Goal: Task Accomplishment & Management: Use online tool/utility

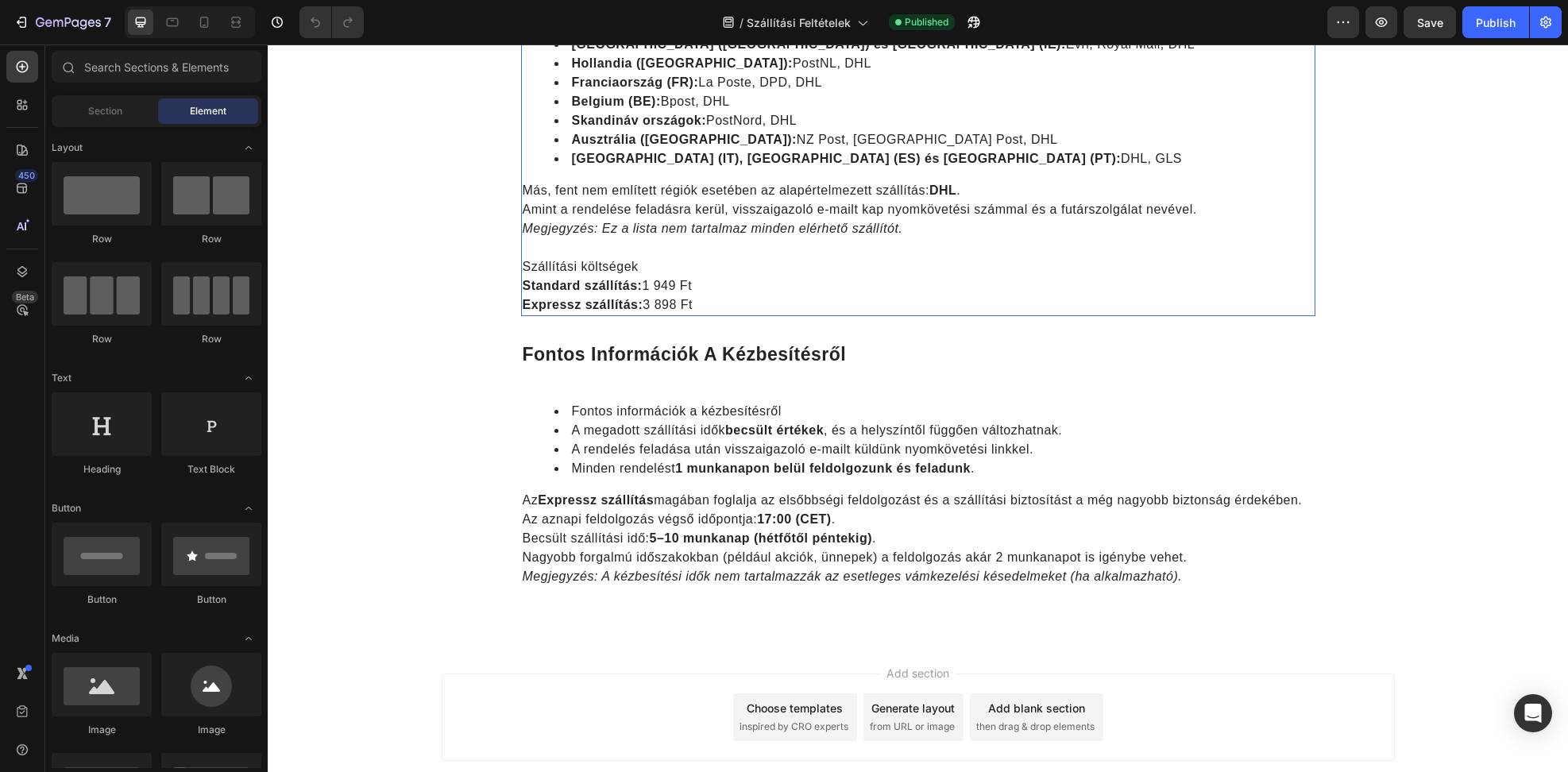
scroll to position [3, 0]
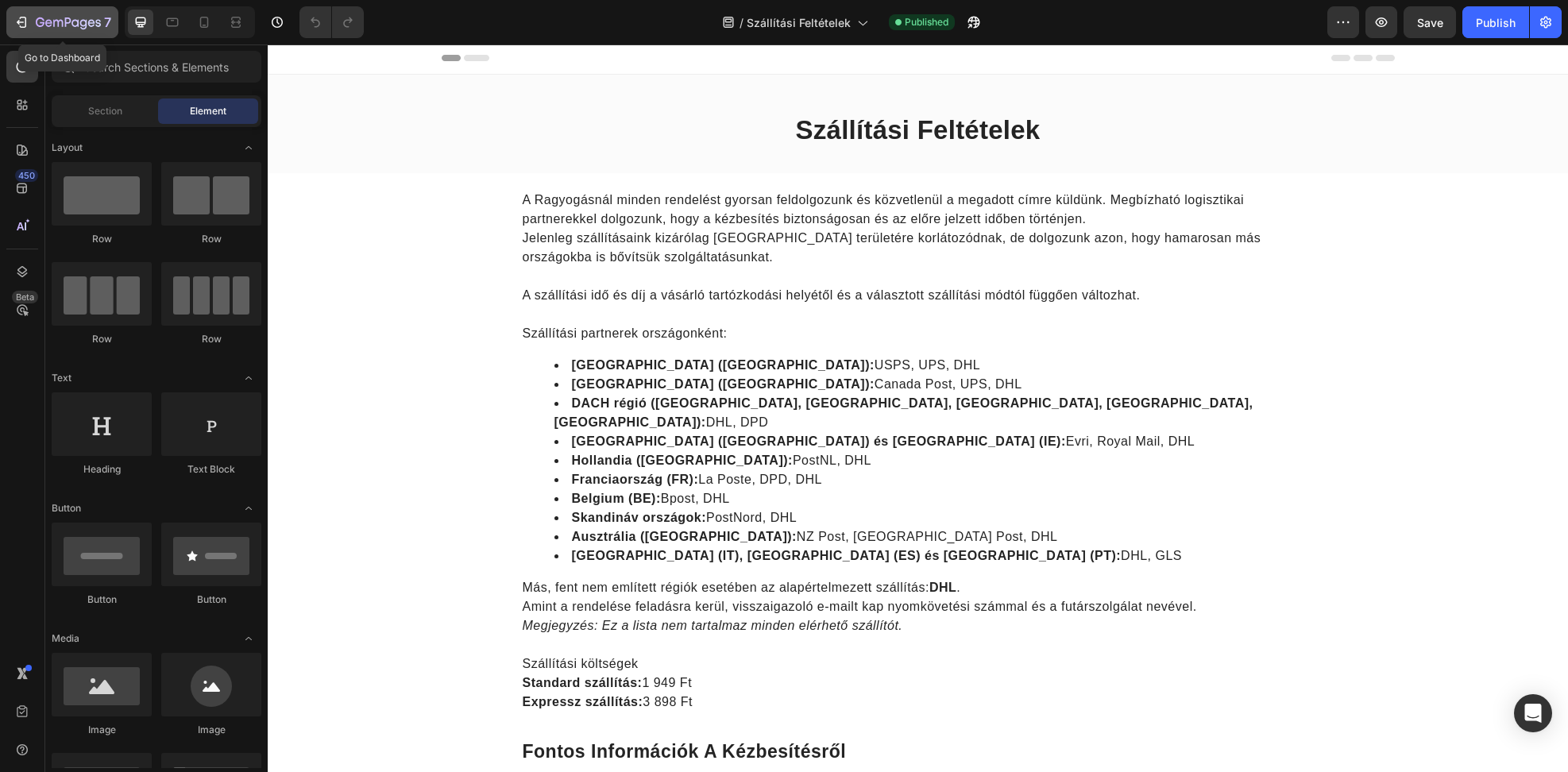
click at [23, 22] on icon "button" at bounding box center [20, 22] width 7 height 5
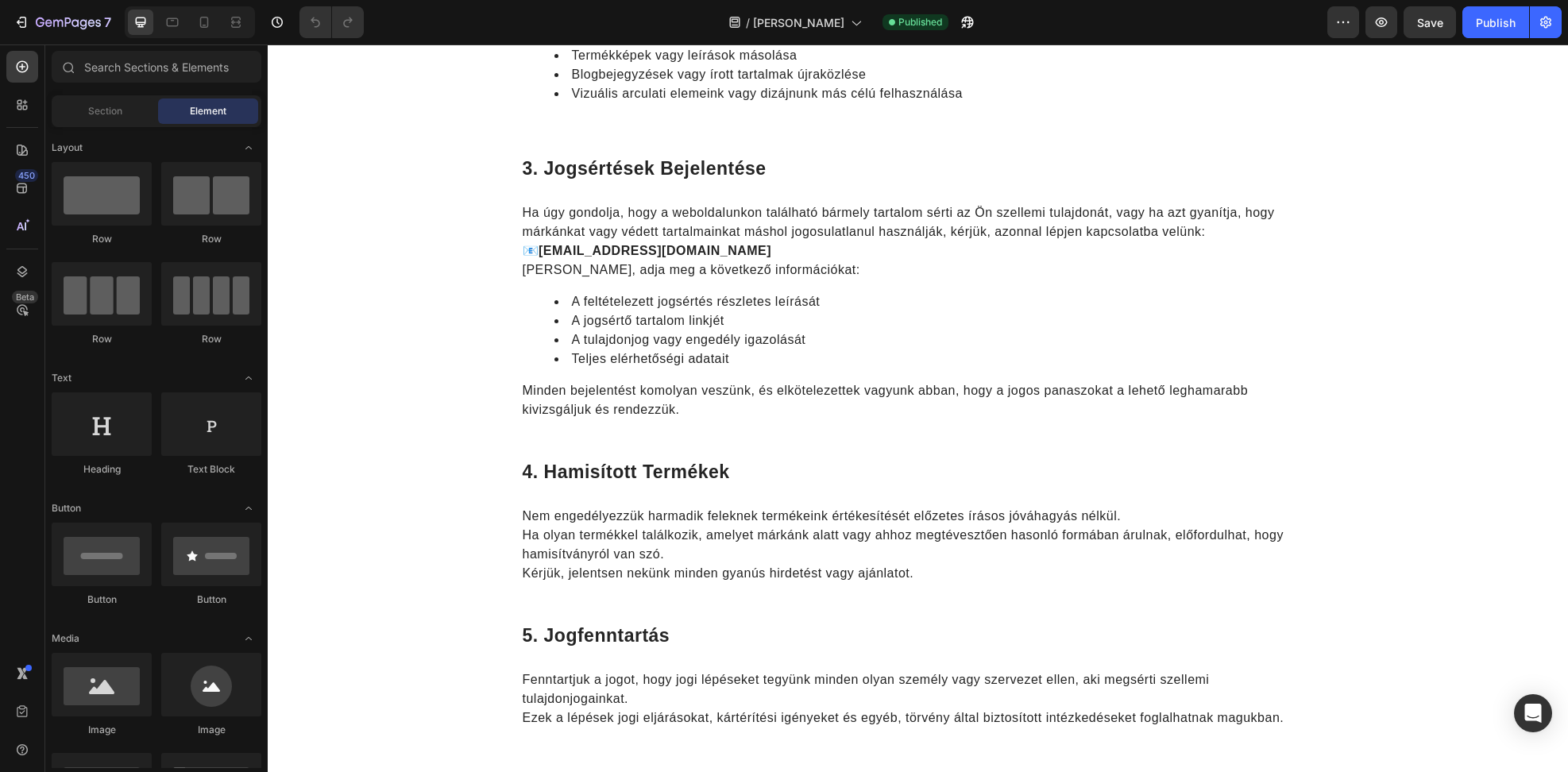
scroll to position [831, 0]
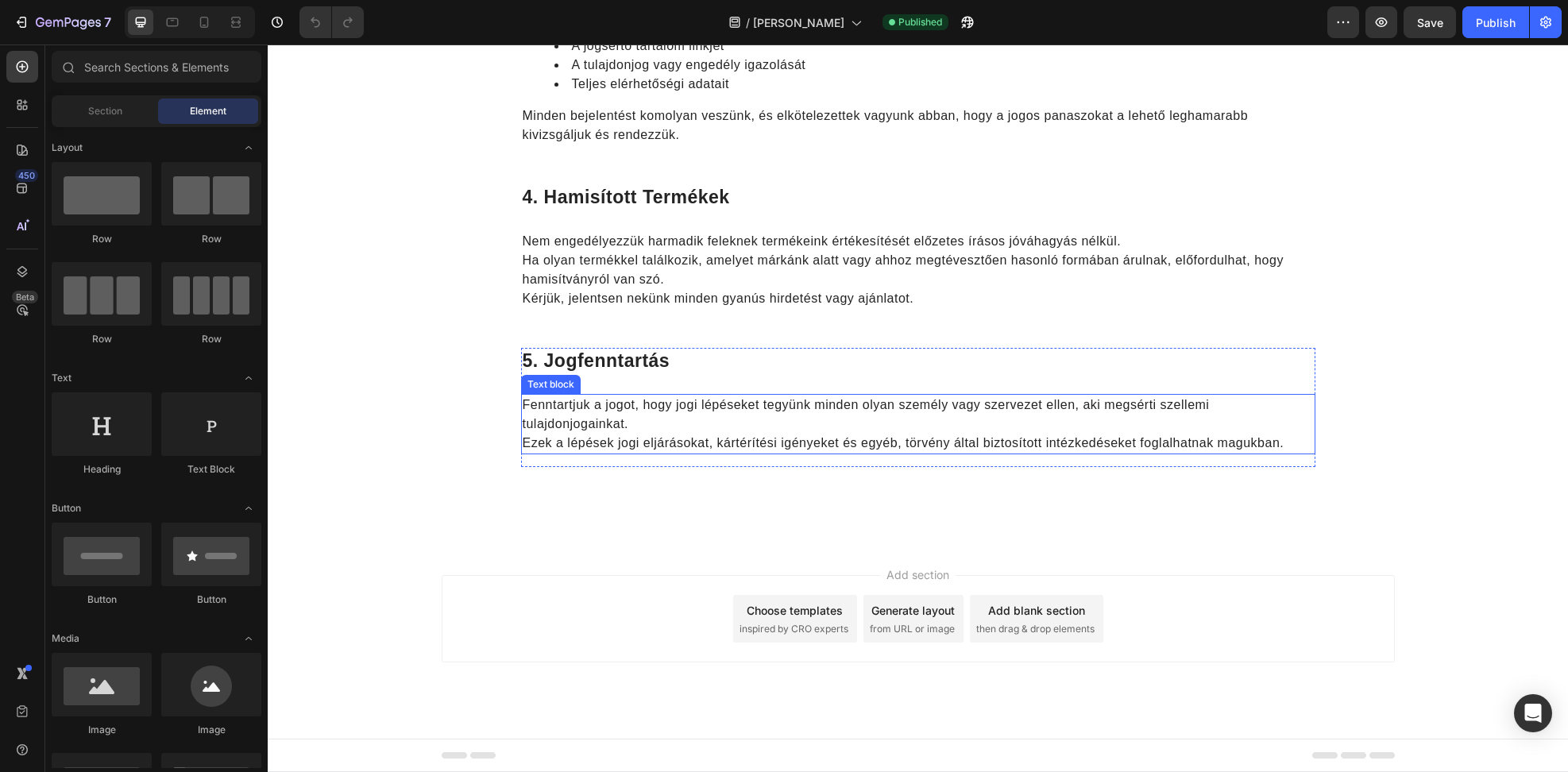
click at [703, 440] on p "Fenntartjuk a jogot, hogy jogi lépéseket tegyünk minden olyan személy vagy szer…" at bounding box center [917, 424] width 791 height 57
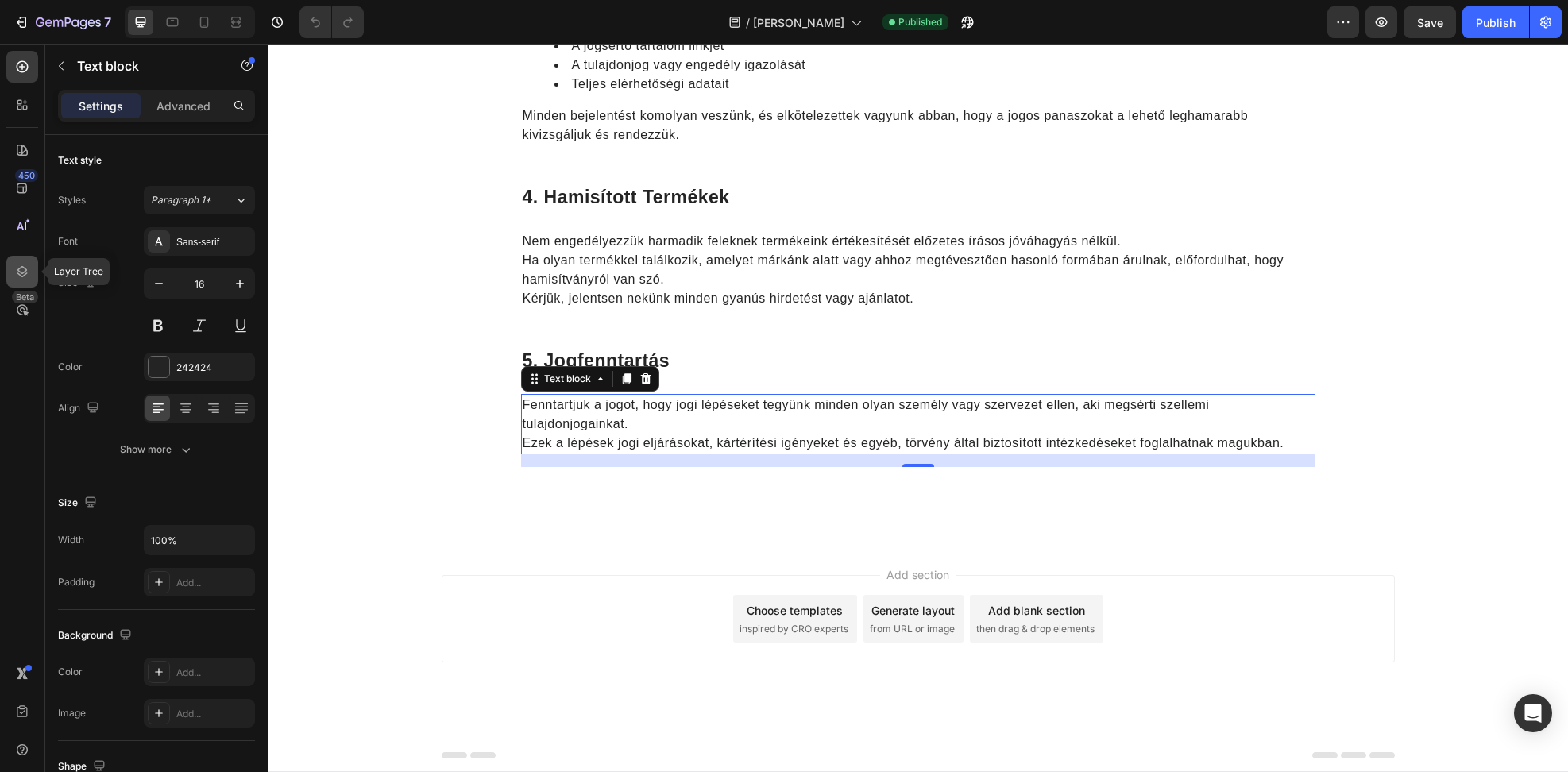
click at [17, 268] on icon at bounding box center [22, 271] width 16 height 16
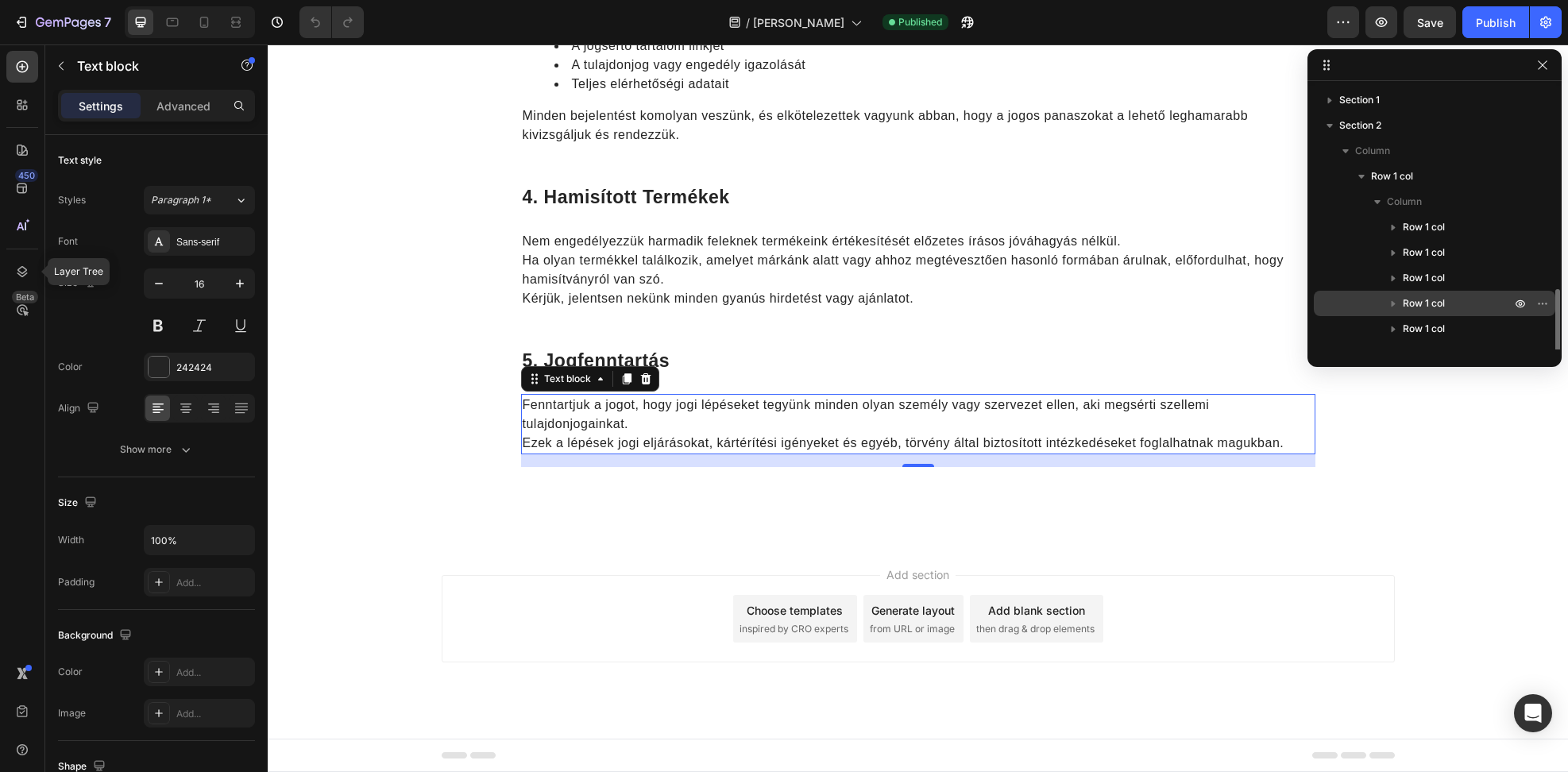
scroll to position [119, 0]
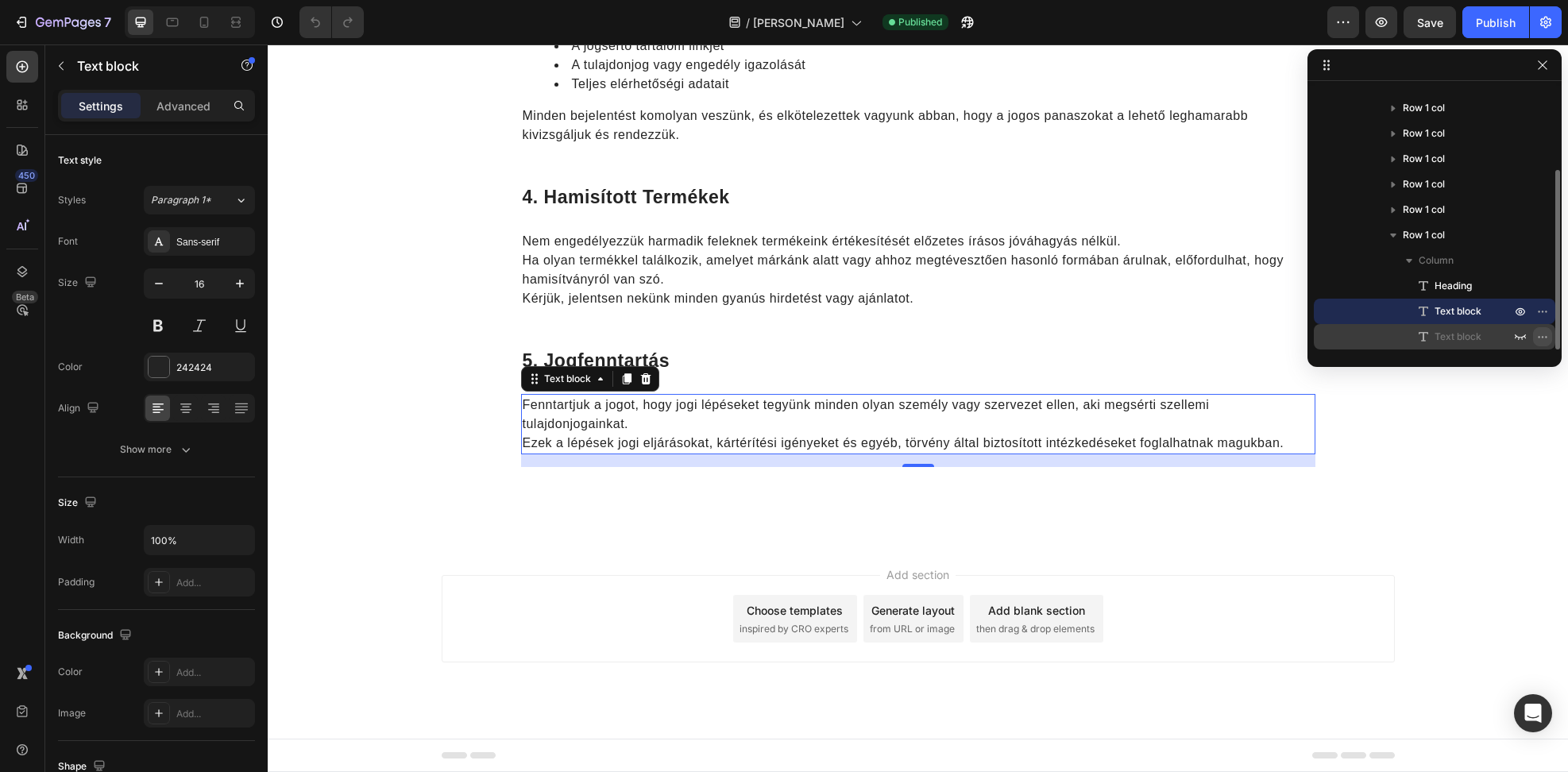
click at [1537, 340] on icon "button" at bounding box center [1542, 336] width 13 height 13
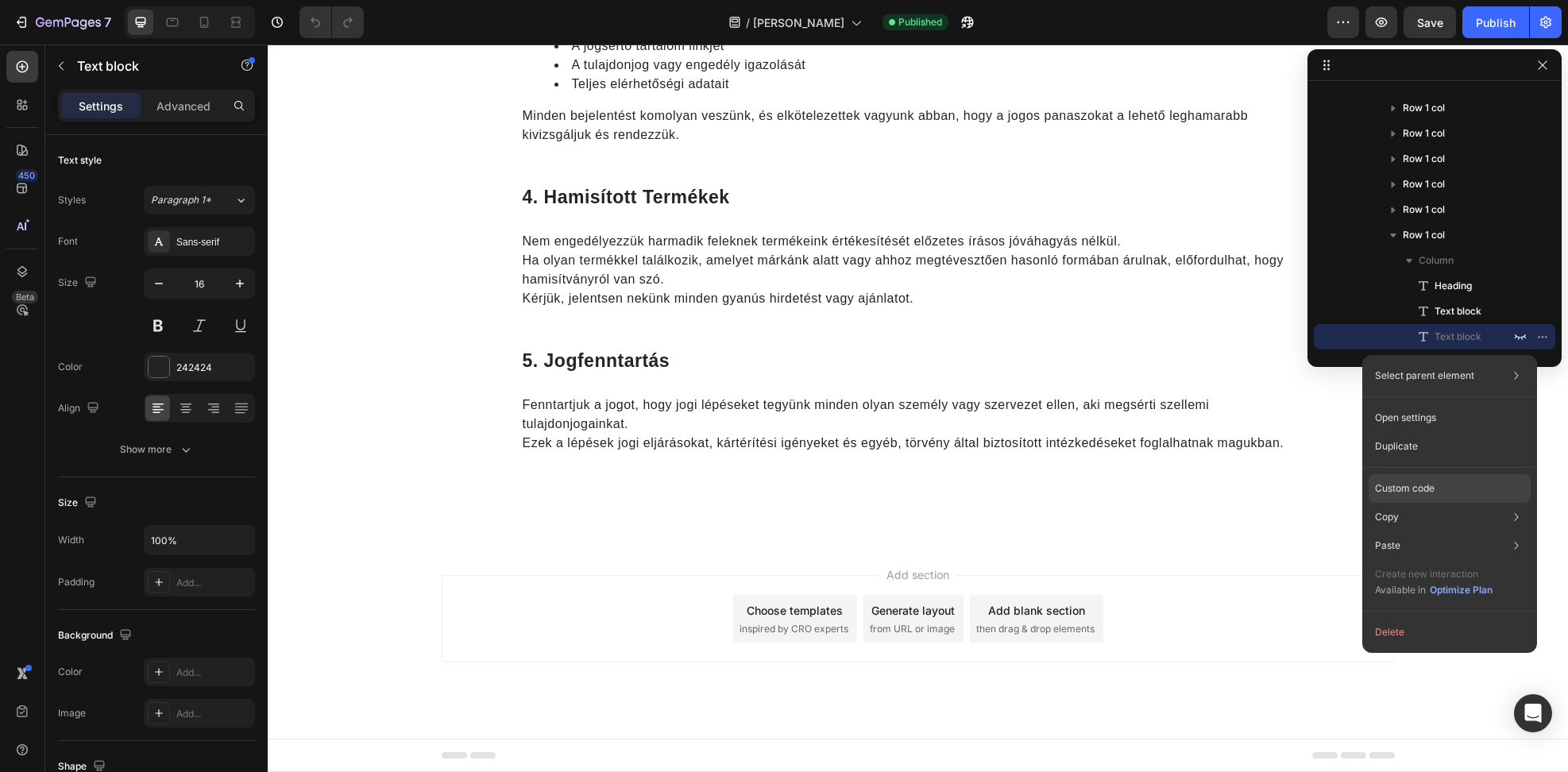
click at [1430, 481] on div "Custom code" at bounding box center [1449, 488] width 162 height 29
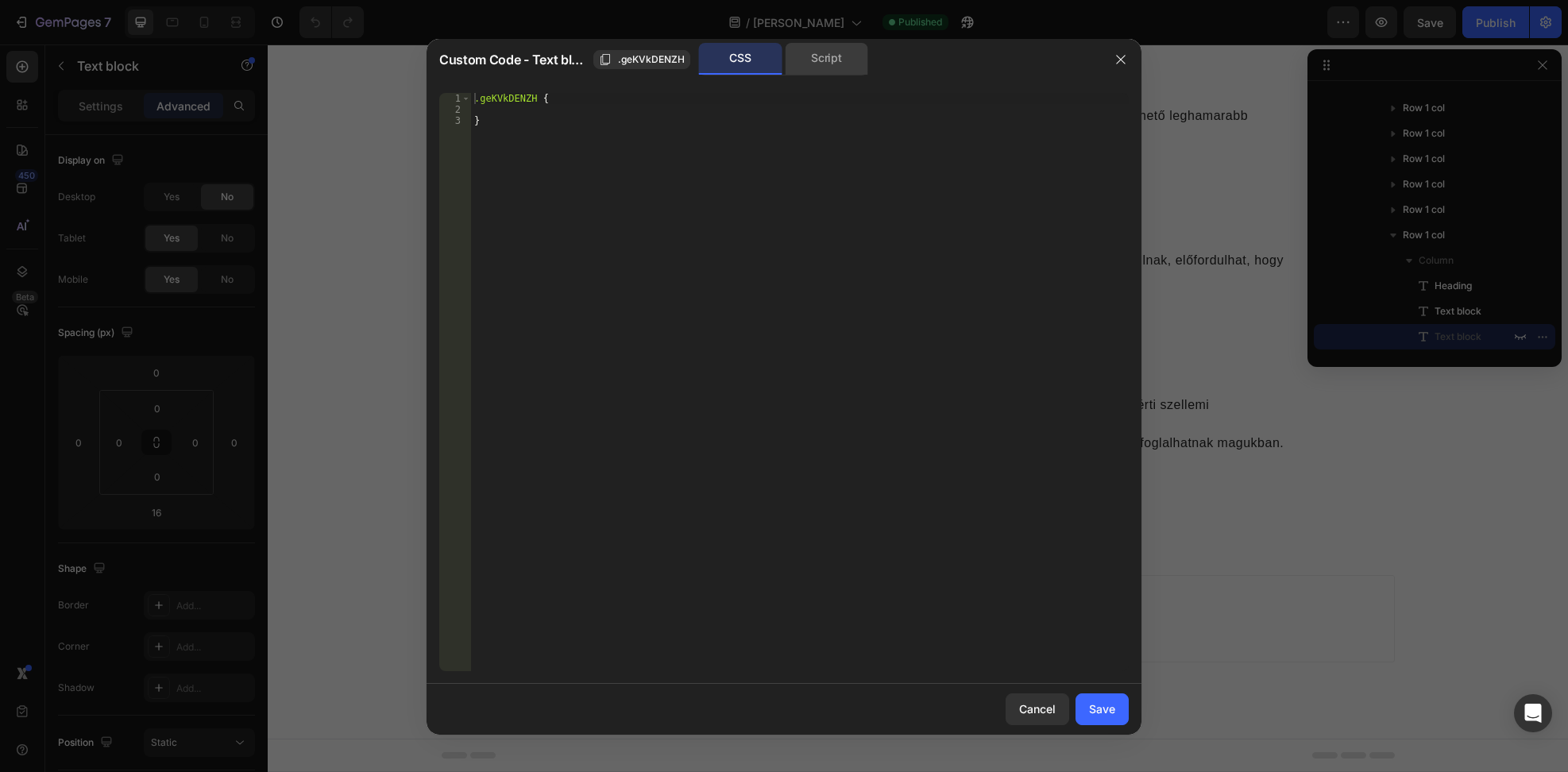
click at [853, 59] on div "Script" at bounding box center [826, 58] width 83 height 31
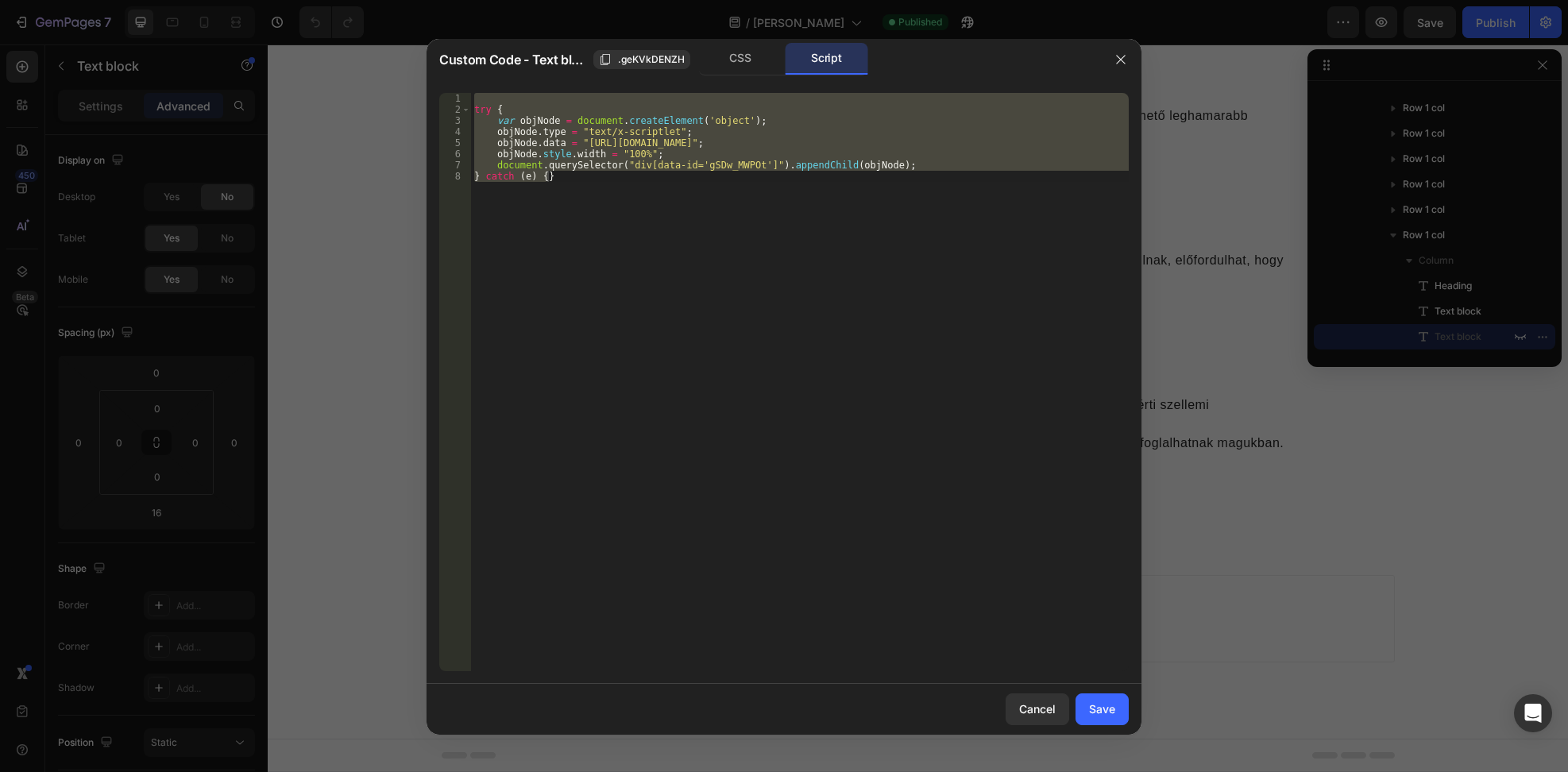
click at [662, 219] on div "try { var objNode = document . createElement ( 'object' ) ; objNode . type = "t…" at bounding box center [800, 381] width 657 height 578
type textarea "} catch (e) {}"
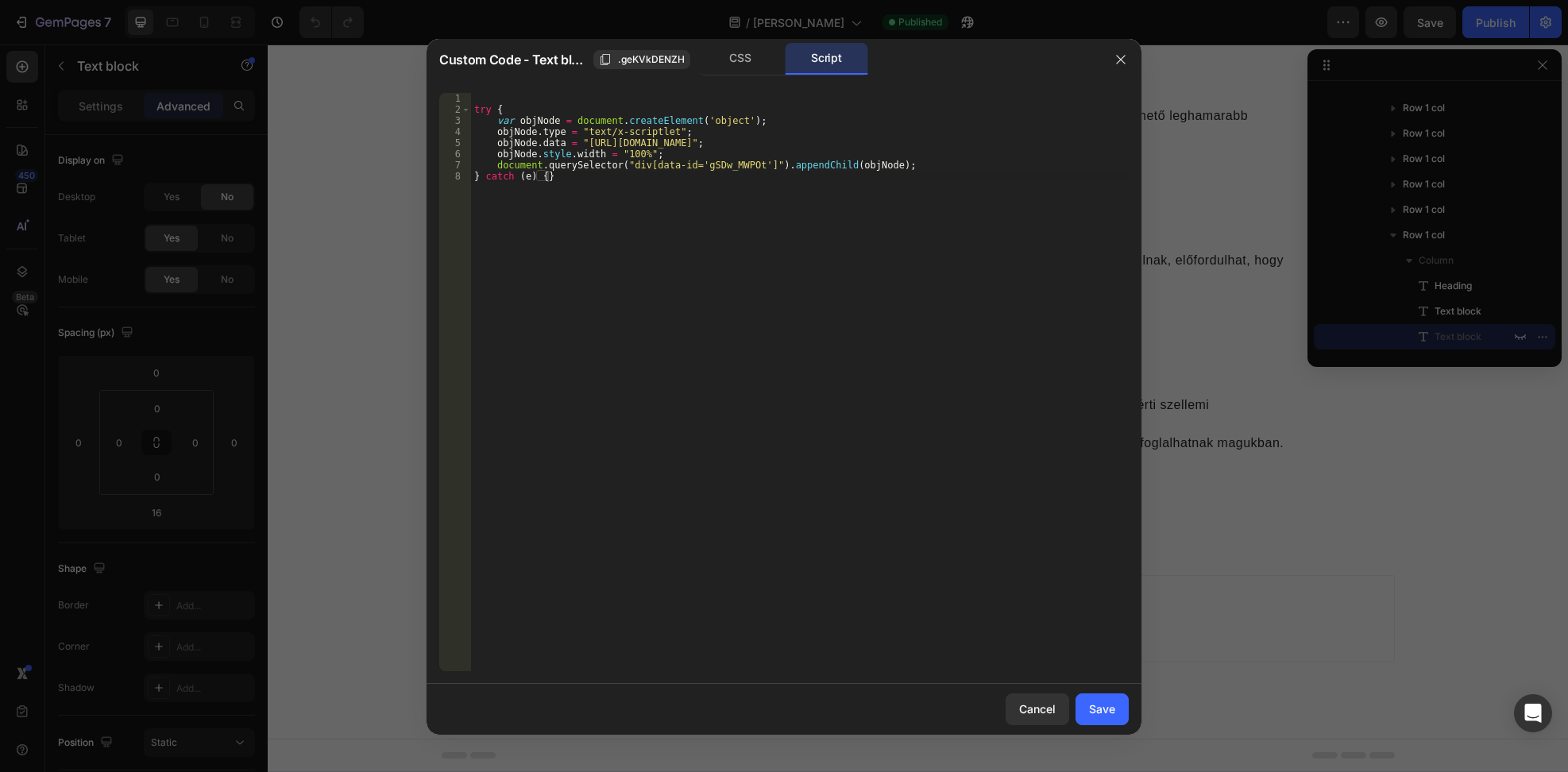
click at [1488, 192] on div at bounding box center [784, 386] width 1568 height 772
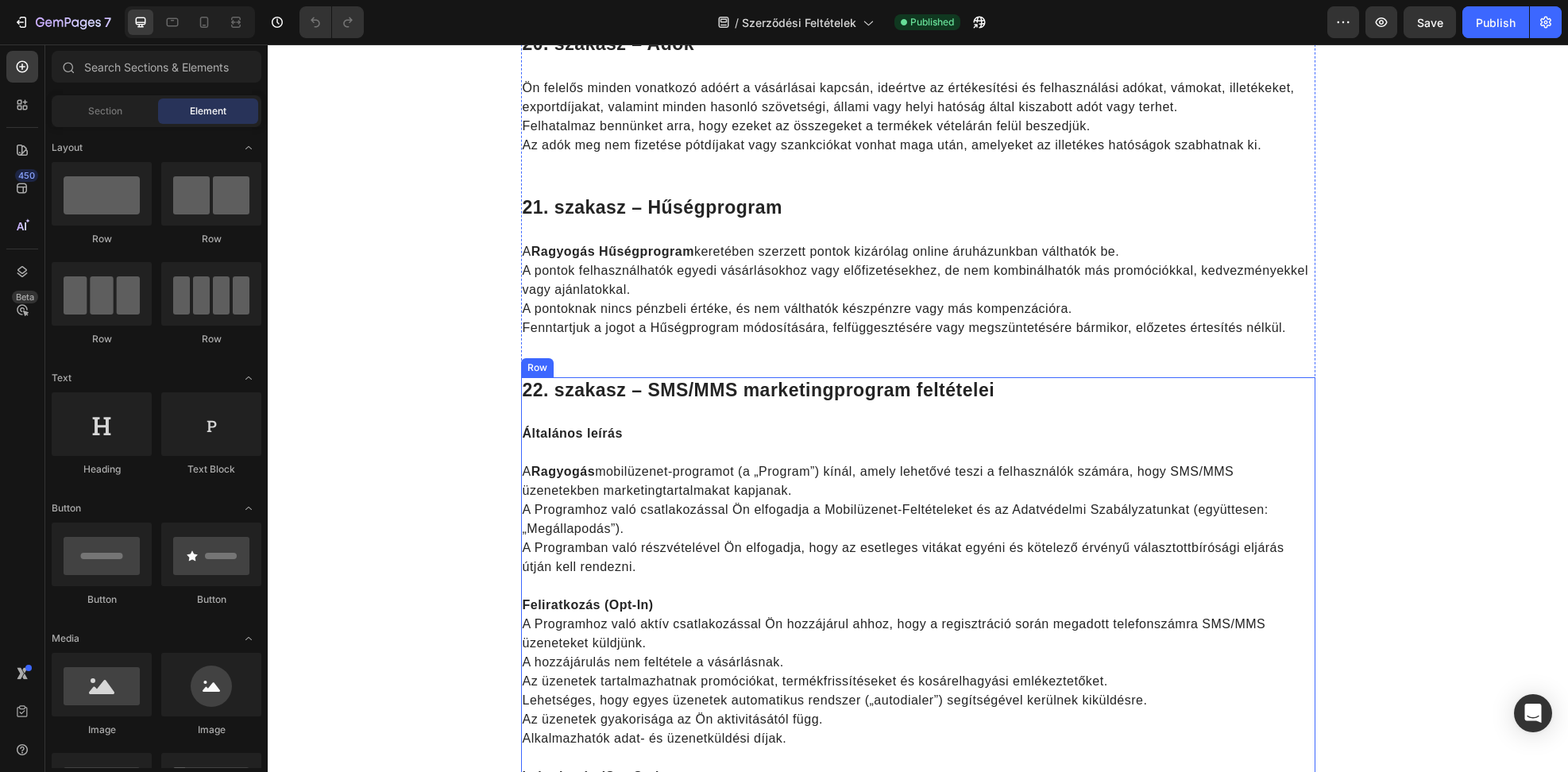
scroll to position [3653, 0]
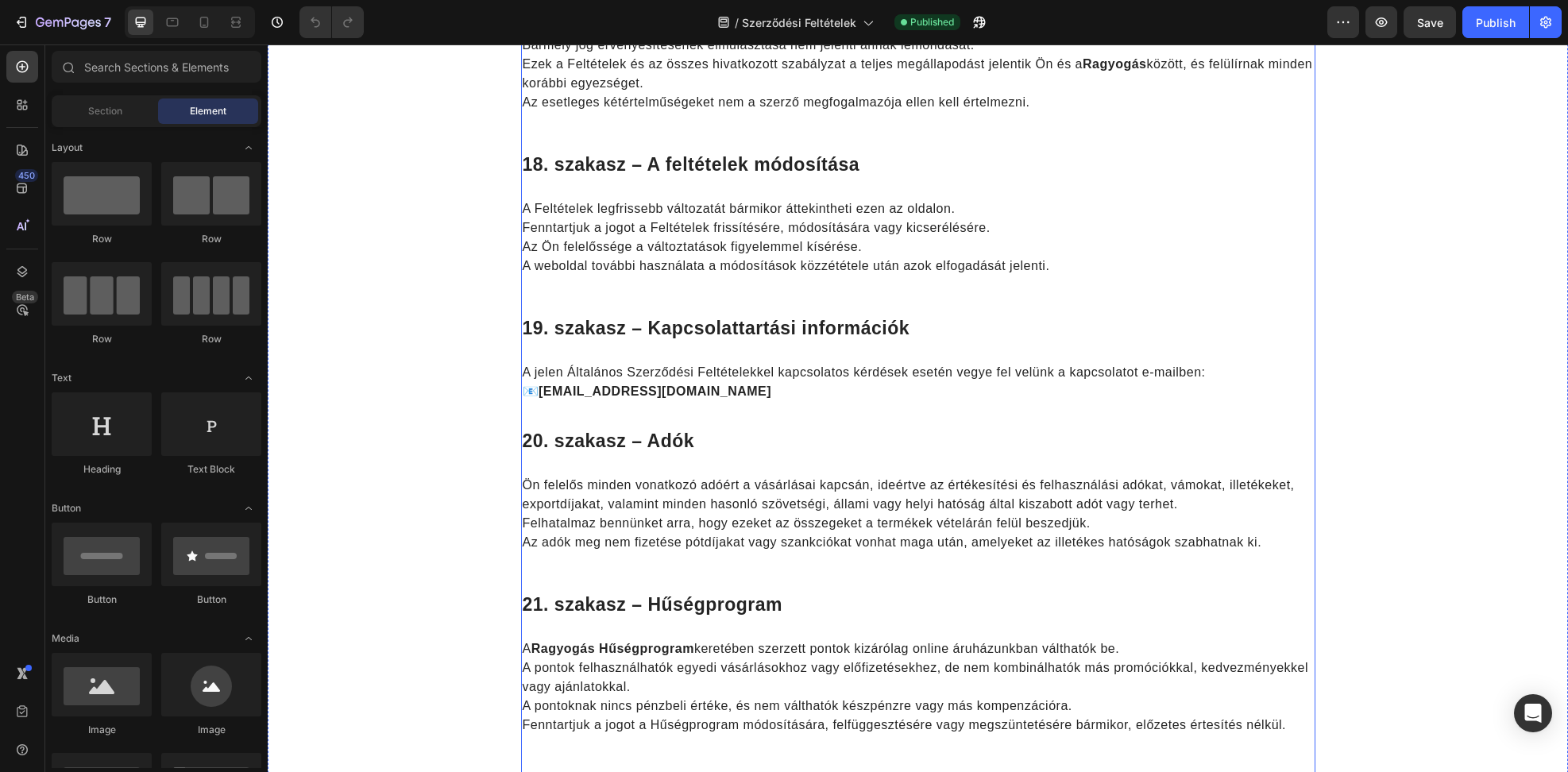
click at [615, 351] on div "19. szakasz – Kapcsolattartási információk Heading A jelen Általános Szerződési…" at bounding box center [917, 358] width 794 height 87
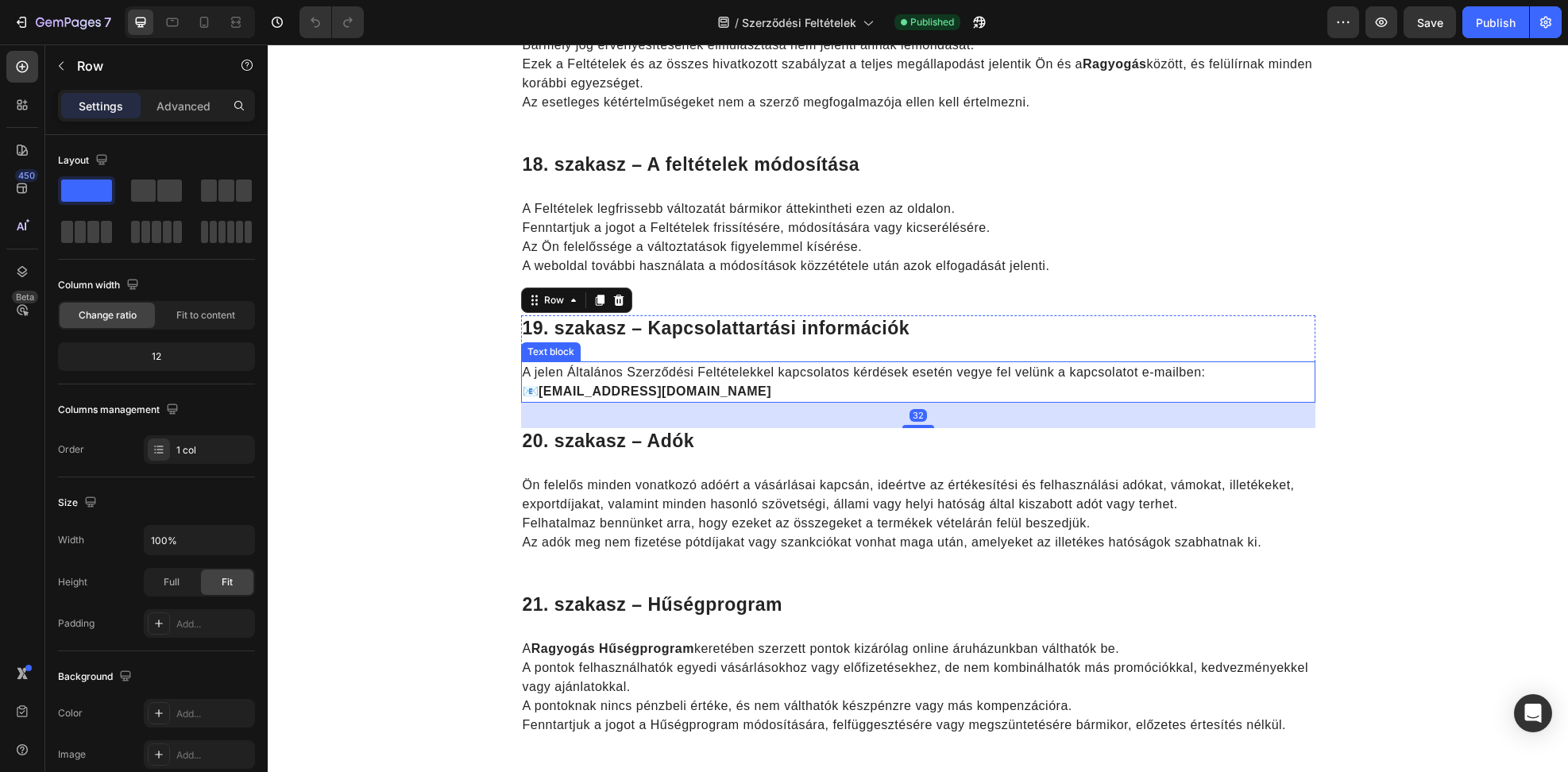
click at [614, 375] on p "A jelen Általános Szerződési Feltételekkel kapcsolatos kérdések esetén vegye fe…" at bounding box center [917, 381] width 791 height 38
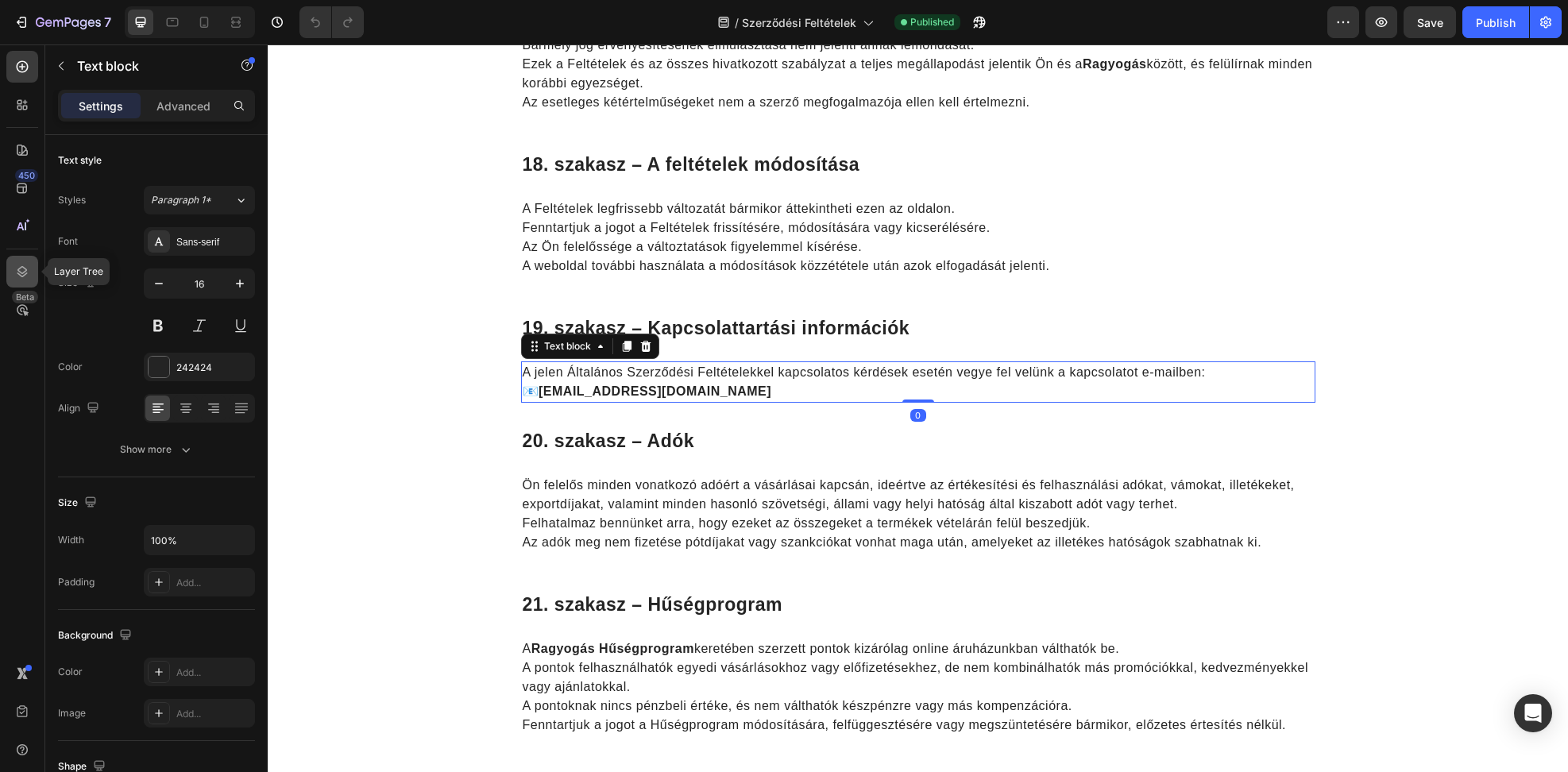
click at [14, 263] on div at bounding box center [21, 271] width 31 height 31
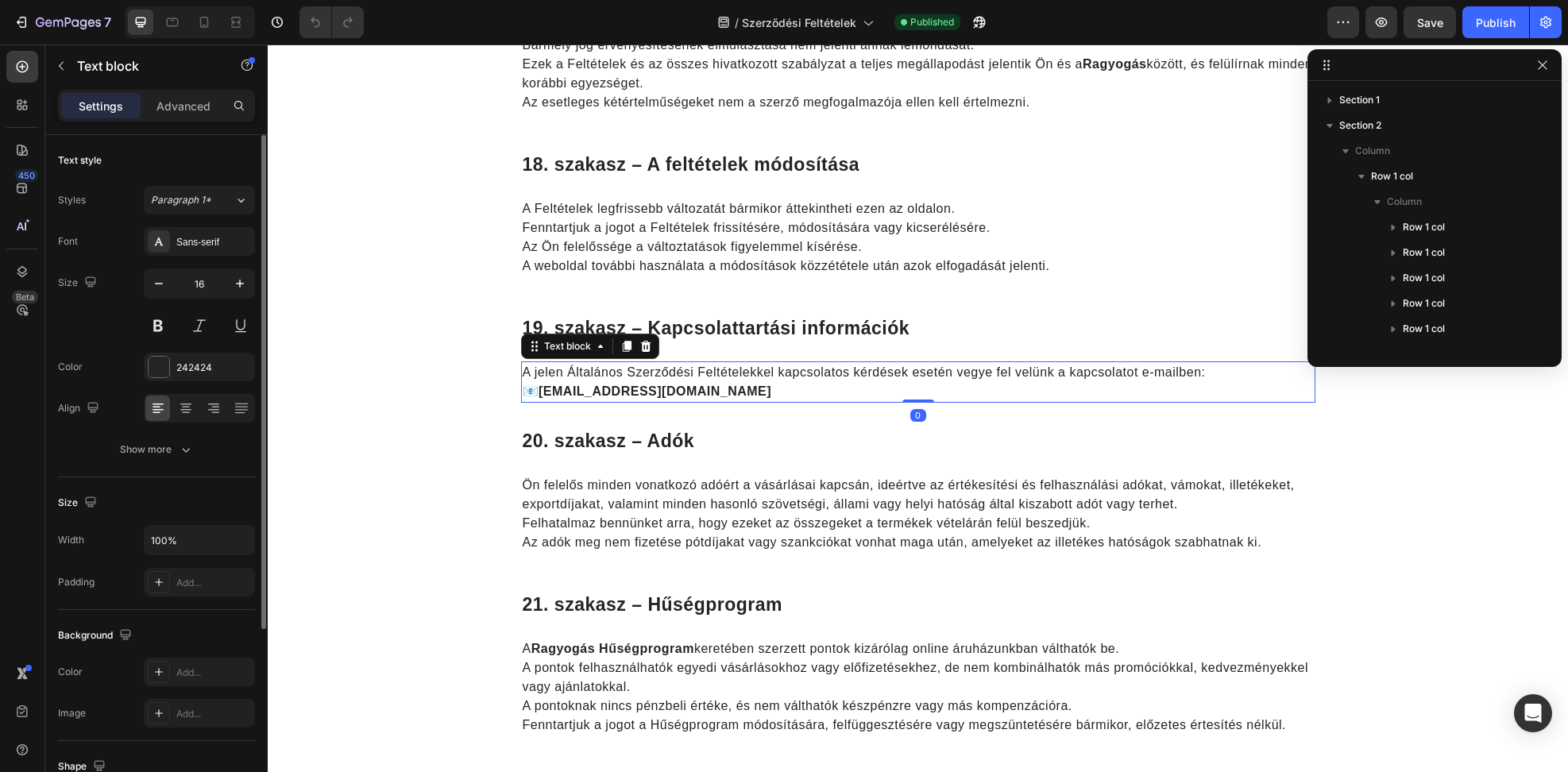
scroll to position [577, 0]
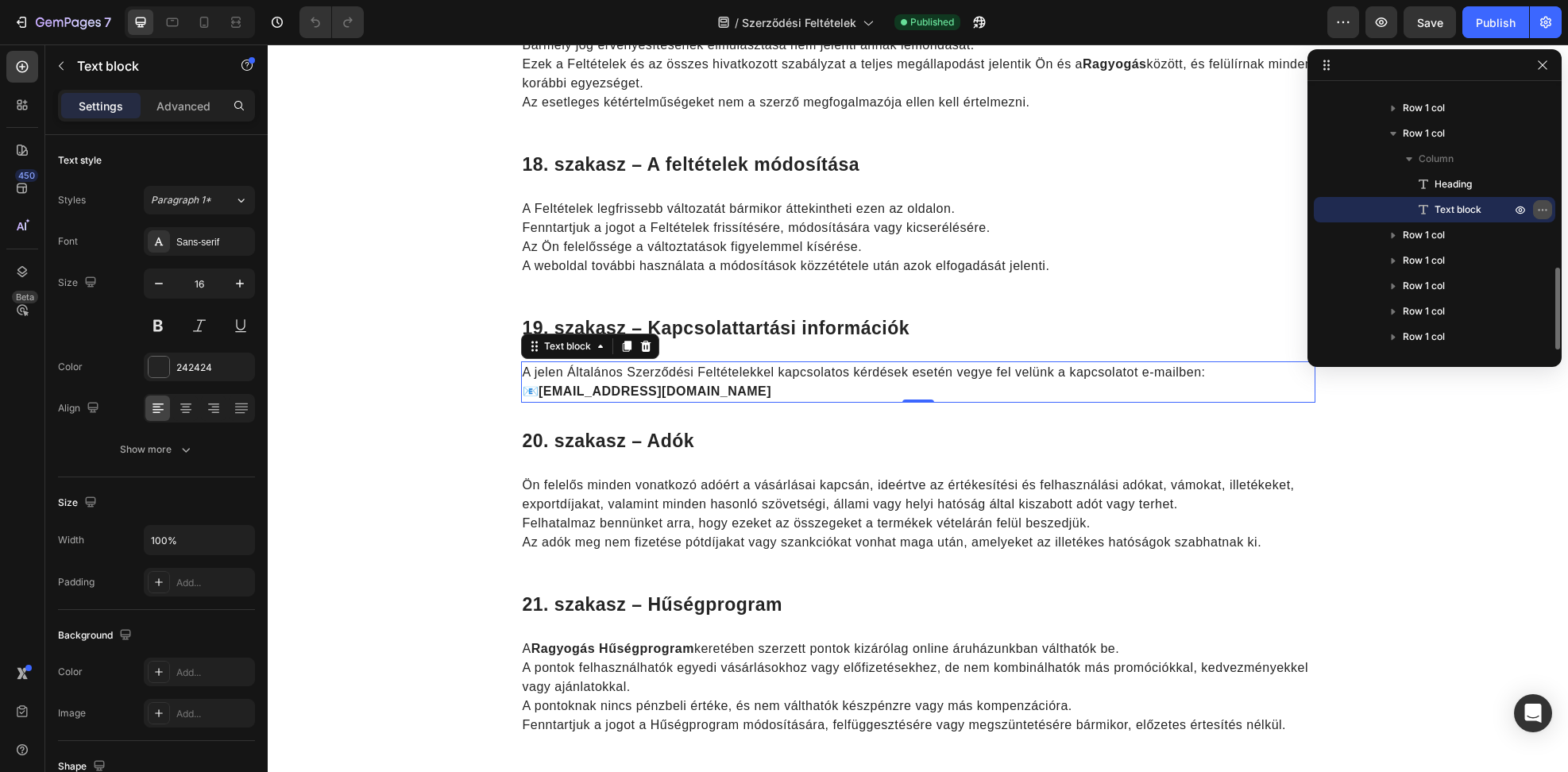
click at [1539, 212] on icon "button" at bounding box center [1542, 209] width 13 height 13
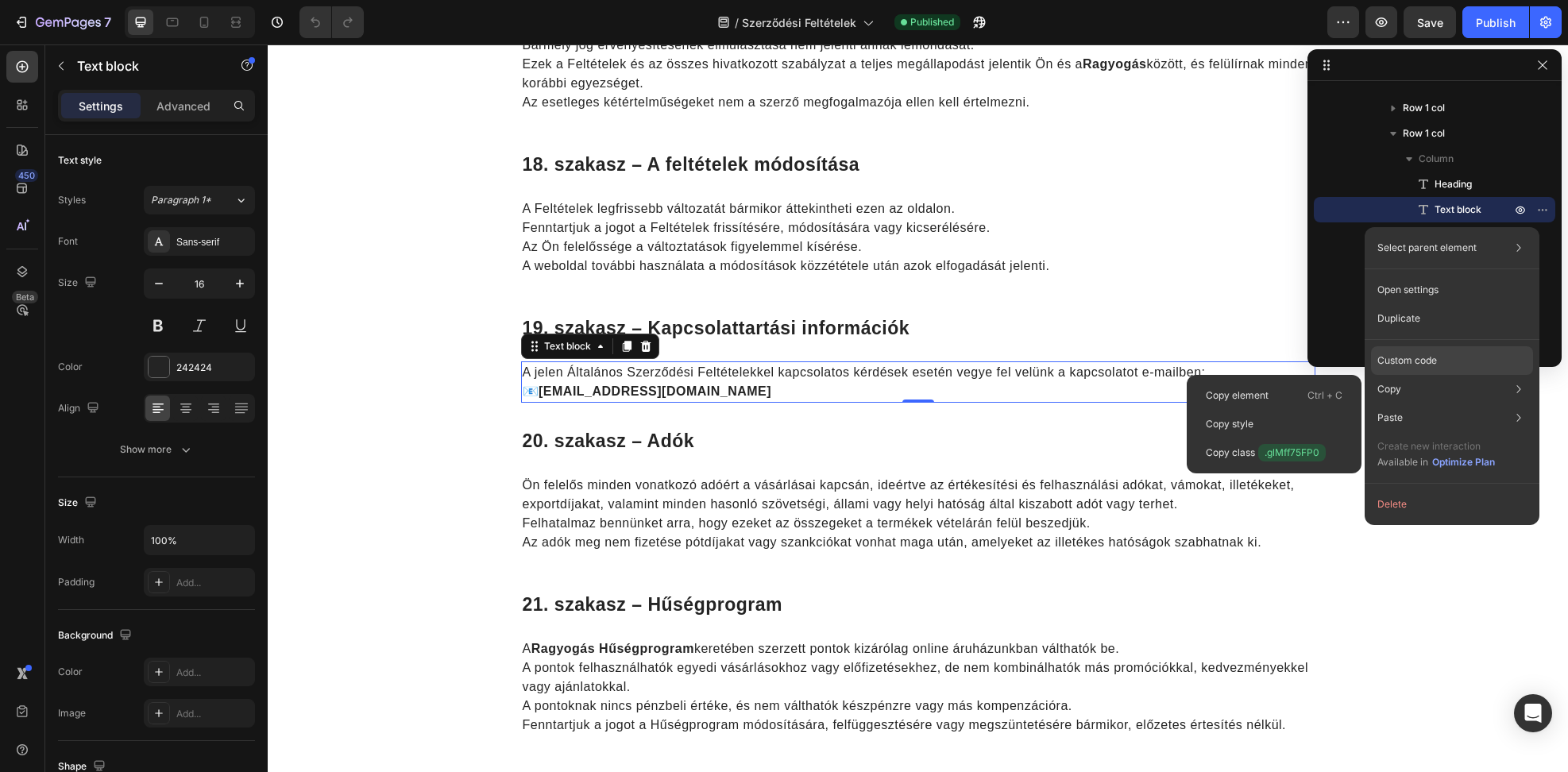
click at [1466, 367] on div "Custom code" at bounding box center [1452, 361] width 162 height 29
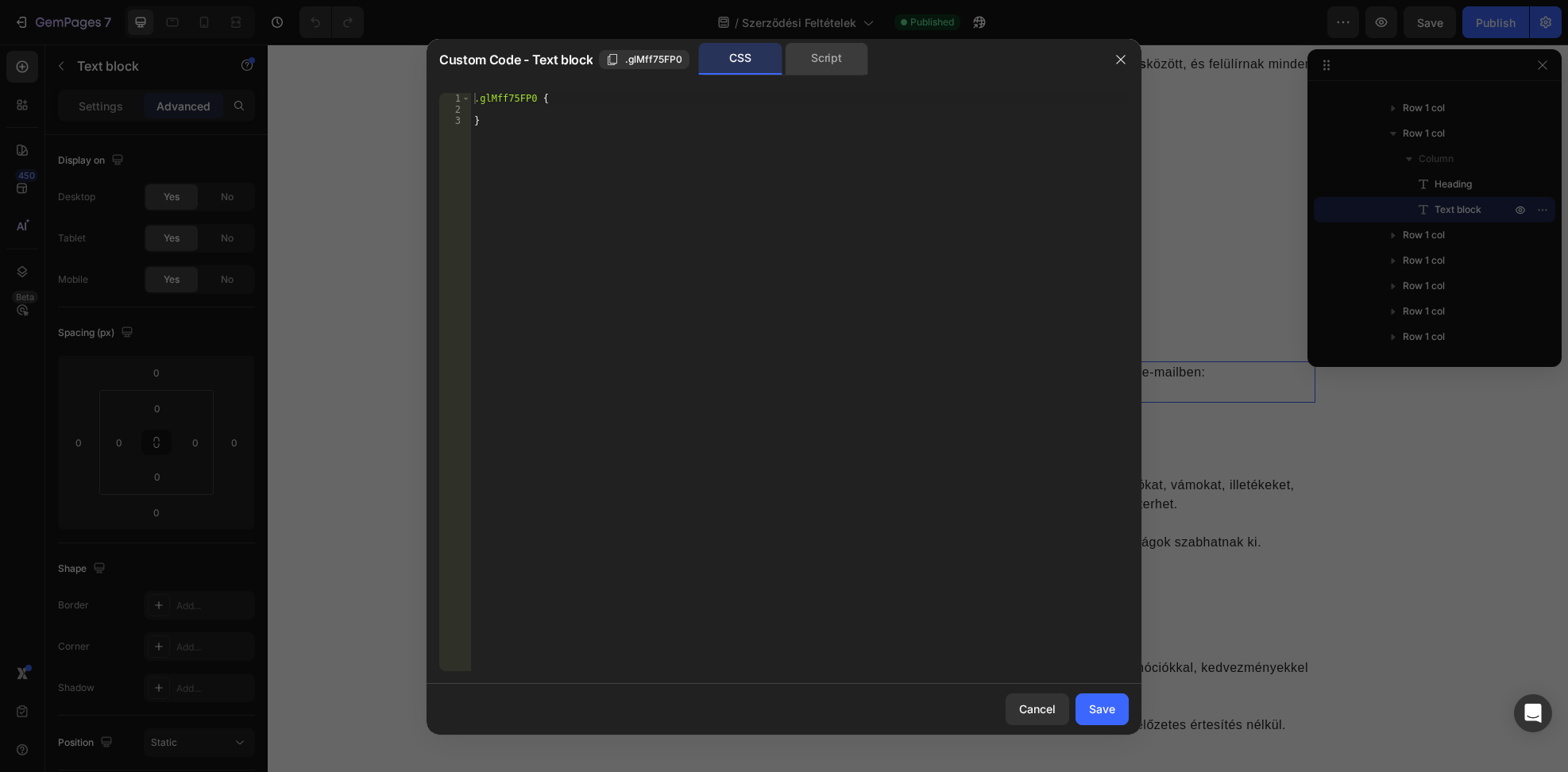
click at [823, 68] on div "Script" at bounding box center [826, 58] width 83 height 31
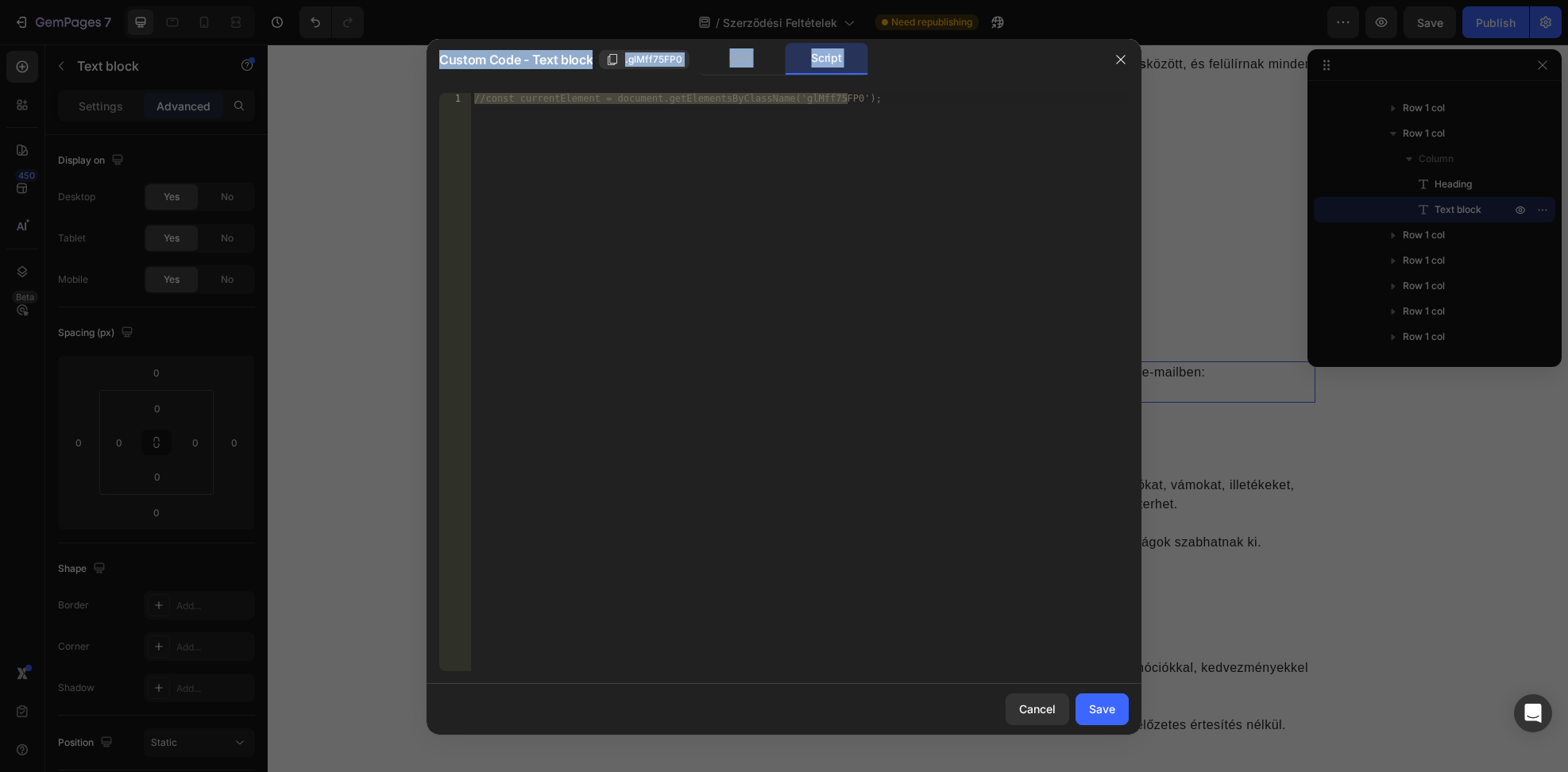
drag, startPoint x: 1496, startPoint y: 255, endPoint x: 866, endPoint y: 319, distance: 633.2
click at [866, 319] on div "Custom Code - Text block .glMff75FP0 CSS Script 1 //const currentElement = docu…" at bounding box center [784, 386] width 1568 height 772
click at [866, 318] on div "//const currentElement = document.getElementsByClassName('glMff75FP0');" at bounding box center [800, 381] width 657 height 578
paste textarea "}catch(e){}"
type textarea "}catch(e){}"
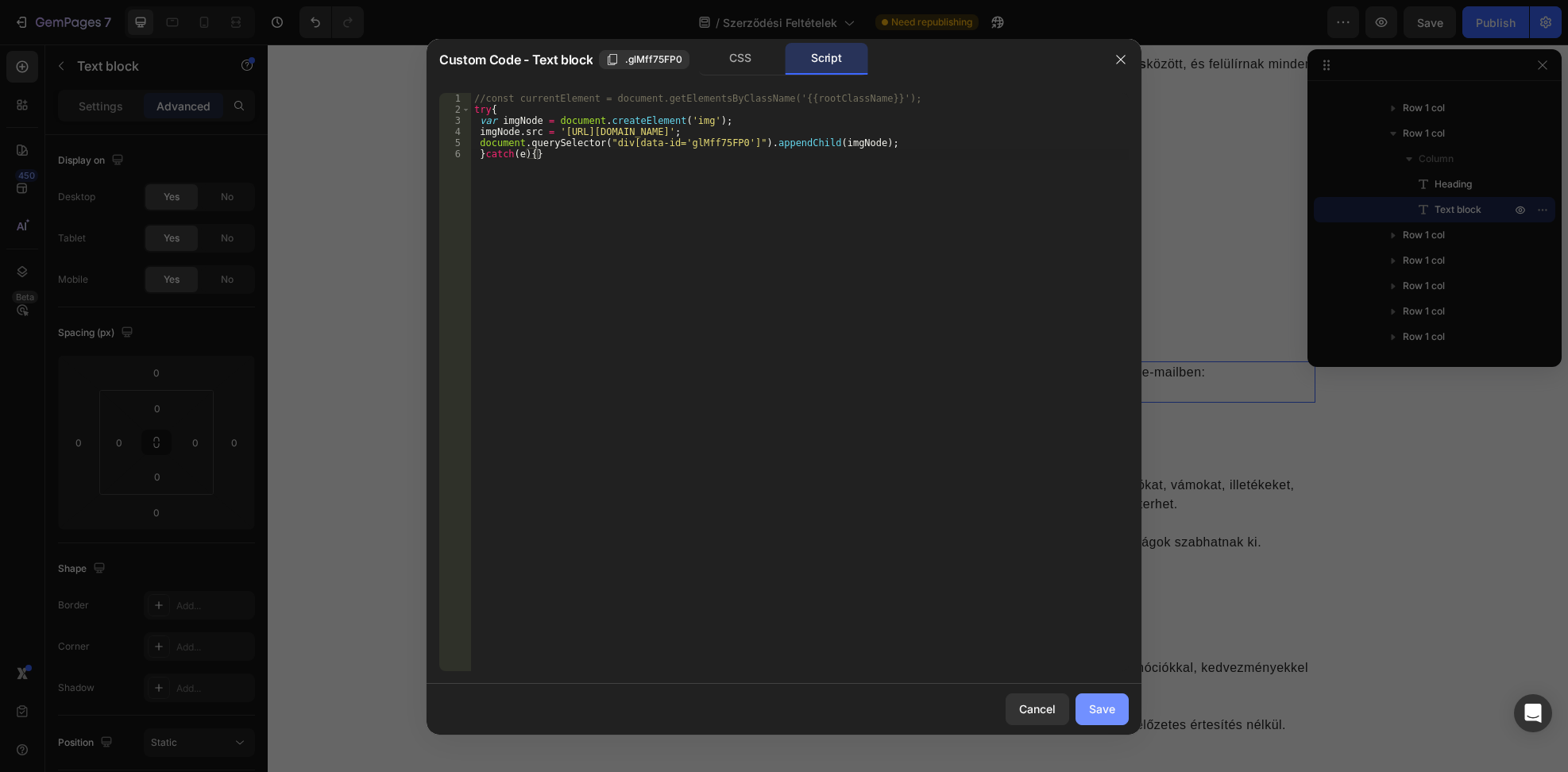
click at [1100, 705] on div "Save" at bounding box center [1102, 709] width 26 height 17
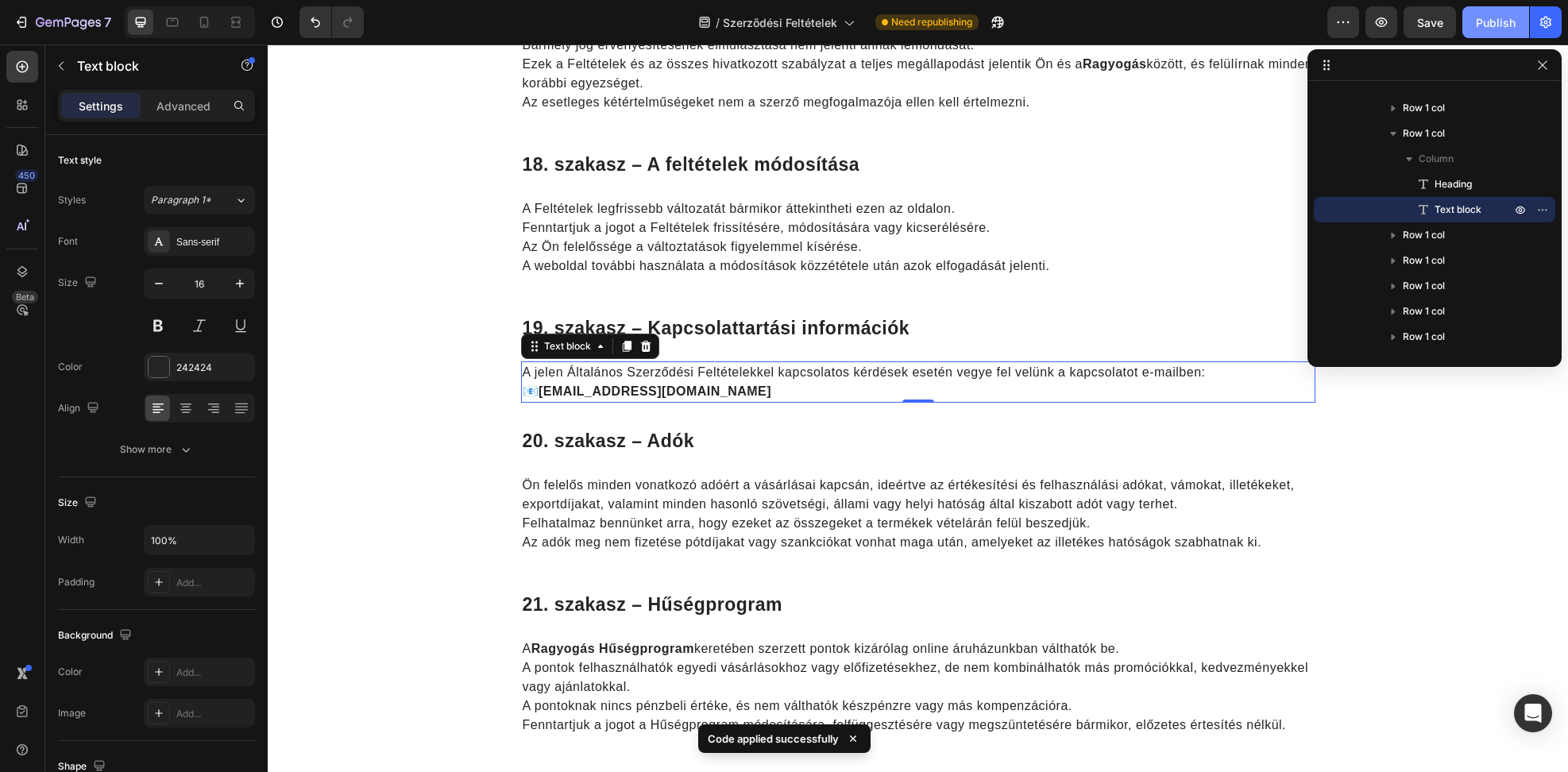
click at [1499, 19] on div "Publish" at bounding box center [1495, 23] width 40 height 17
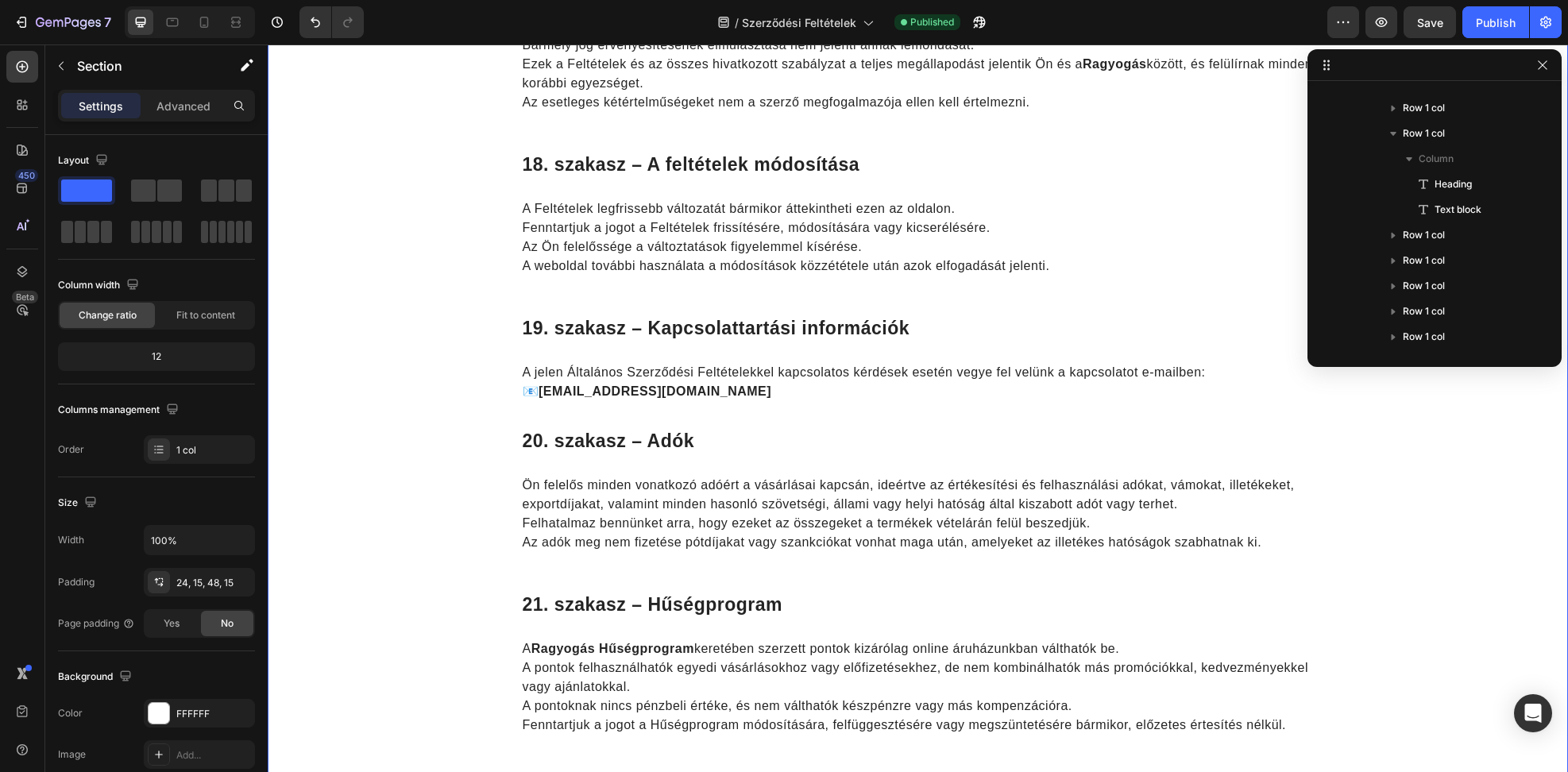
scroll to position [0, 0]
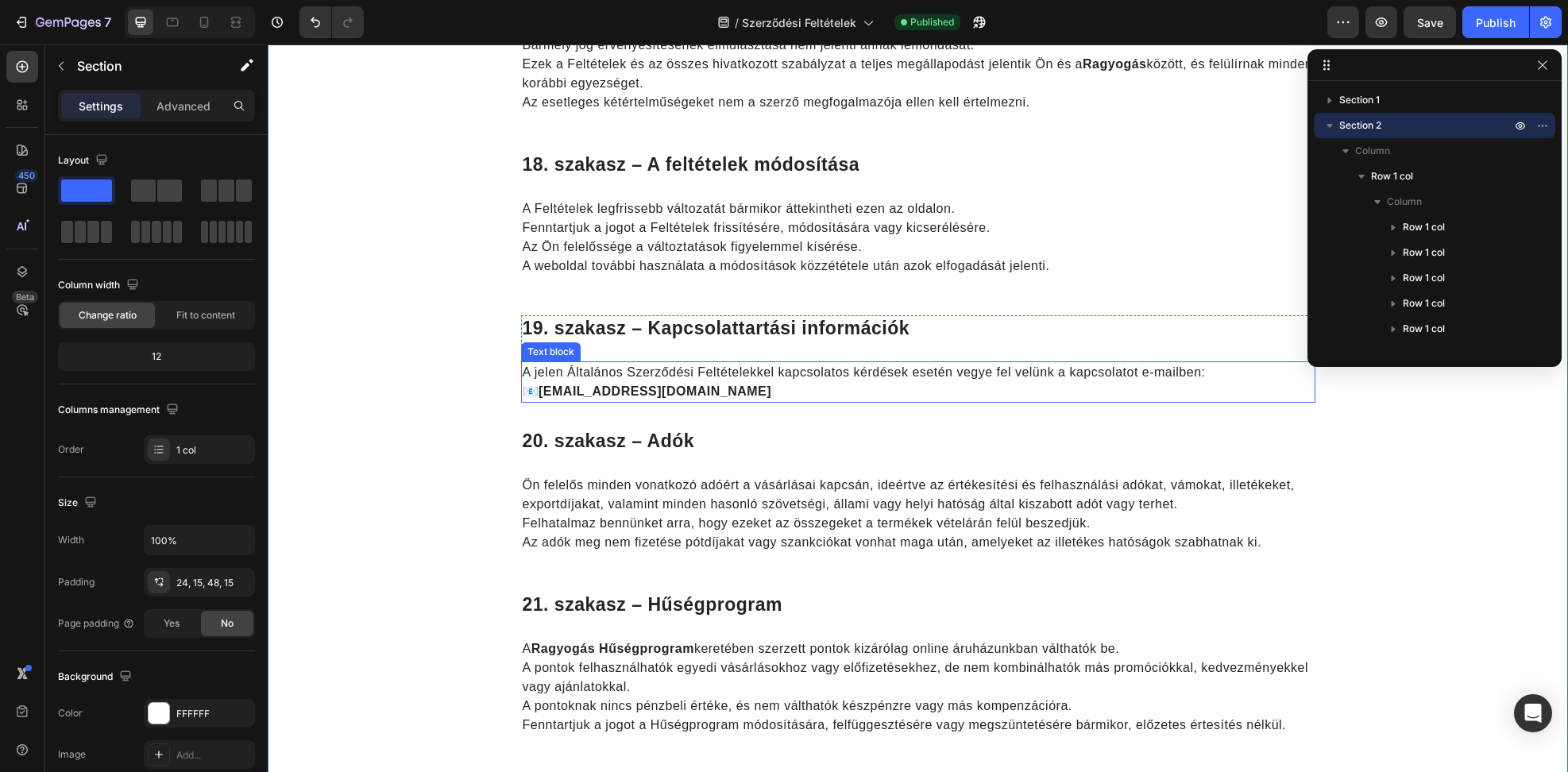
click at [961, 381] on p "A jelen Általános Szerződési Feltételekkel kapcsolatos kérdések esetén vegye fe…" at bounding box center [917, 381] width 791 height 38
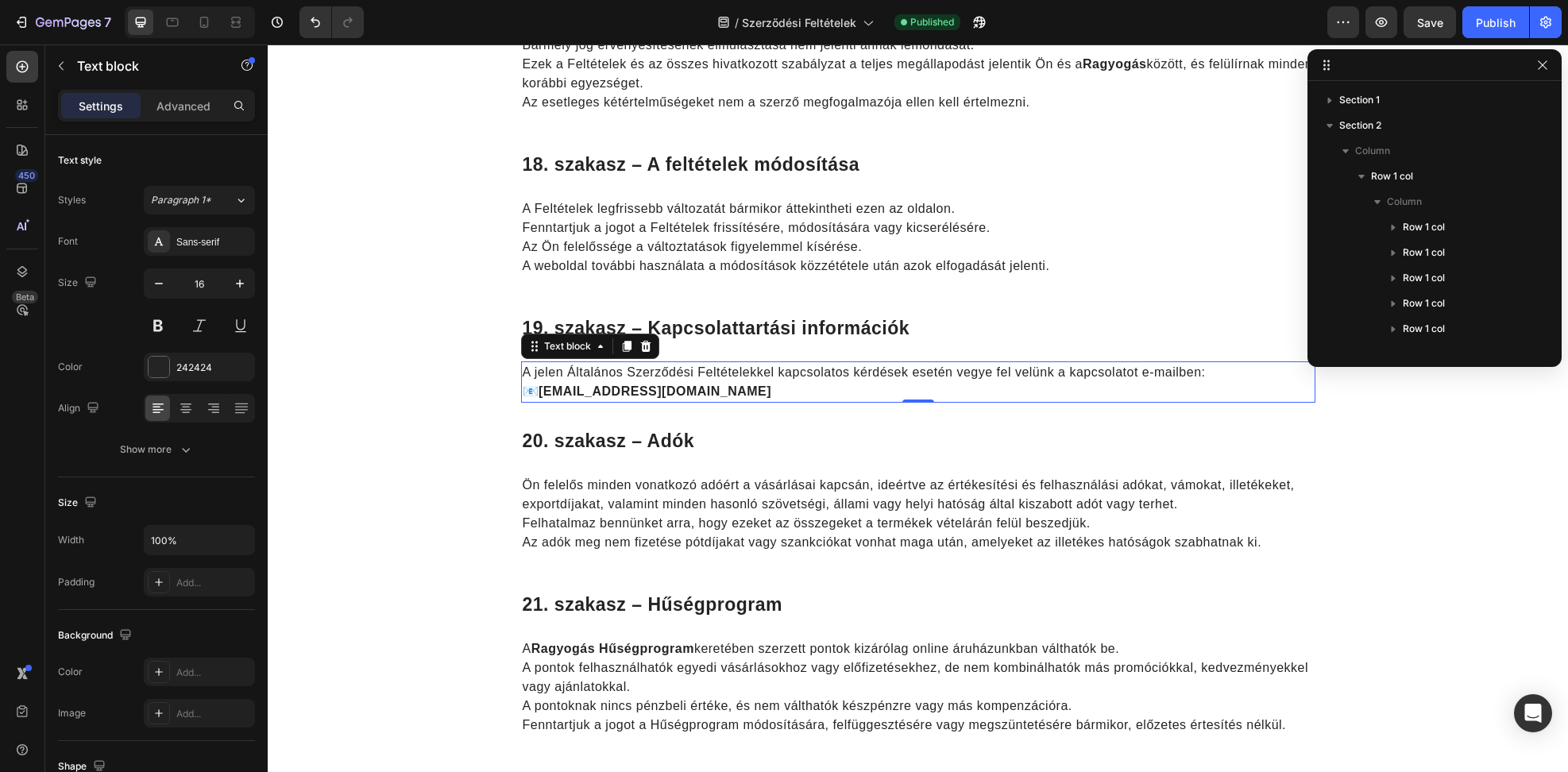
scroll to position [577, 0]
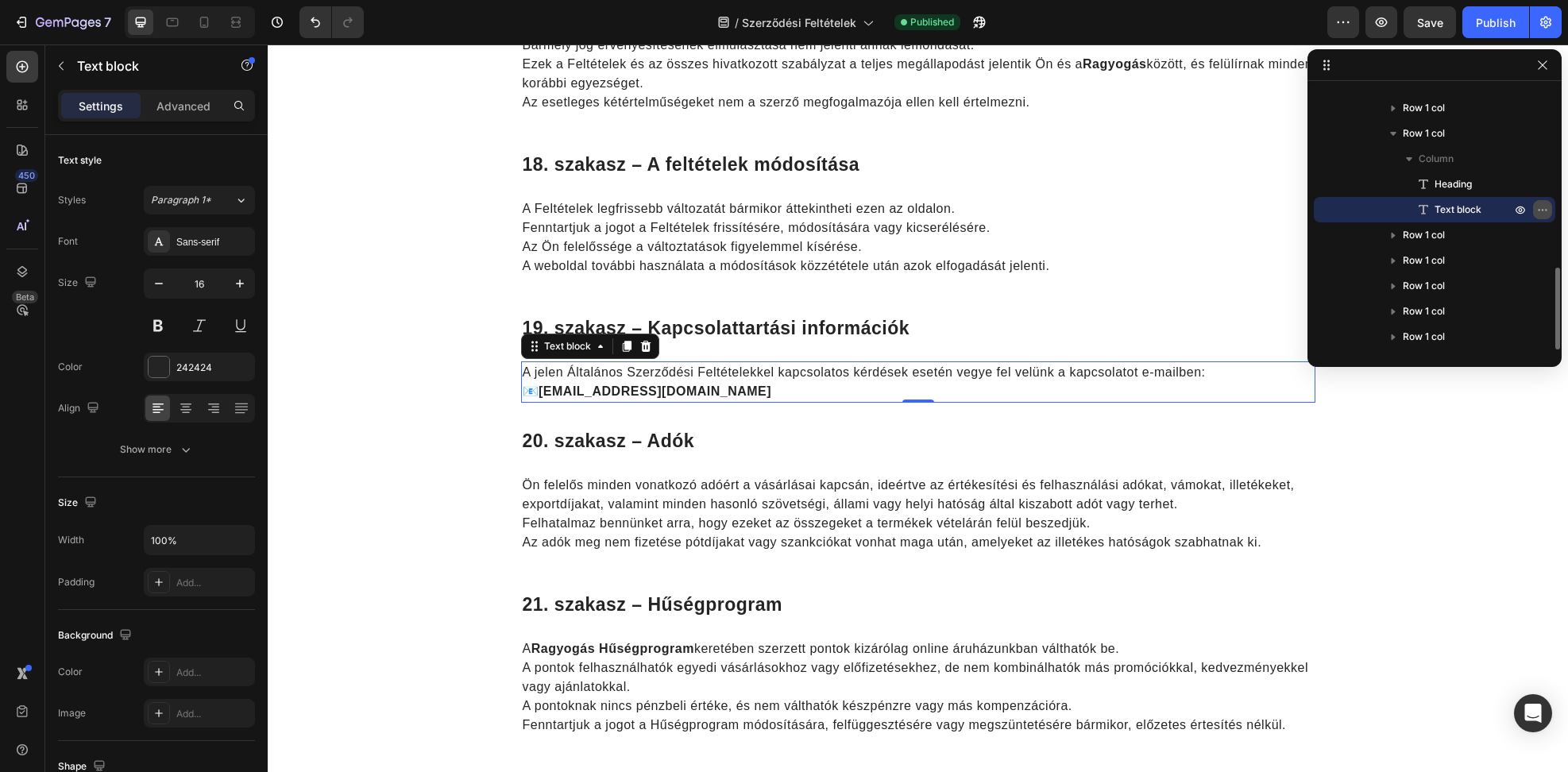
click at [1548, 206] on button "button" at bounding box center [1543, 210] width 19 height 19
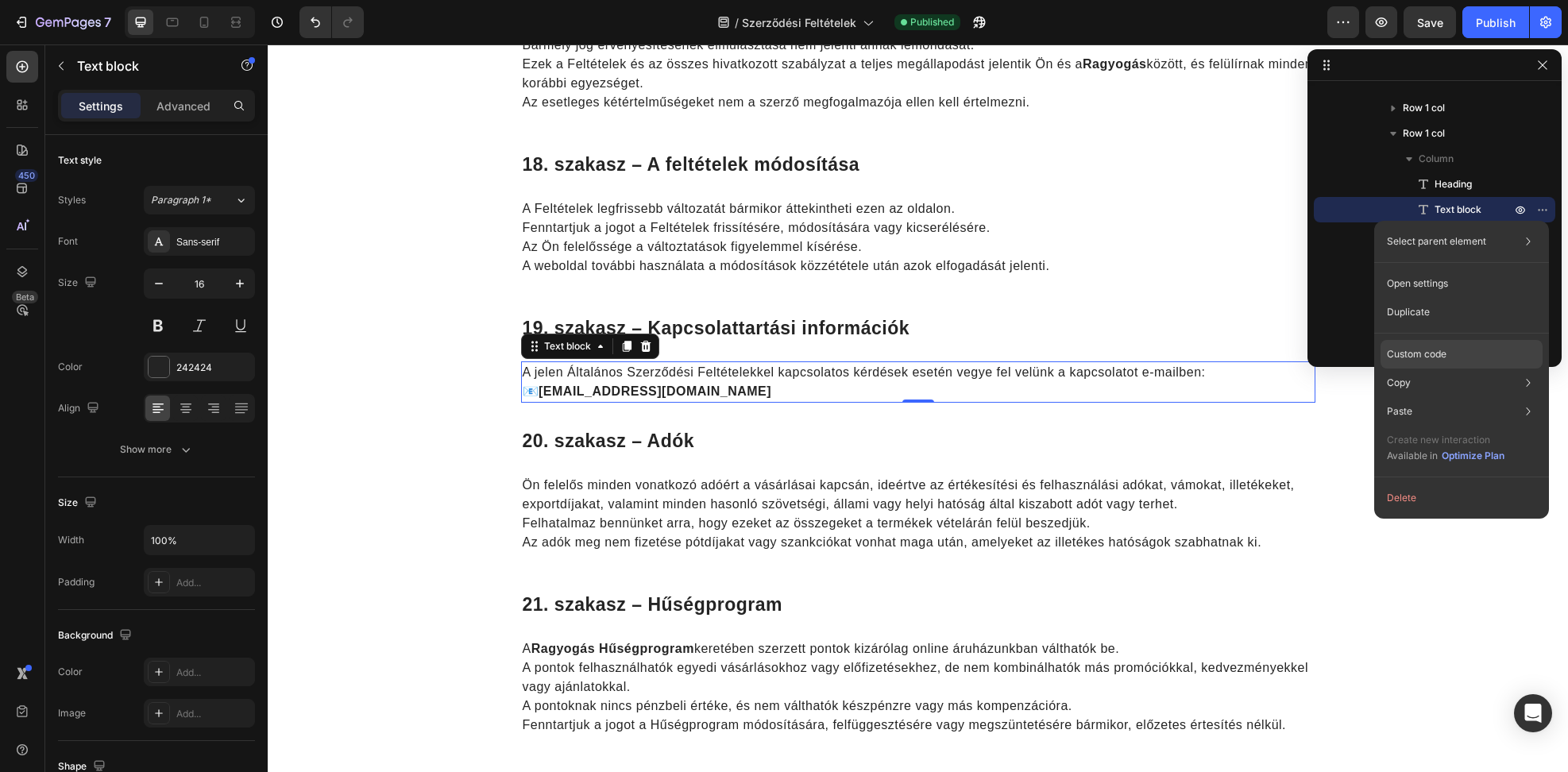
click at [1441, 359] on p "Custom code" at bounding box center [1417, 354] width 59 height 14
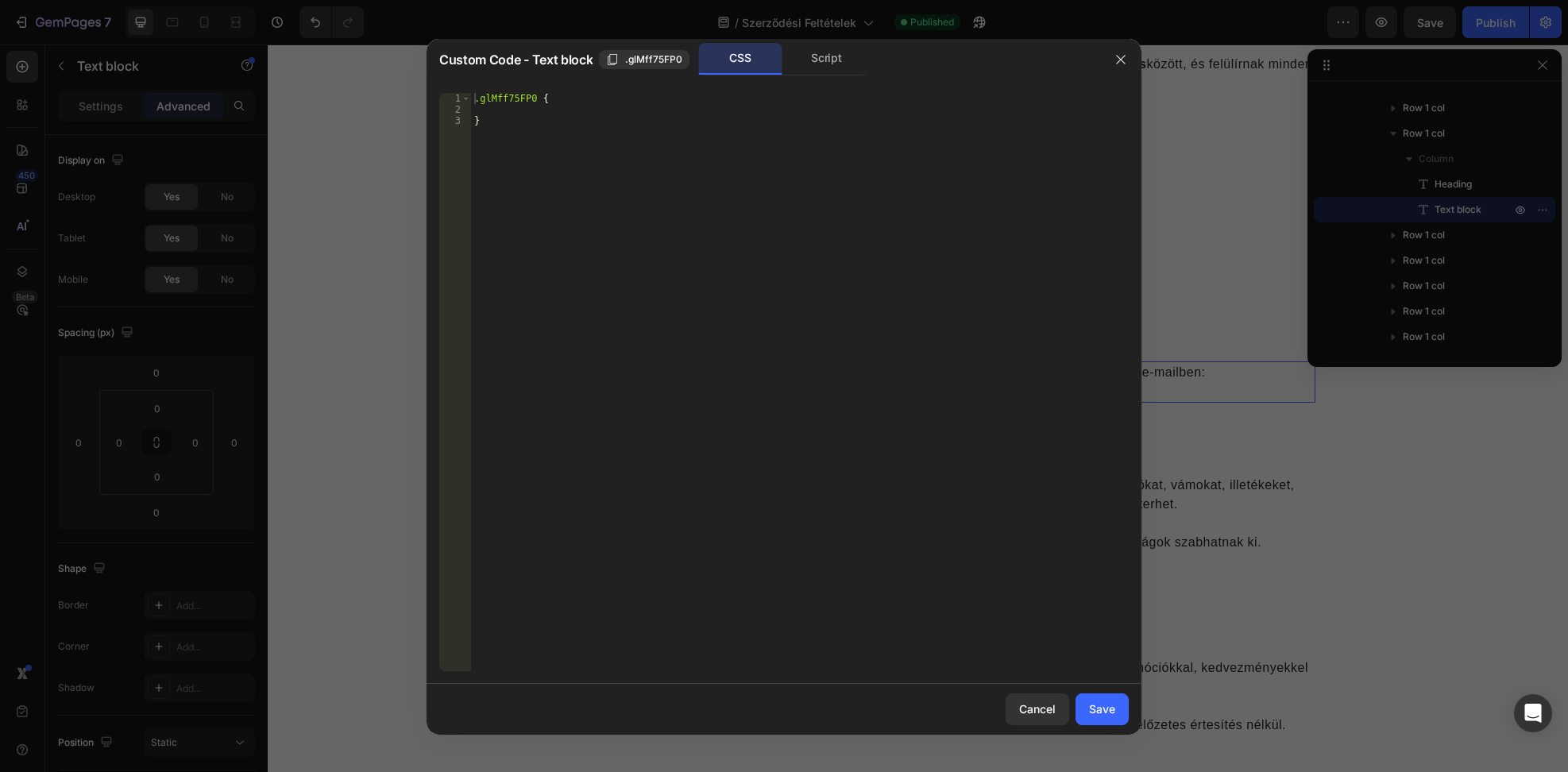
click at [824, 39] on div "Custom Code - Text block .glMff75FP0 CSS Script" at bounding box center [763, 59] width 674 height 42
click at [825, 52] on div "Script" at bounding box center [826, 58] width 83 height 31
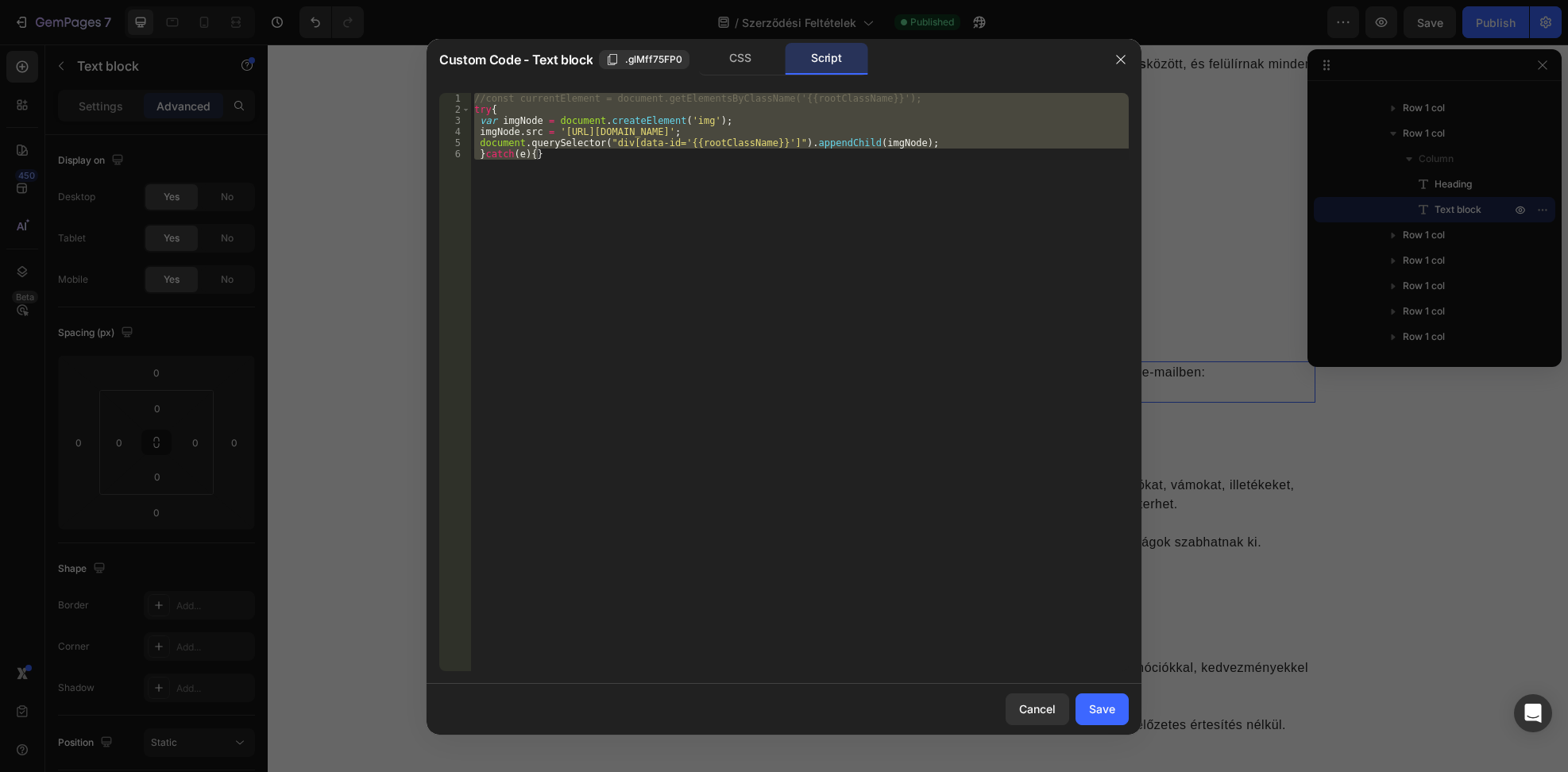
click at [809, 201] on div "//const currentElement = document.getElementsByClassName('{{rootClassName}}'); …" at bounding box center [800, 381] width 657 height 578
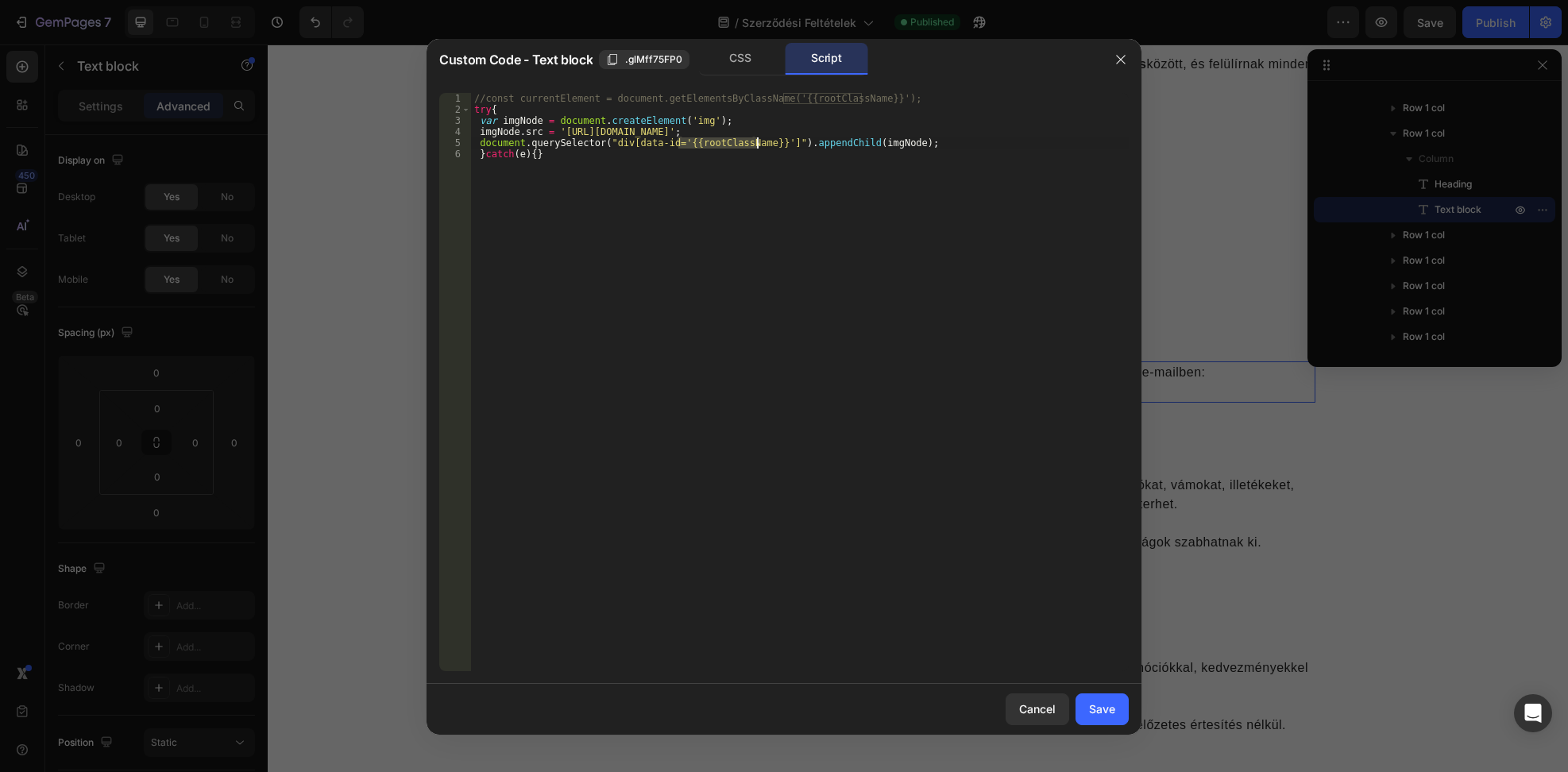
drag, startPoint x: 679, startPoint y: 143, endPoint x: 756, endPoint y: 140, distance: 77.1
click at [756, 140] on div "//const currentElement = document.getElementsByClassName('{{rootClassName}}'); …" at bounding box center [800, 392] width 657 height 600
paste textarea "glMff75FP0"
click at [625, 259] on div "//const currentElement = document.getElementsByClassName('{{rootClassName}}'); …" at bounding box center [800, 392] width 657 height 600
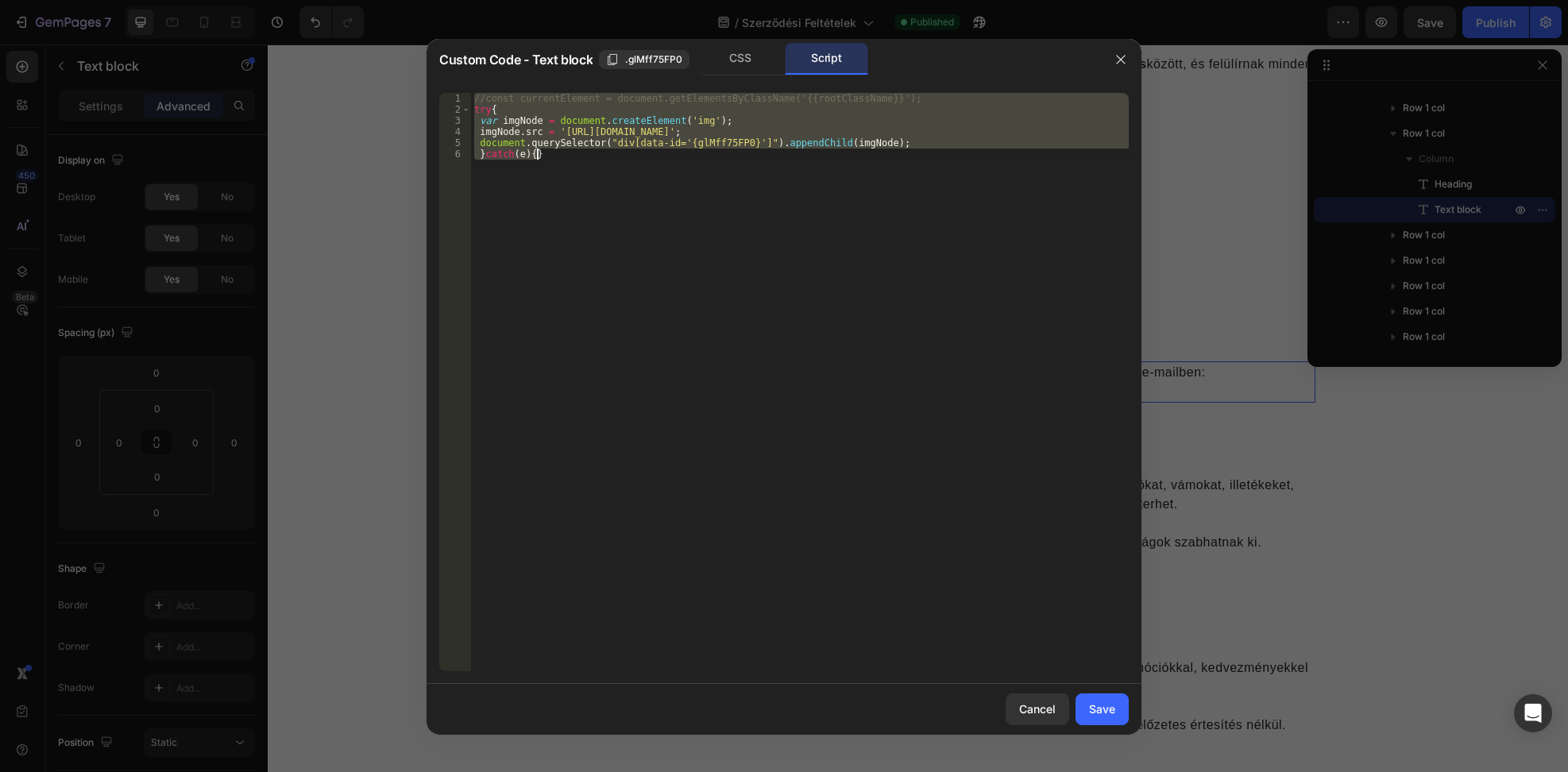
paste textarea
type textarea "}catch(e){}"
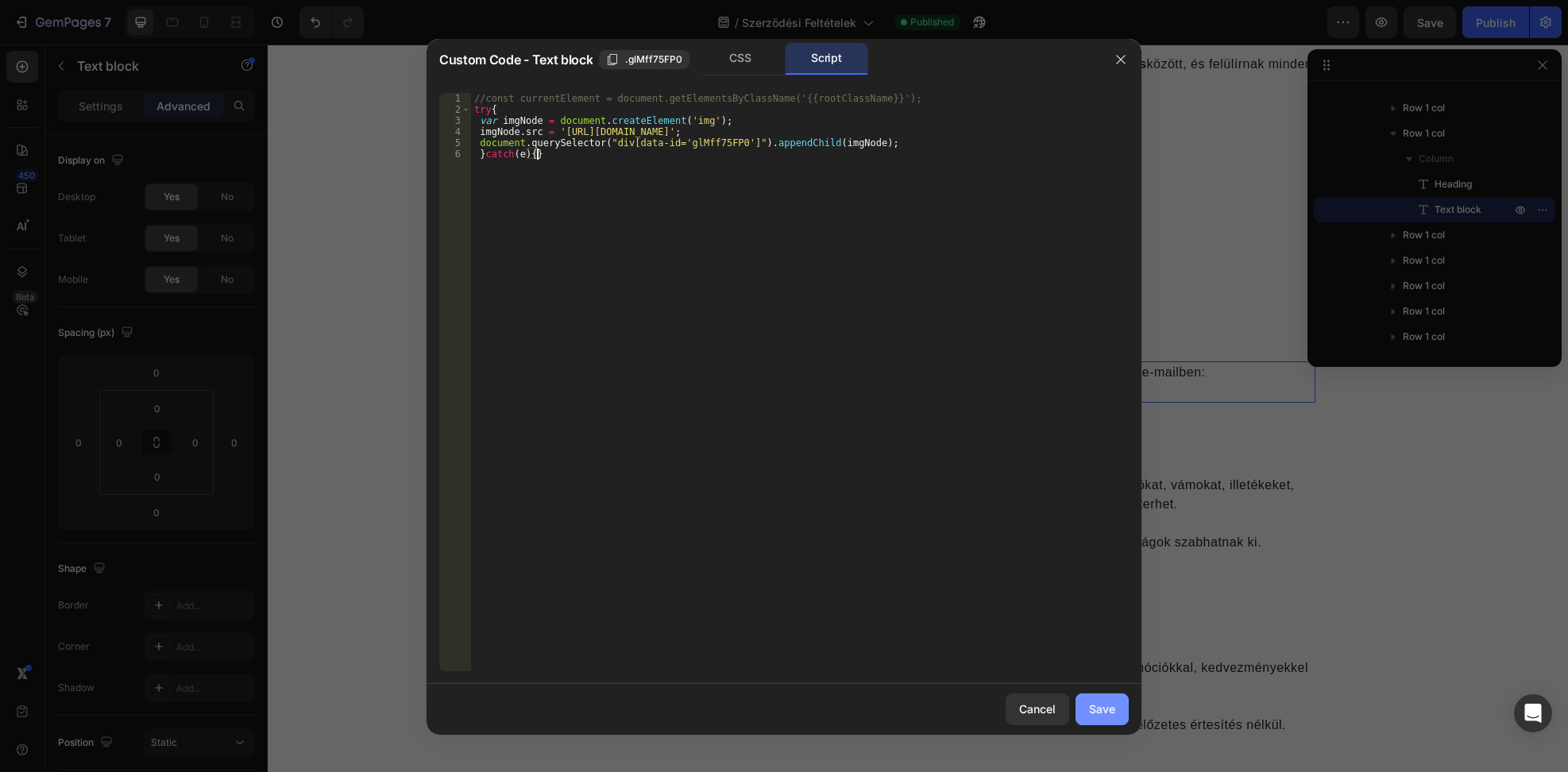
click at [1110, 713] on div "Save" at bounding box center [1102, 709] width 26 height 17
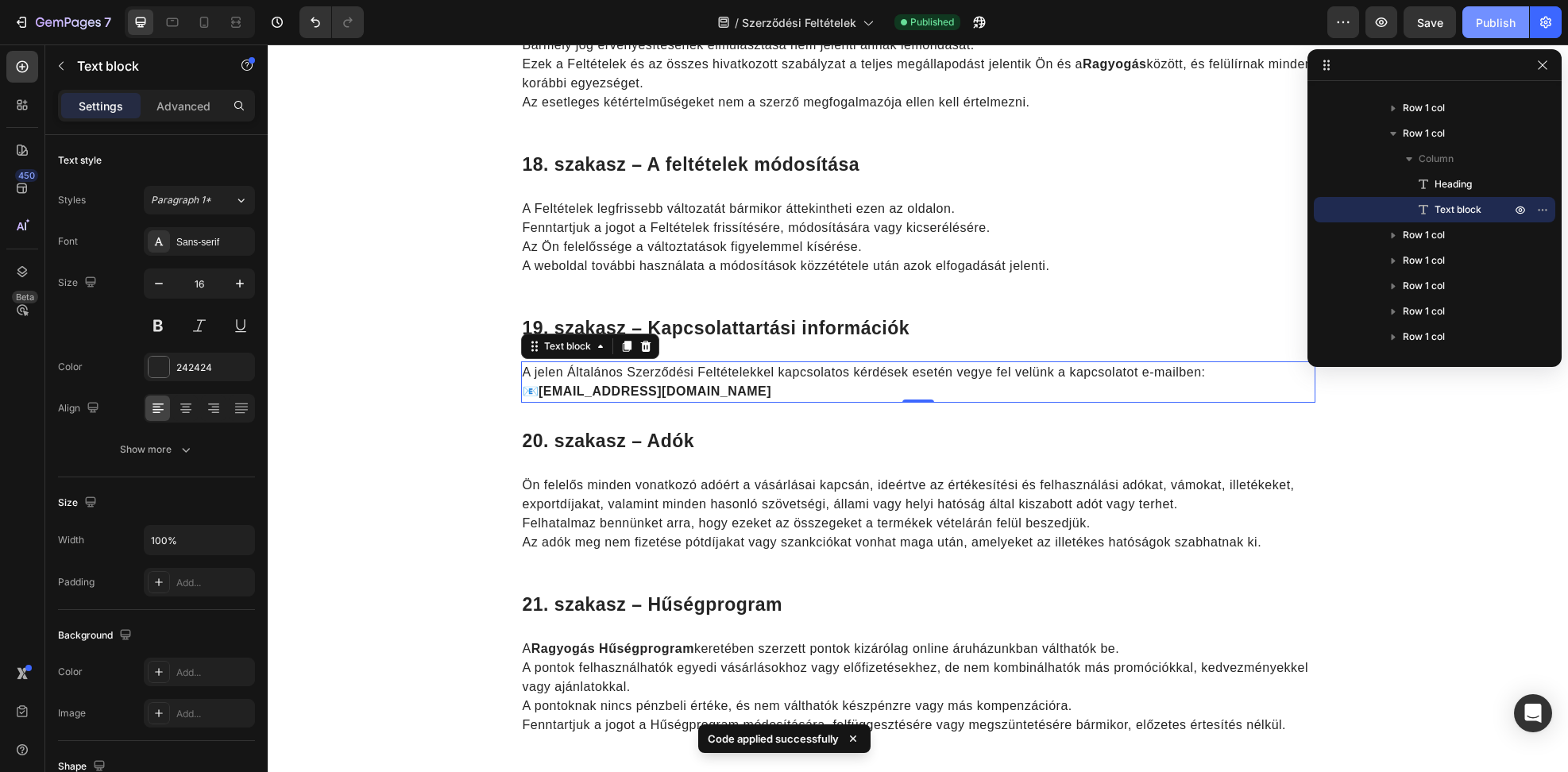
click at [1485, 31] on button "Publish" at bounding box center [1495, 21] width 67 height 31
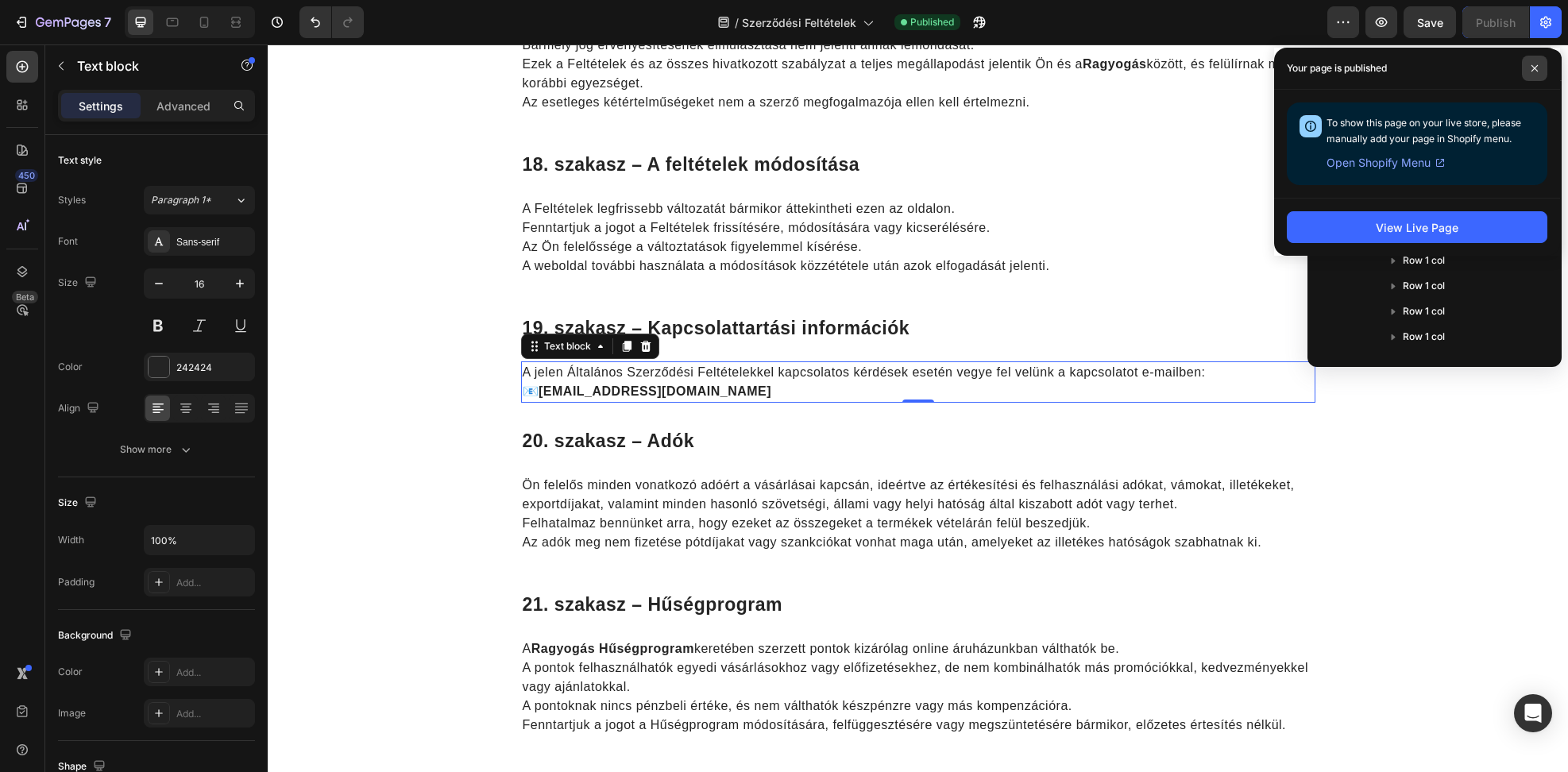
click at [1535, 58] on span at bounding box center [1535, 68] width 25 height 25
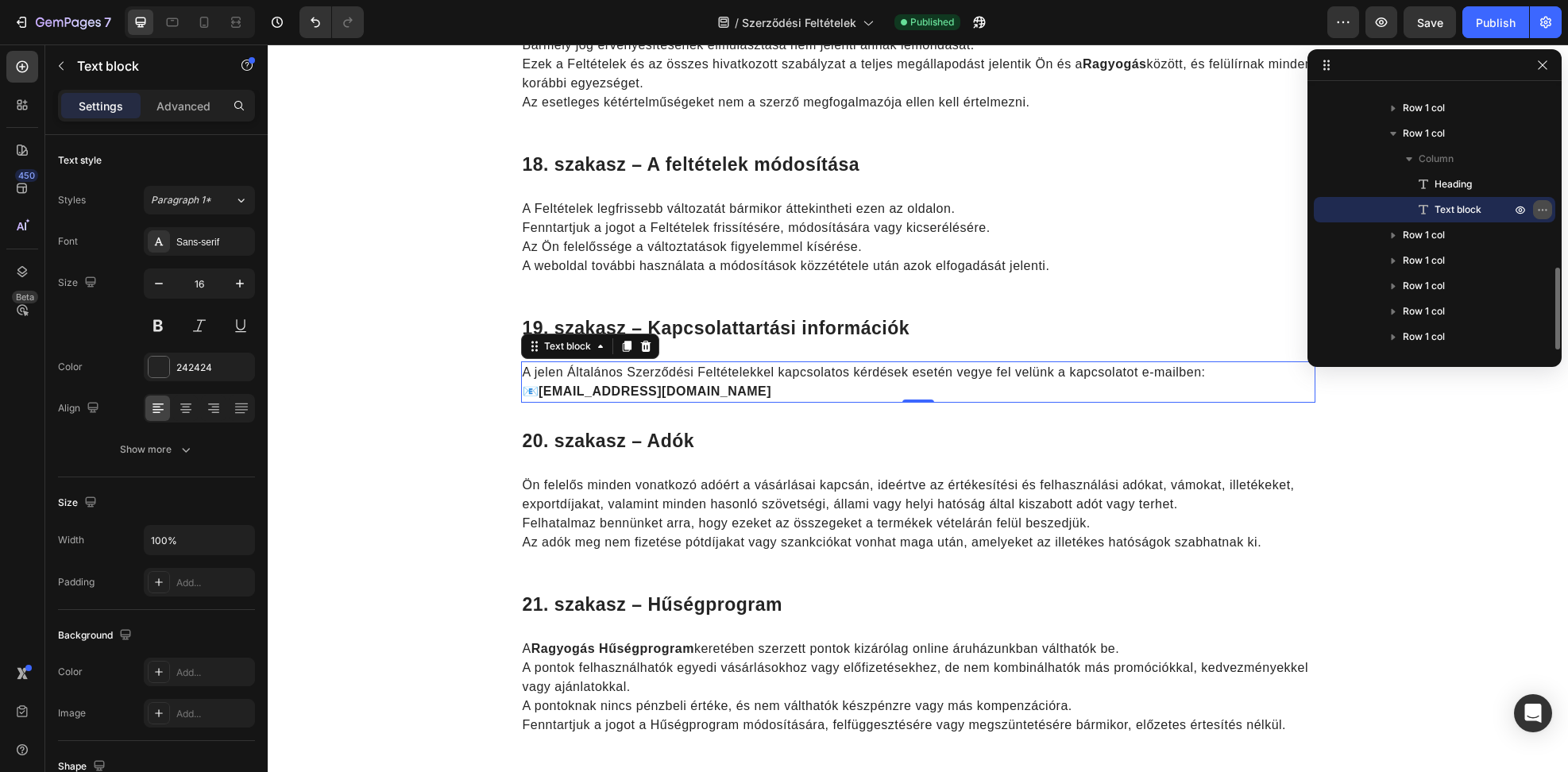
click at [1543, 206] on icon "button" at bounding box center [1542, 209] width 13 height 13
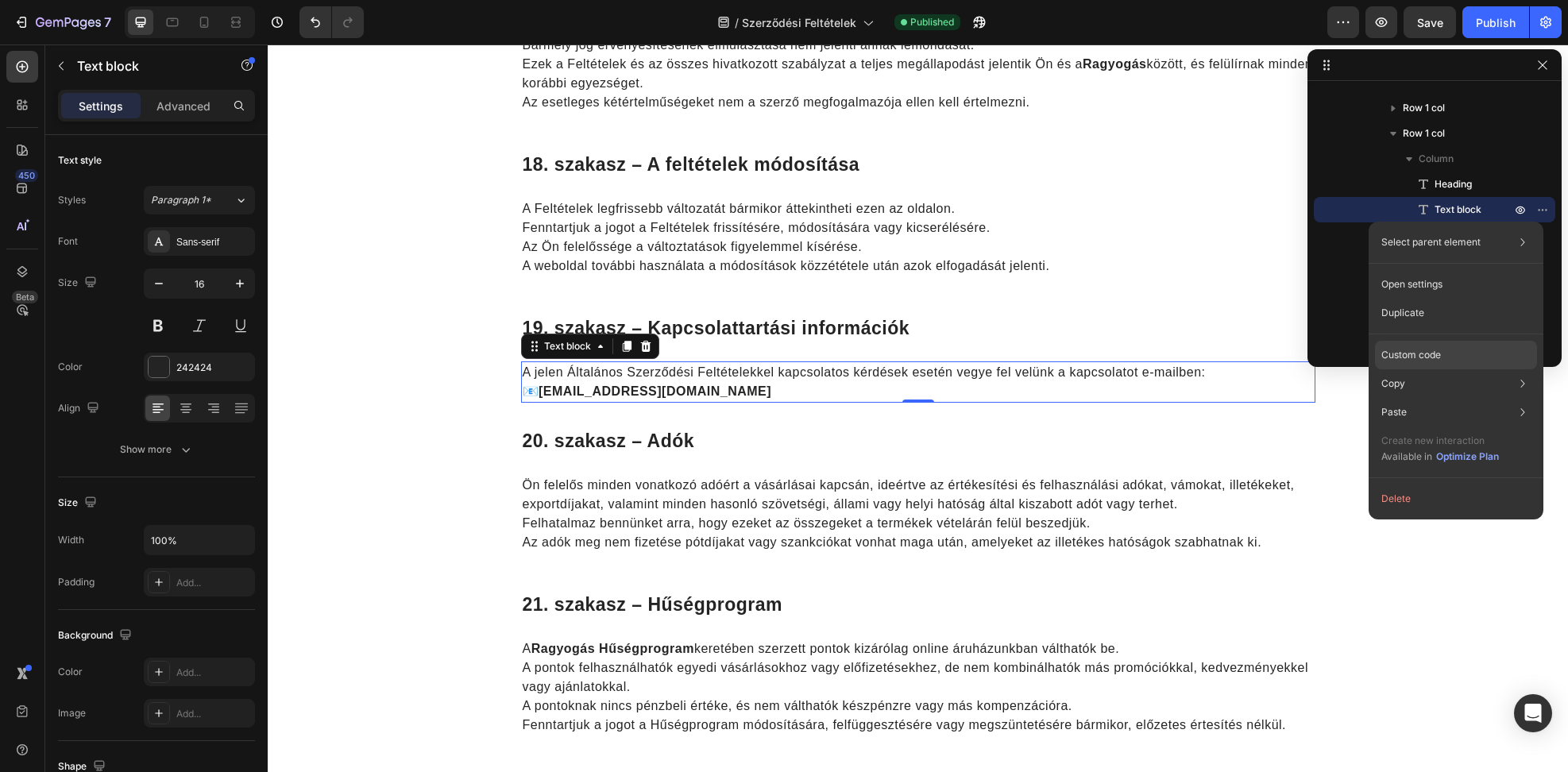
click at [1430, 354] on p "Custom code" at bounding box center [1411, 355] width 59 height 14
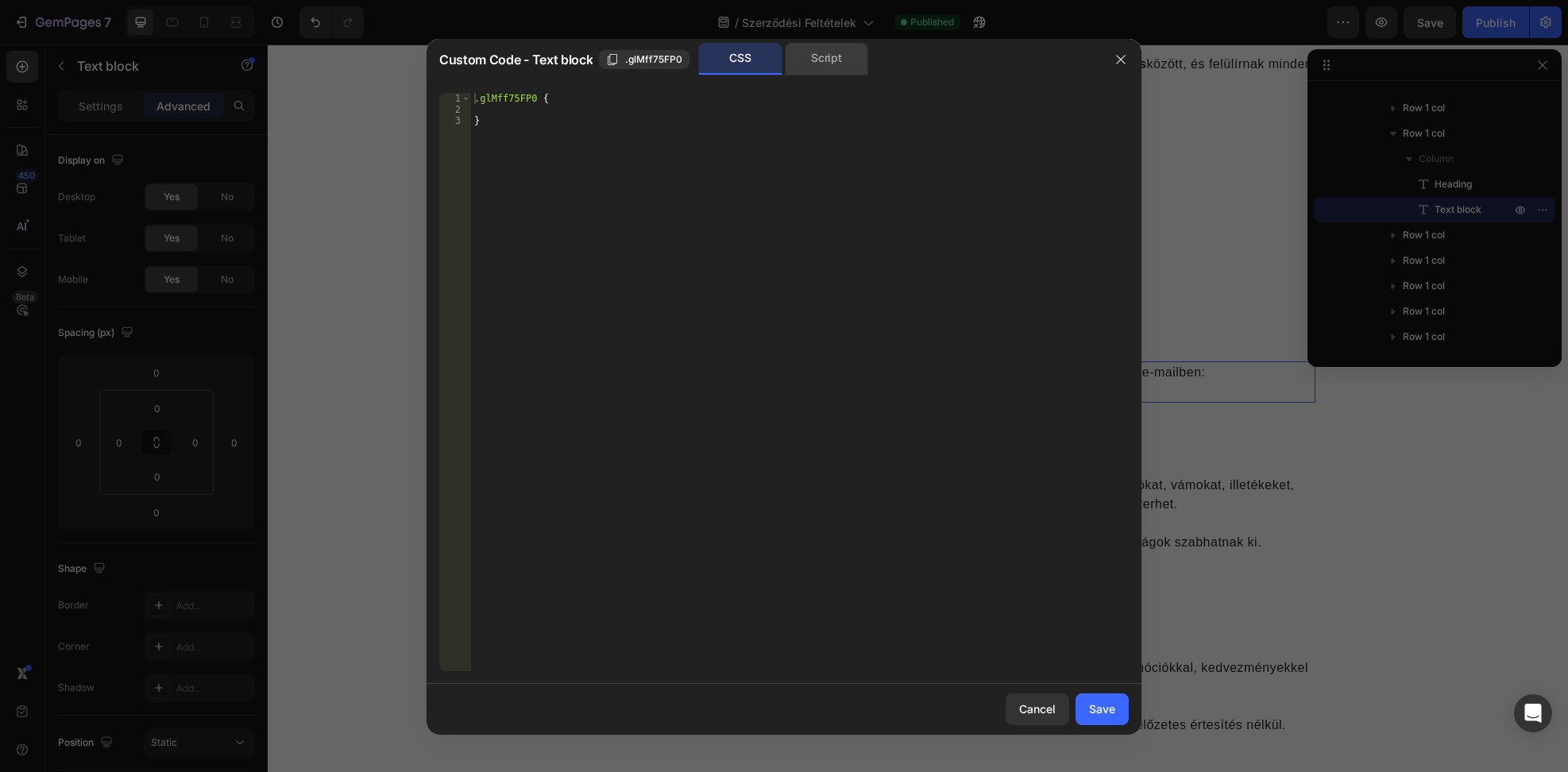
click at [836, 57] on div "Script" at bounding box center [826, 58] width 83 height 31
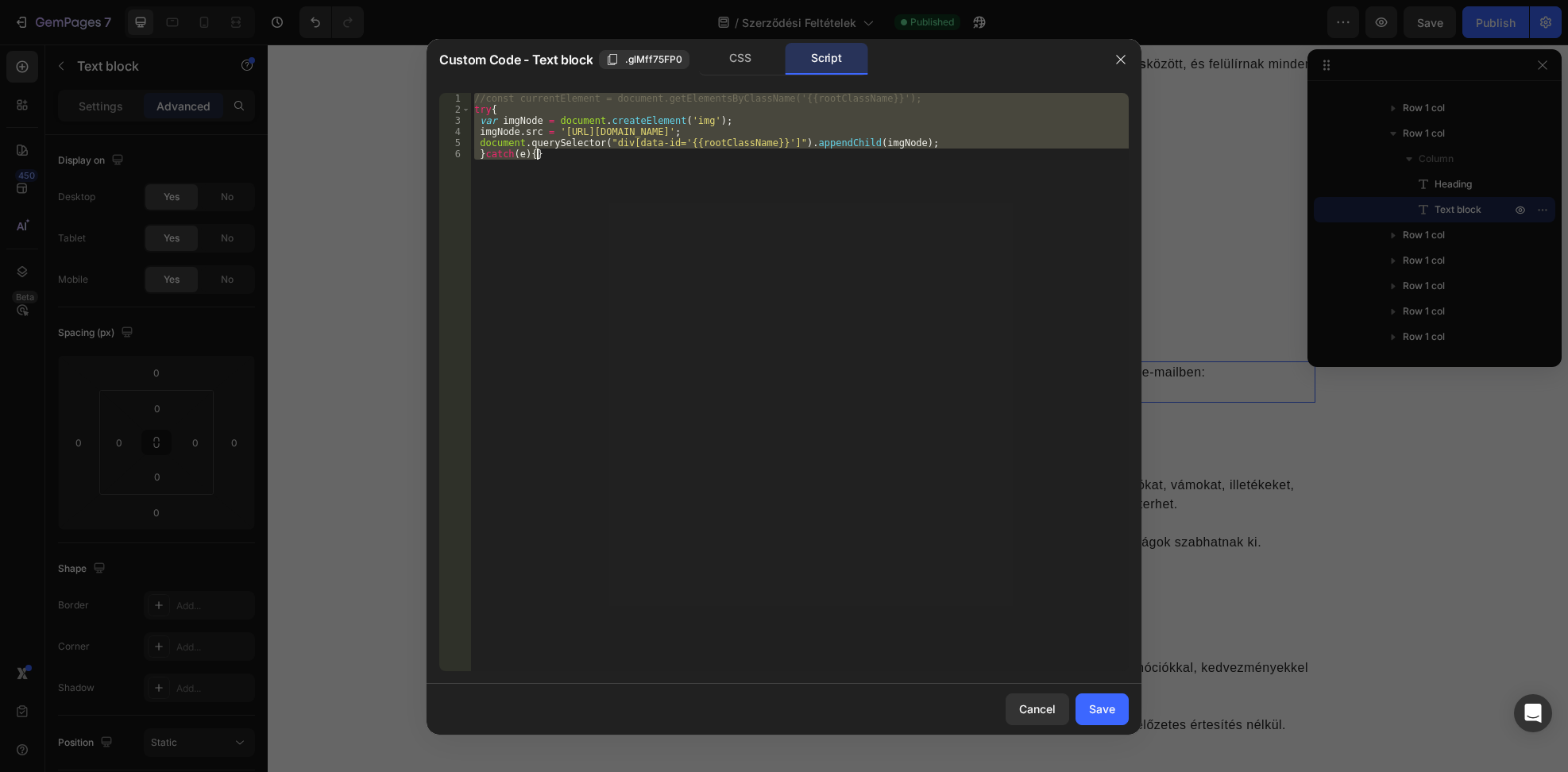
click at [776, 185] on div "//const currentElement = document.getElementsByClassName('{{rootClassName}}'); …" at bounding box center [800, 381] width 657 height 578
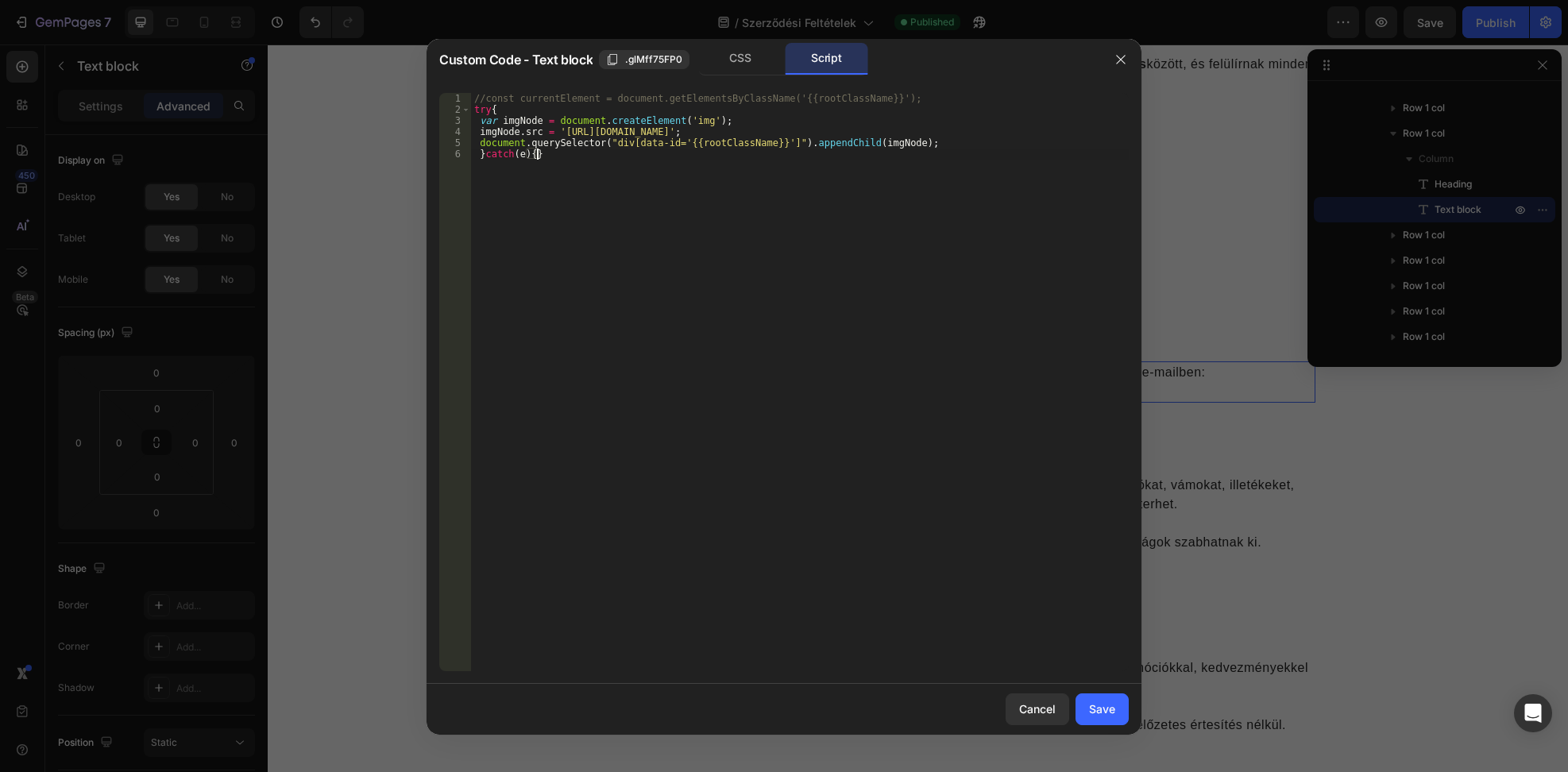
click at [574, 261] on div "//const currentElement = document.getElementsByClassName('{{rootClassName}}'); …" at bounding box center [800, 392] width 657 height 600
paste textarea
type textarea "}catch(e){}"
click at [1124, 709] on button "Save" at bounding box center [1102, 708] width 54 height 31
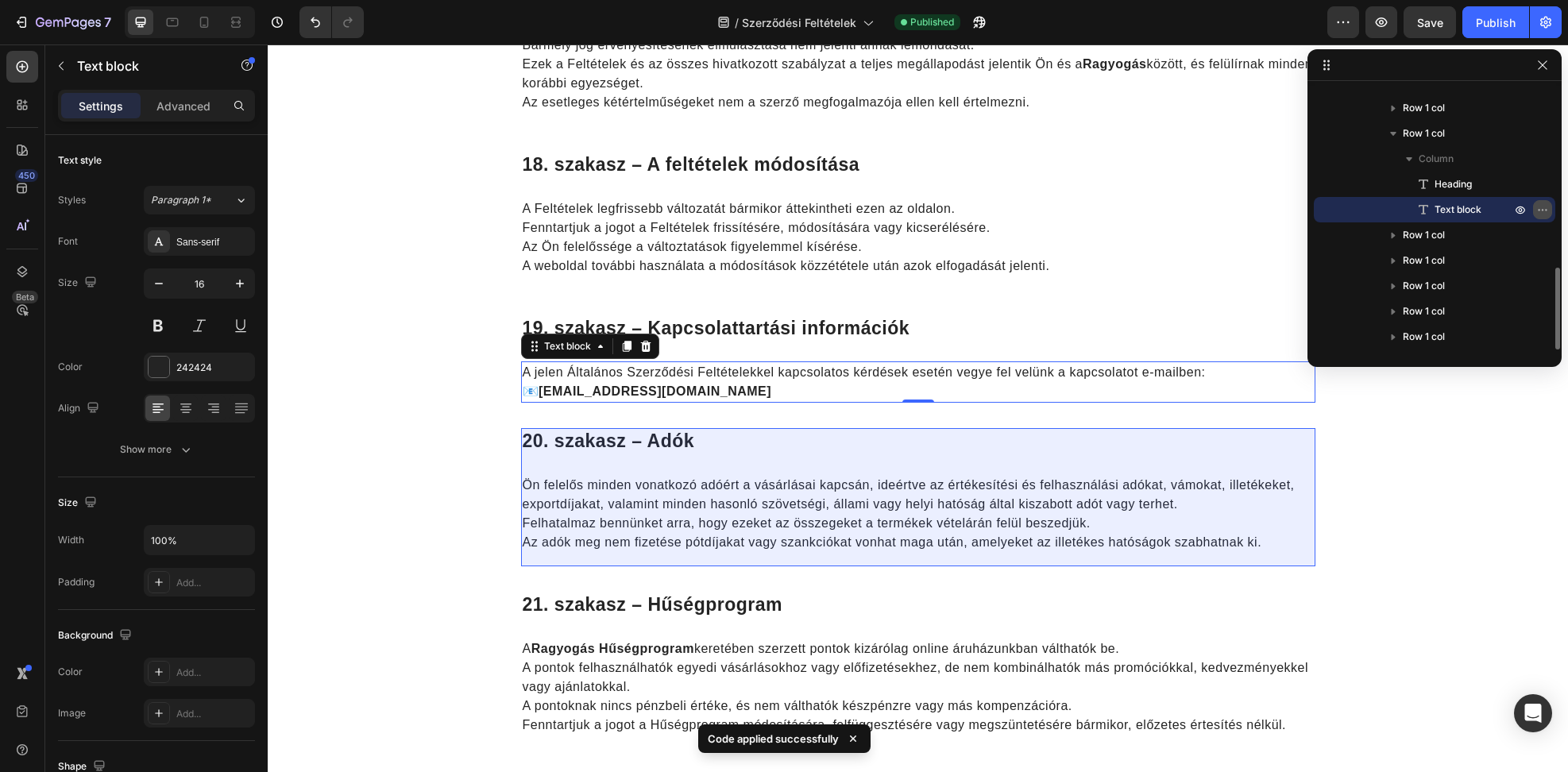
click at [1543, 212] on icon "button" at bounding box center [1542, 209] width 13 height 13
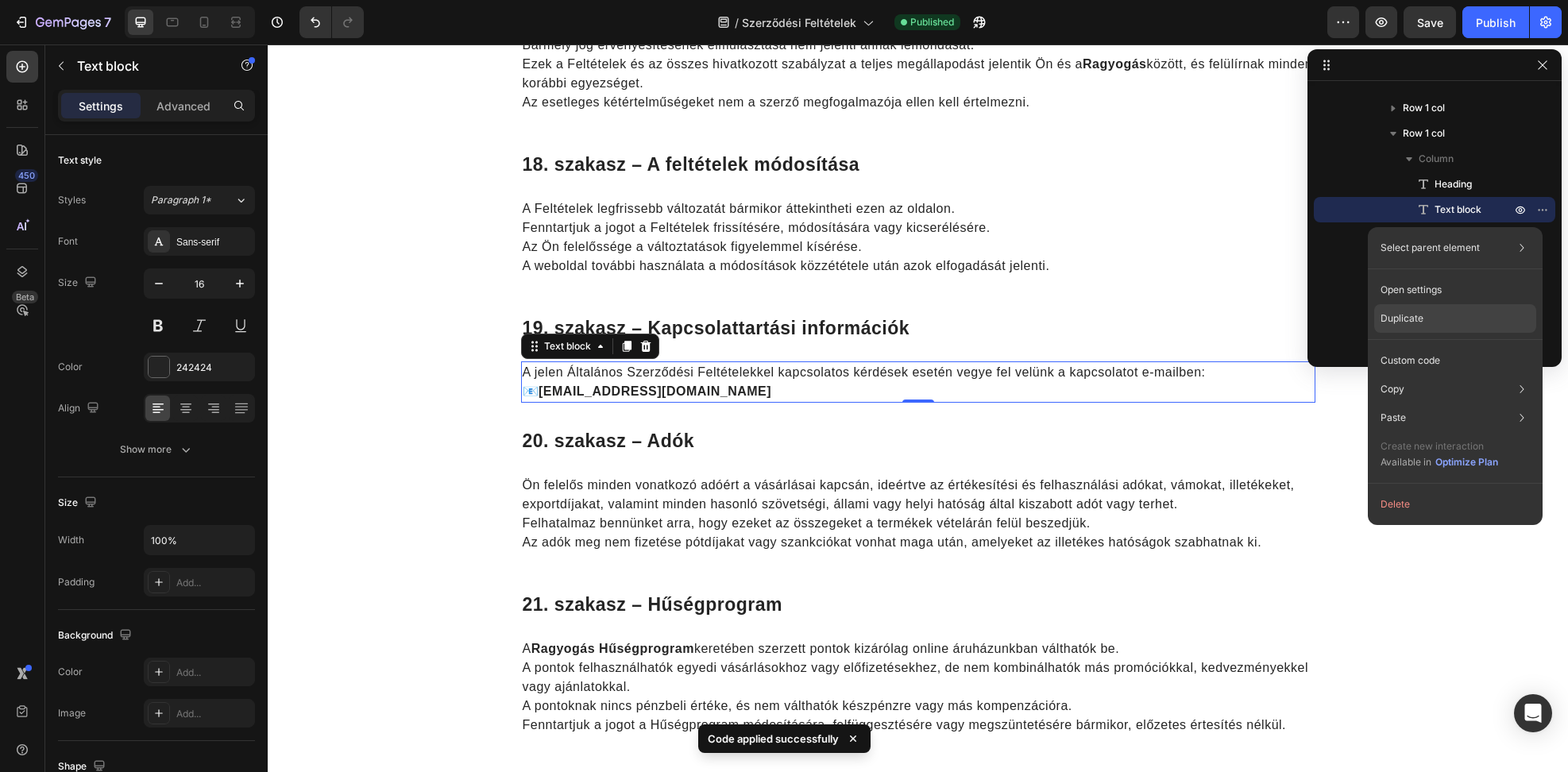
click at [1415, 320] on p "Duplicate" at bounding box center [1402, 318] width 42 height 14
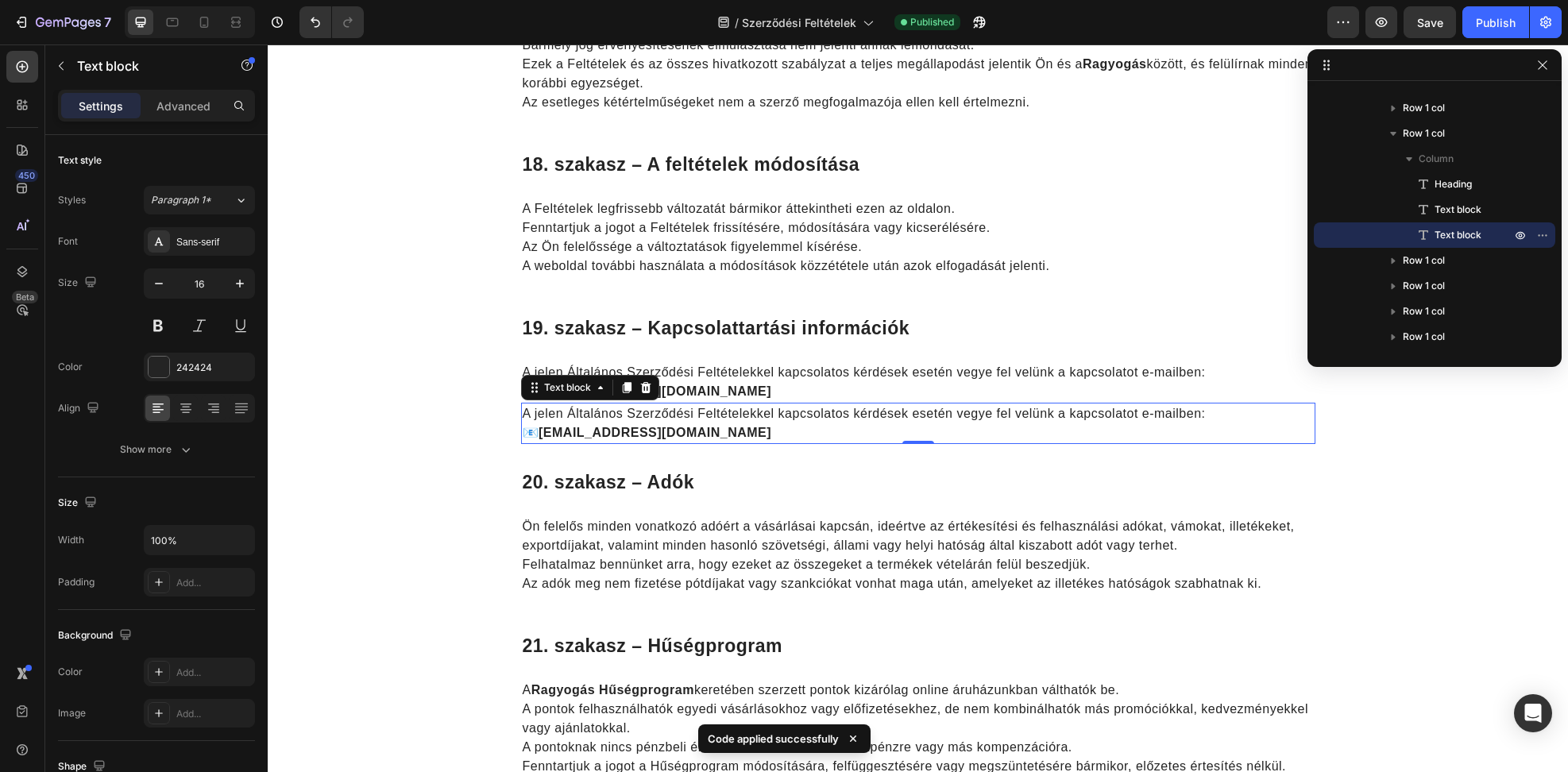
click at [864, 425] on p "A jelen Általános Szerződési Feltételekkel kapcsolatos kérdések esetén vegye fe…" at bounding box center [917, 423] width 791 height 38
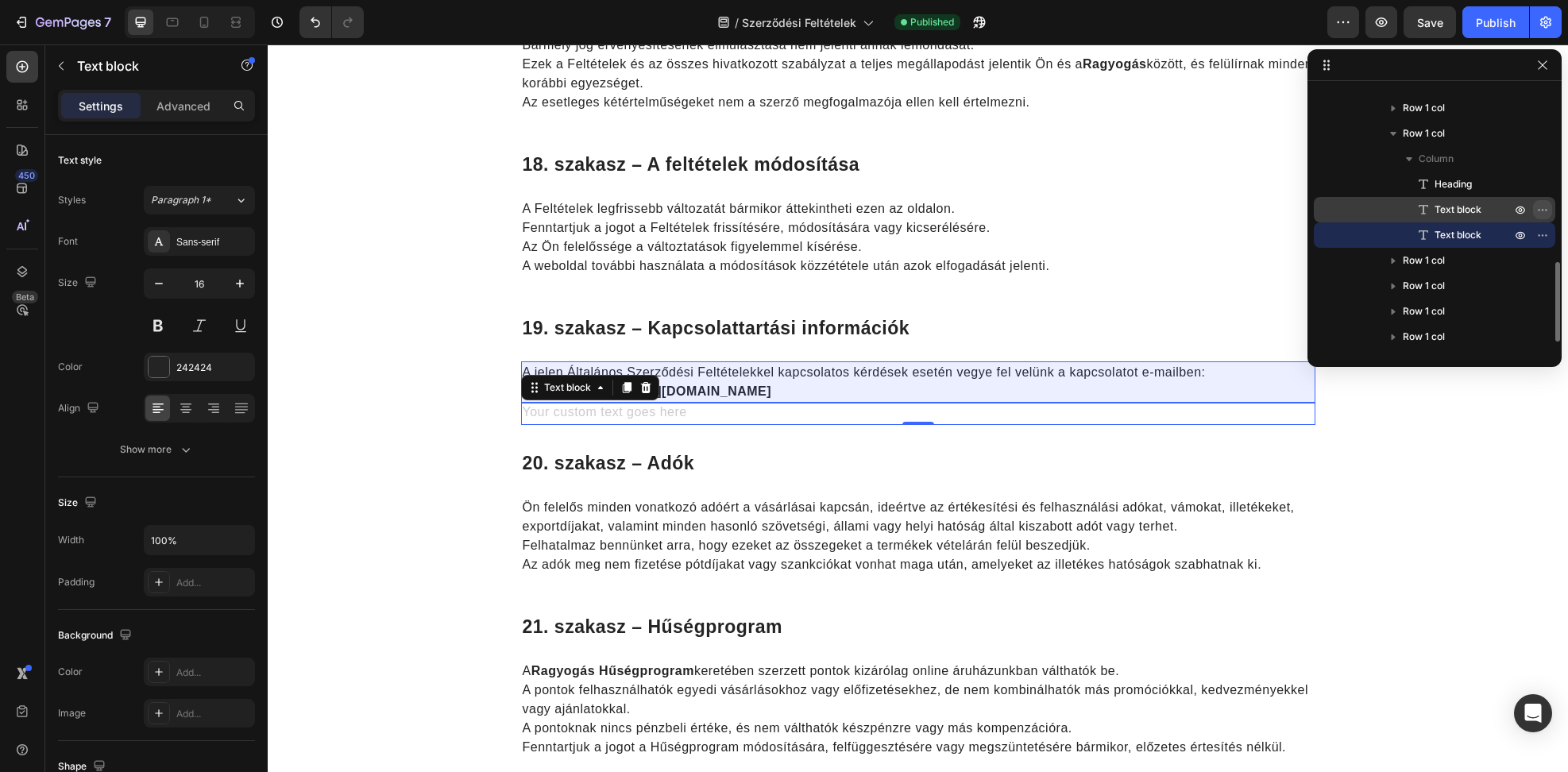
click at [1537, 208] on icon "button" at bounding box center [1542, 209] width 13 height 13
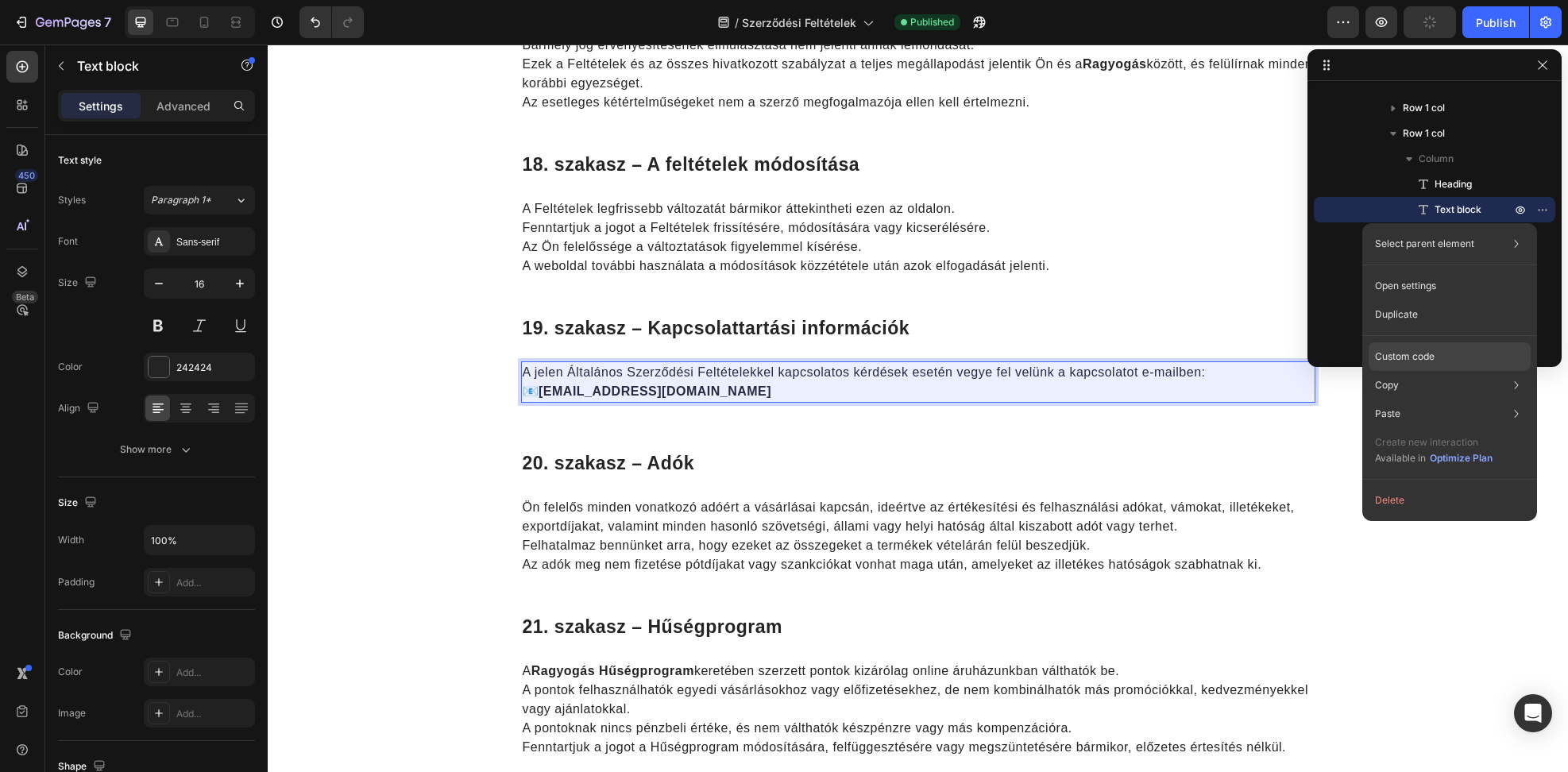
click at [1426, 364] on div "Custom code" at bounding box center [1449, 357] width 162 height 29
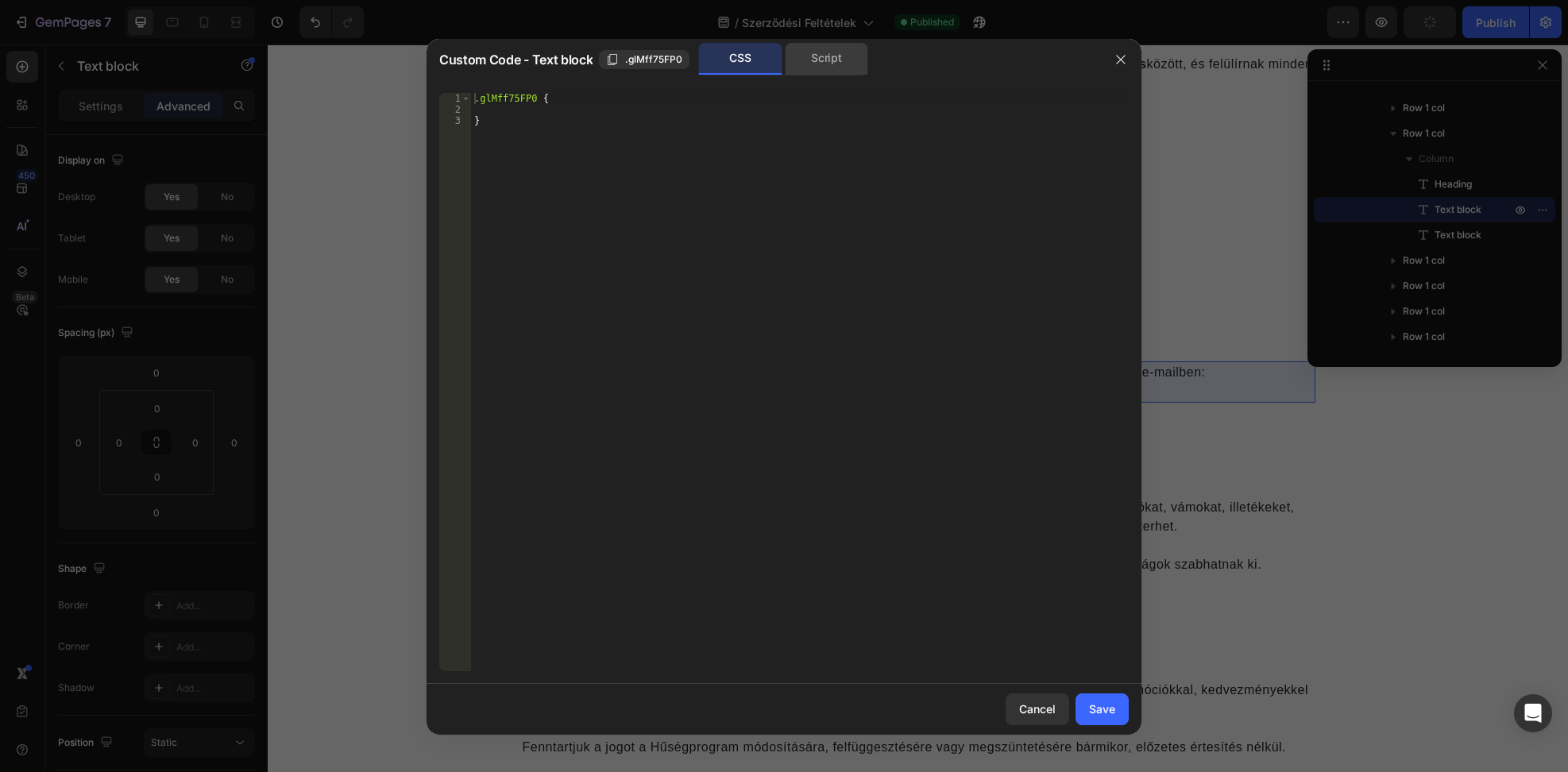
click at [823, 65] on div "Script" at bounding box center [826, 58] width 83 height 31
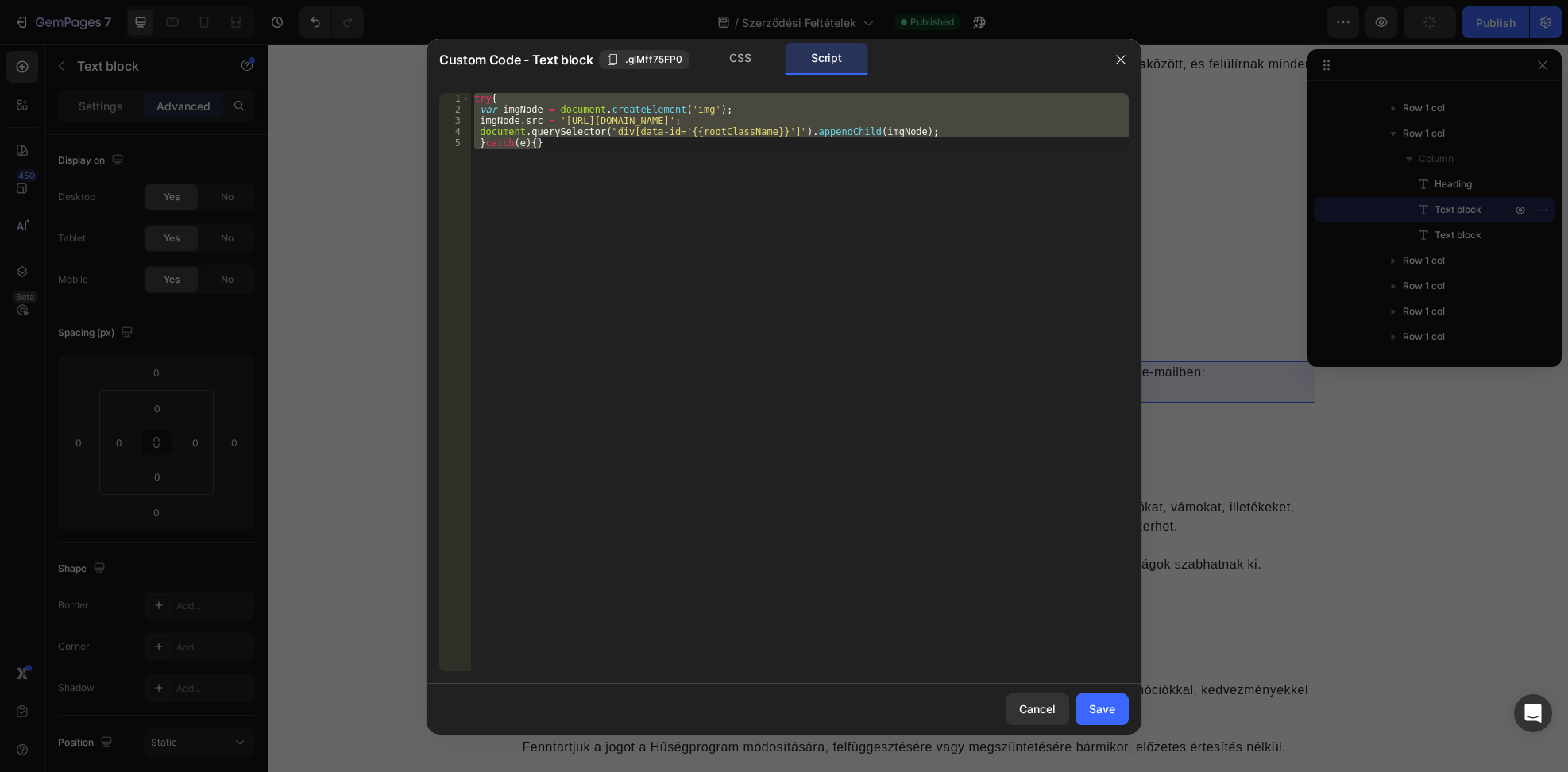
click at [681, 184] on div "try { var imgNode = document . createElement ( 'img' ) ; imgNode . src = '[URL]…" at bounding box center [800, 381] width 657 height 578
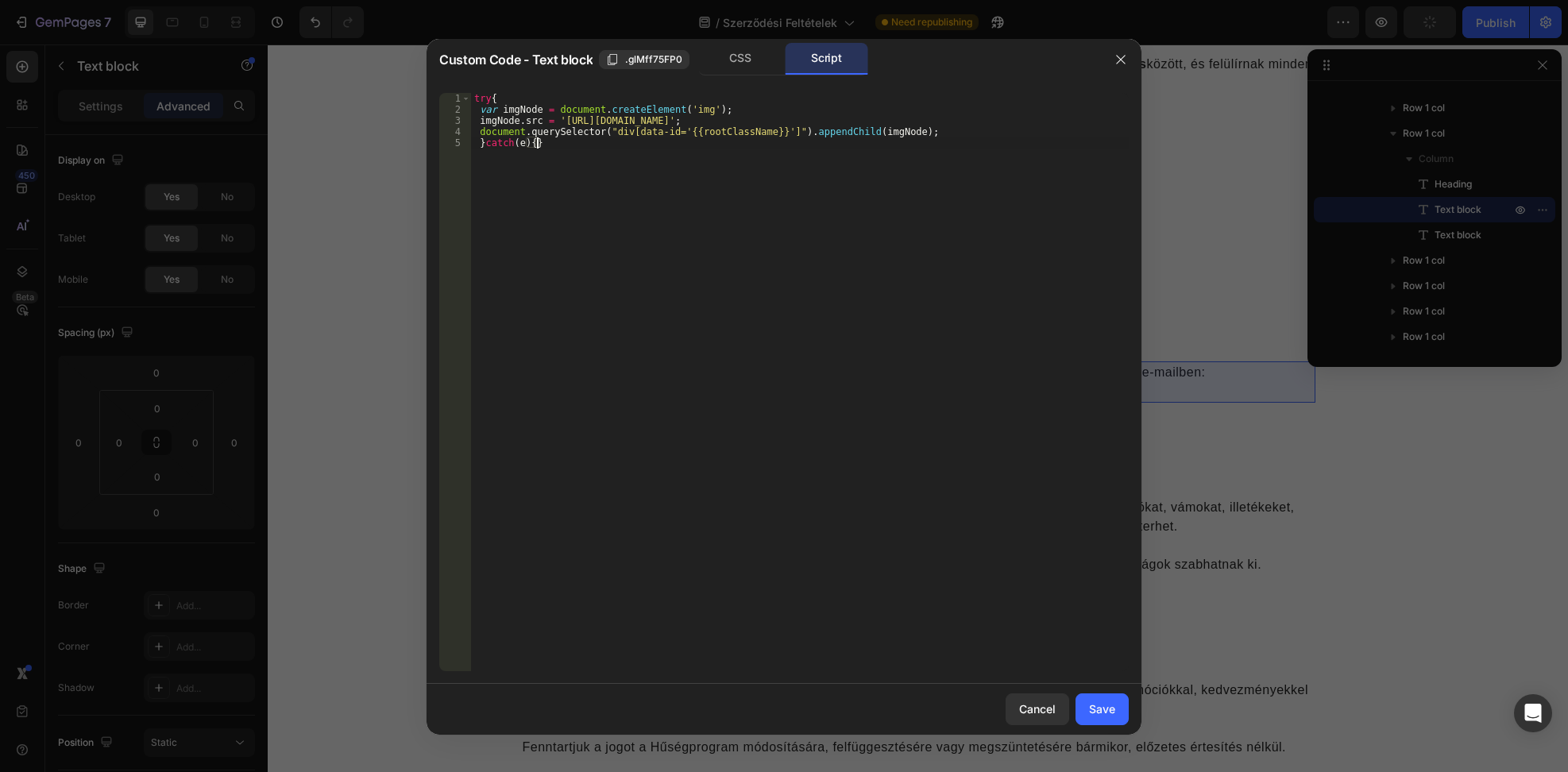
type textarea "document.querySelector("div[data-id='{{rootClassName}}']").appendChild(imgNode)…"
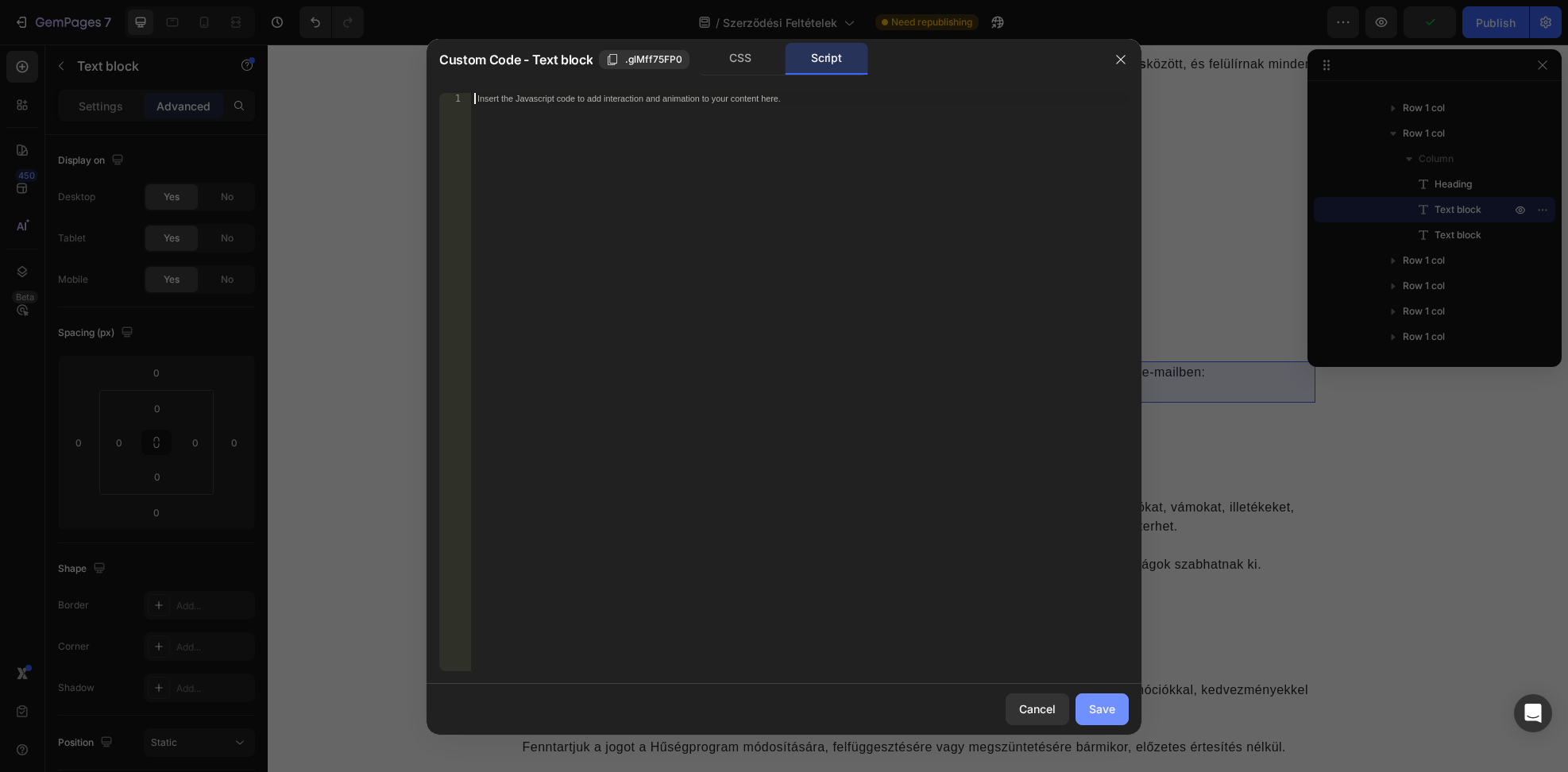
click at [1111, 709] on div "Save" at bounding box center [1102, 709] width 26 height 17
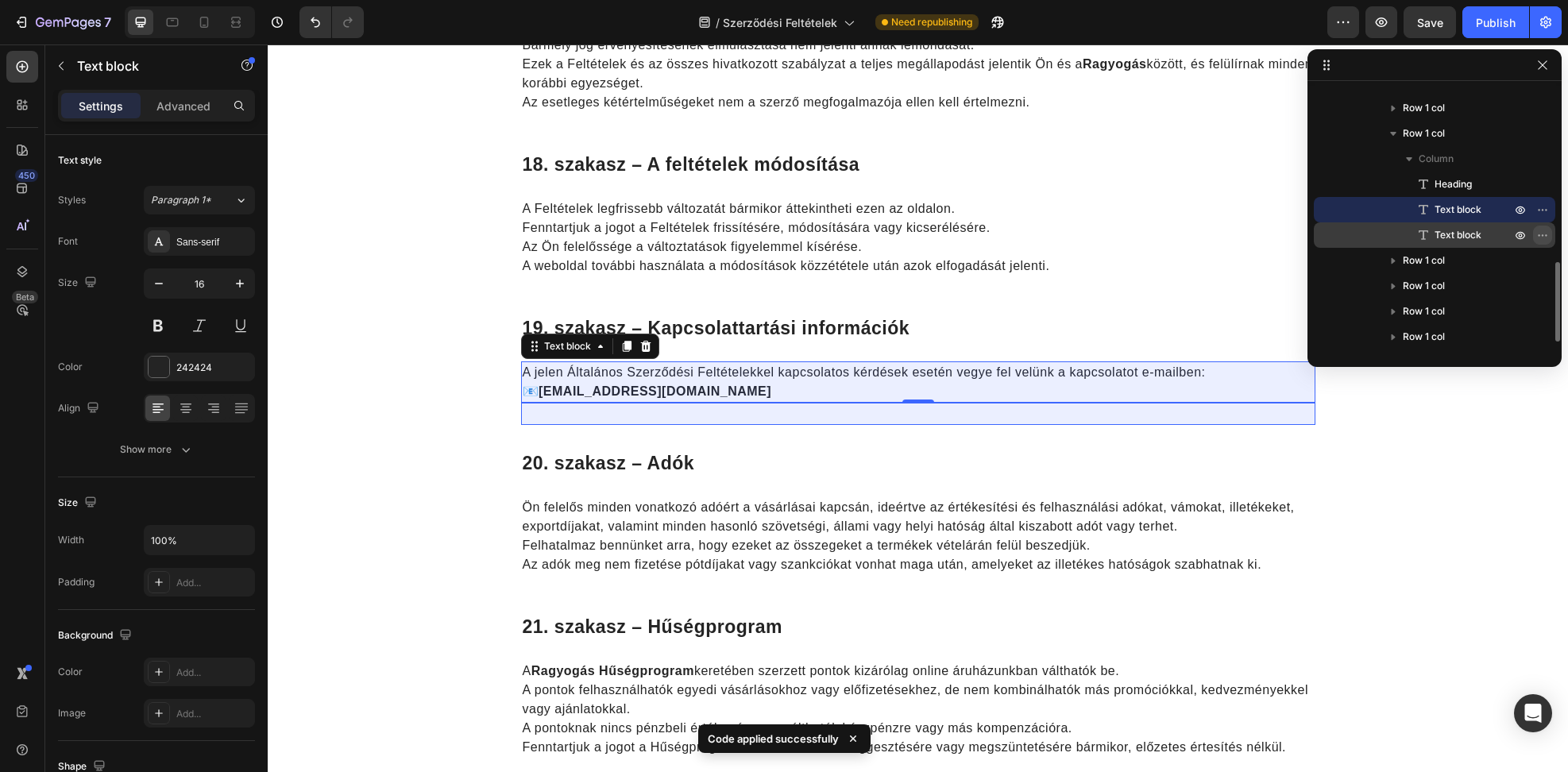
click at [1543, 232] on icon "button" at bounding box center [1542, 234] width 13 height 13
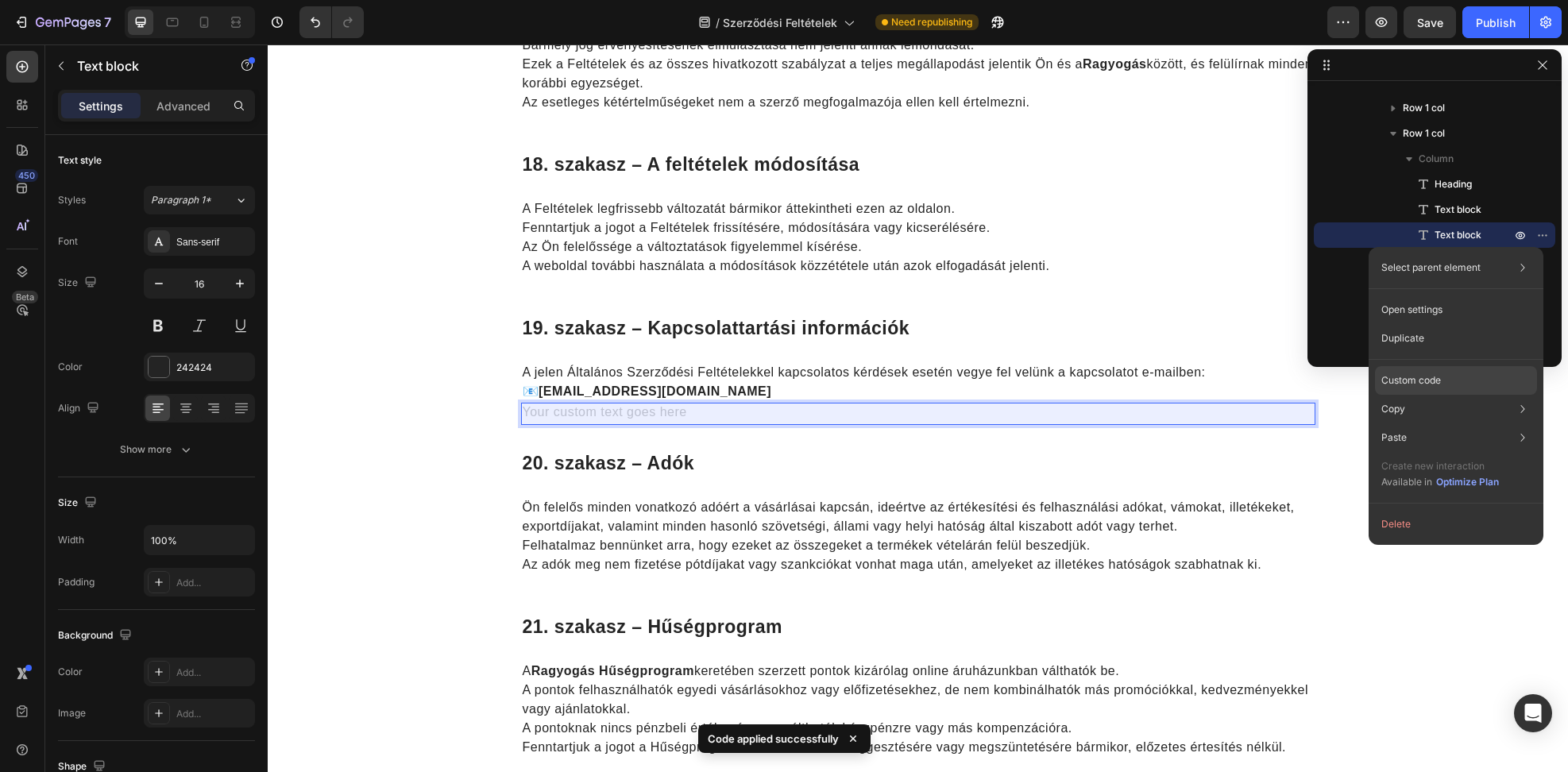
click at [1432, 375] on p "Custom code" at bounding box center [1411, 380] width 59 height 14
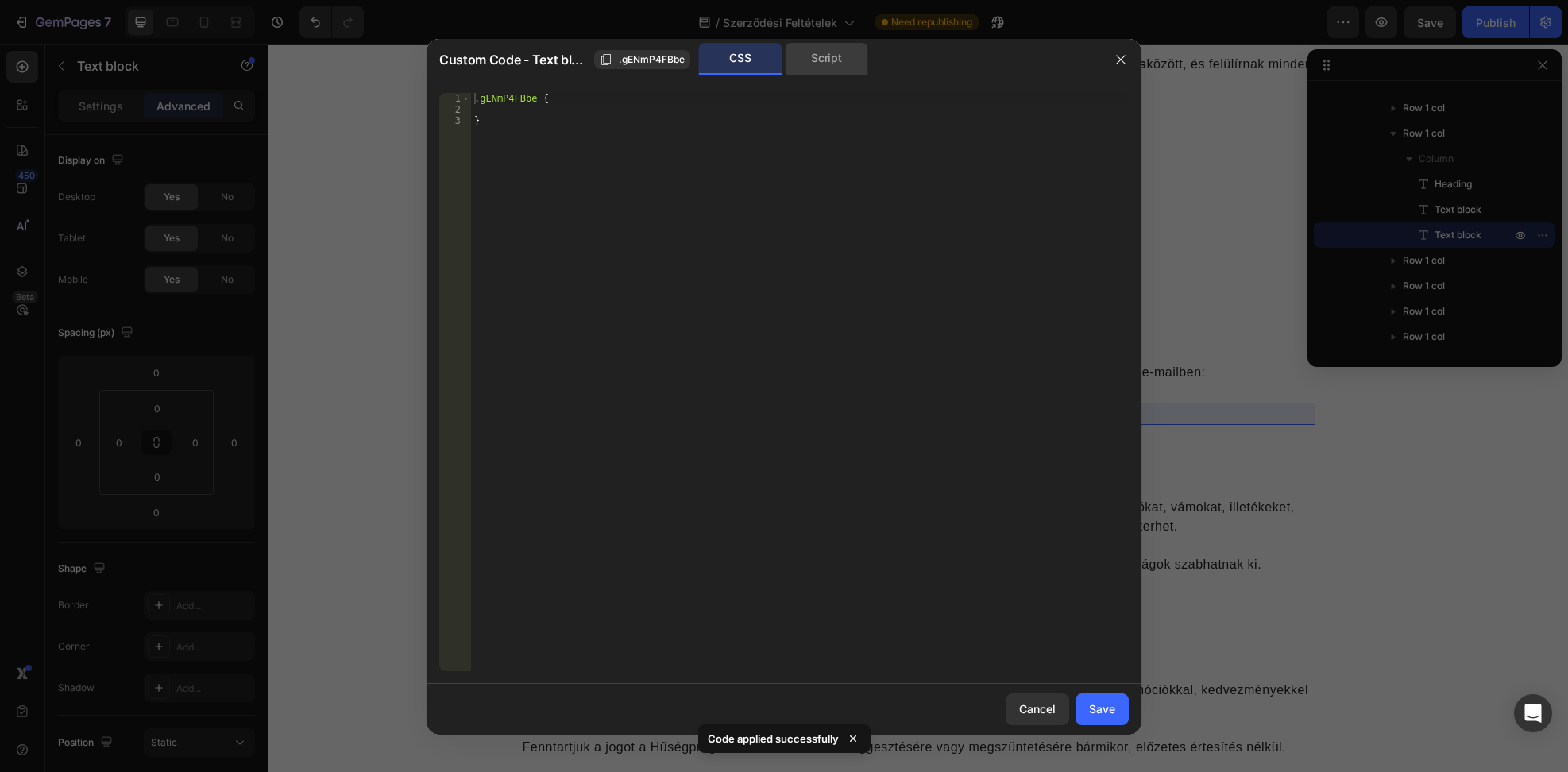
click at [816, 72] on div "Script" at bounding box center [826, 58] width 83 height 31
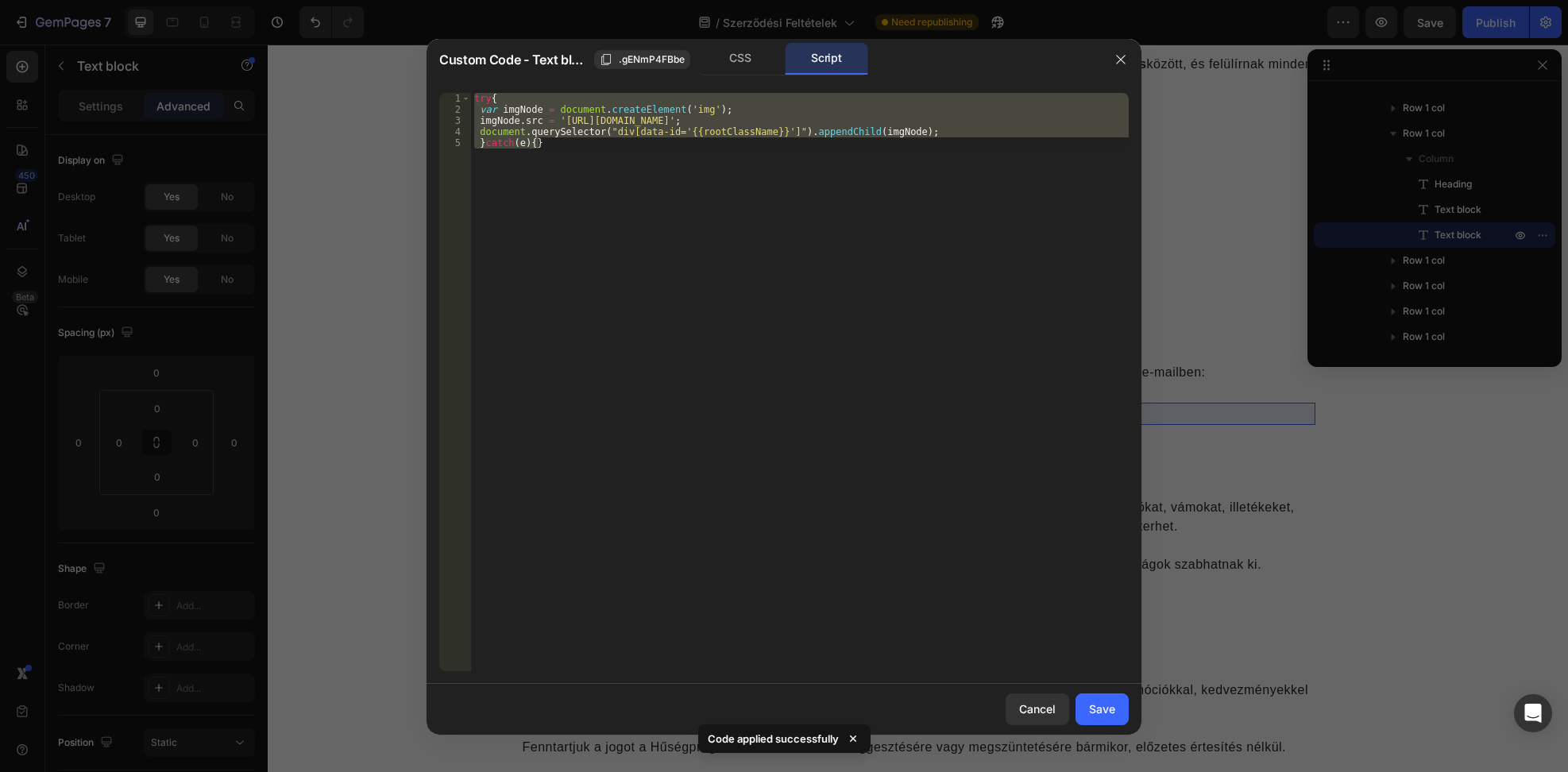
click at [836, 165] on div "try { var imgNode = document . createElement ( 'img' ) ; imgNode . src = '[URL]…" at bounding box center [800, 381] width 657 height 578
paste textarea
type textarea "}catch(e){}"
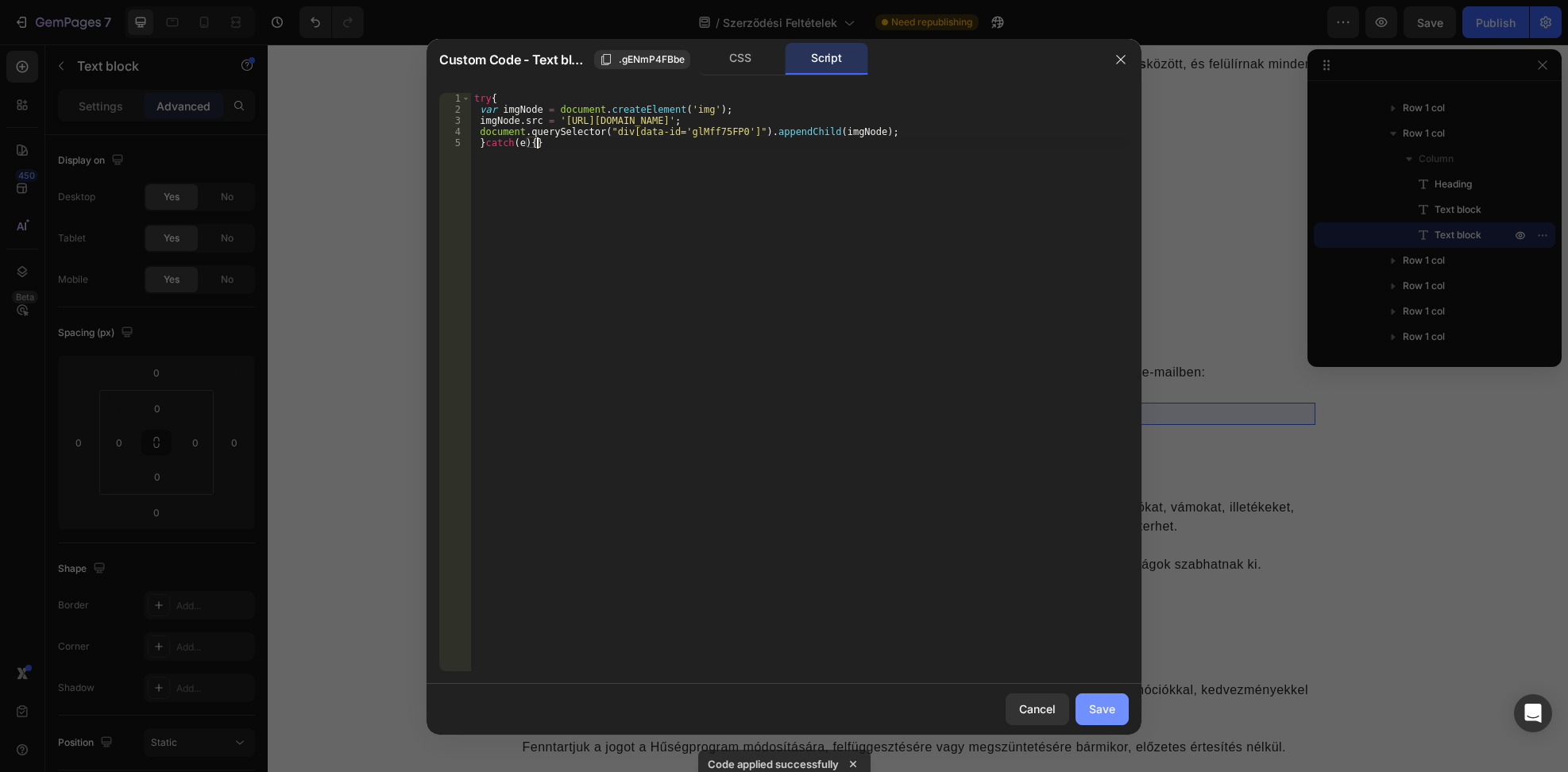
click at [1106, 711] on div "Save" at bounding box center [1102, 709] width 26 height 17
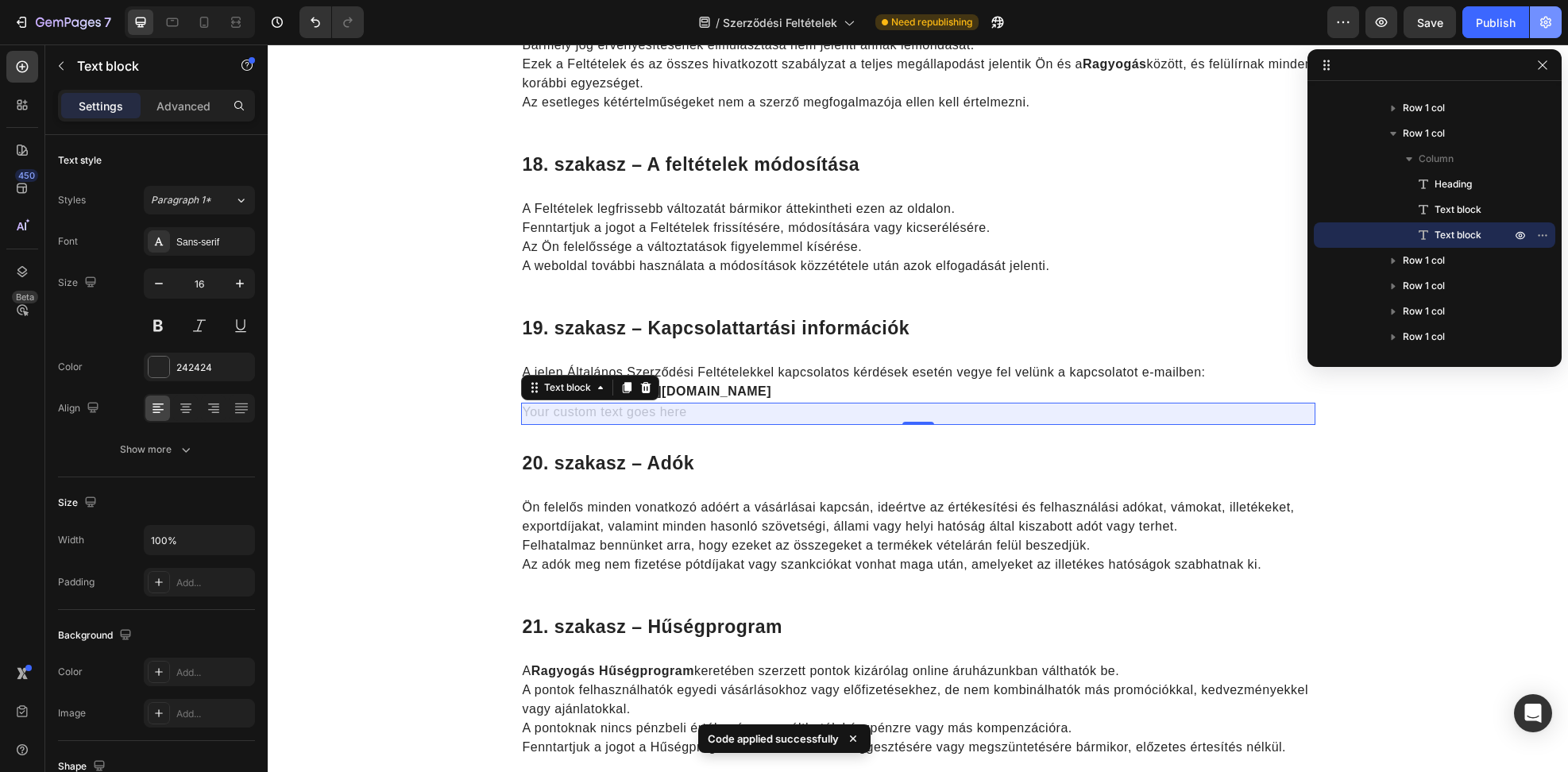
drag, startPoint x: 1508, startPoint y: 19, endPoint x: 1538, endPoint y: 37, distance: 35.0
click at [1507, 19] on div "Publish" at bounding box center [1495, 23] width 40 height 17
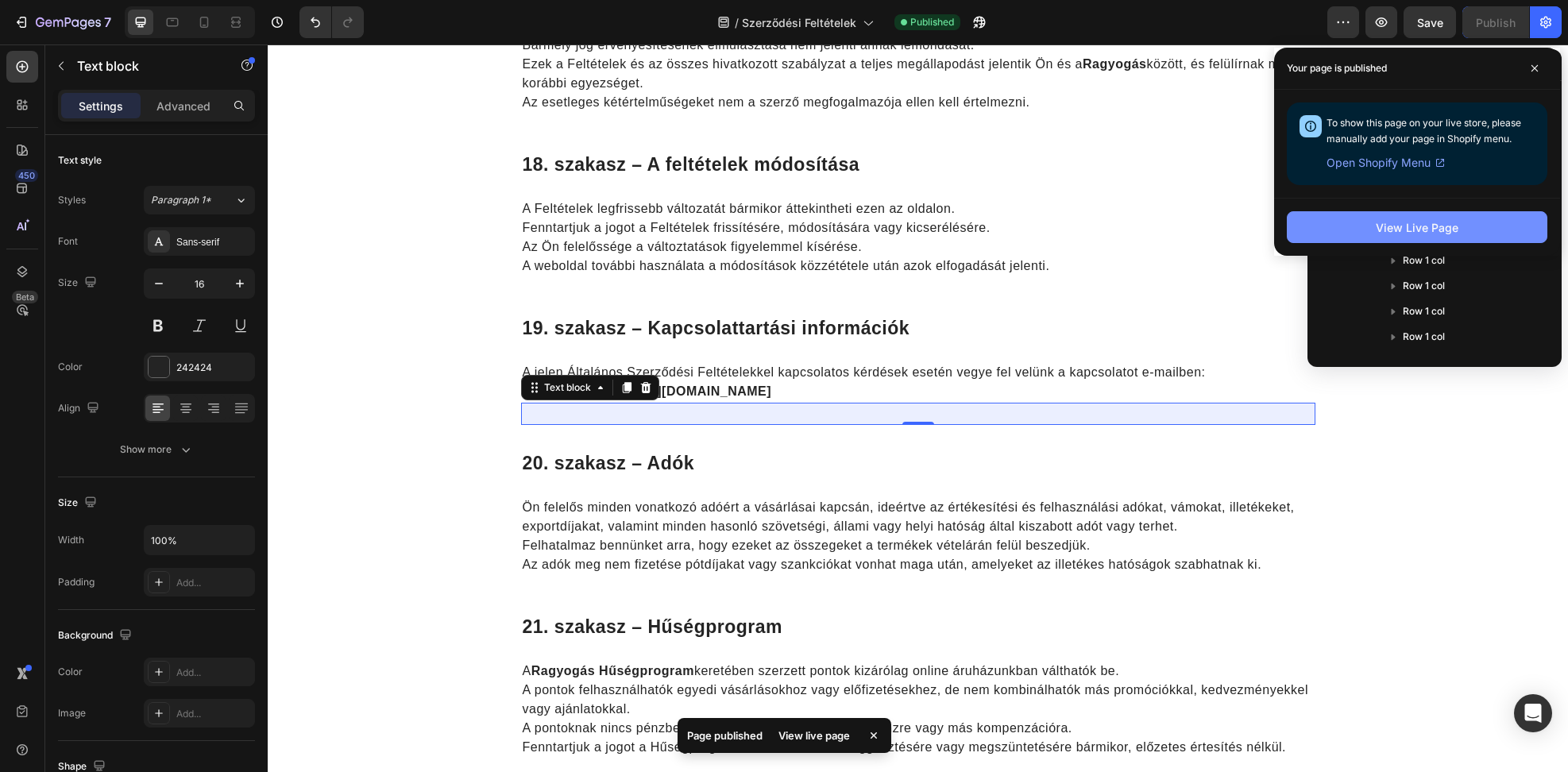
click at [1544, 234] on button "View Live Page" at bounding box center [1417, 227] width 261 height 31
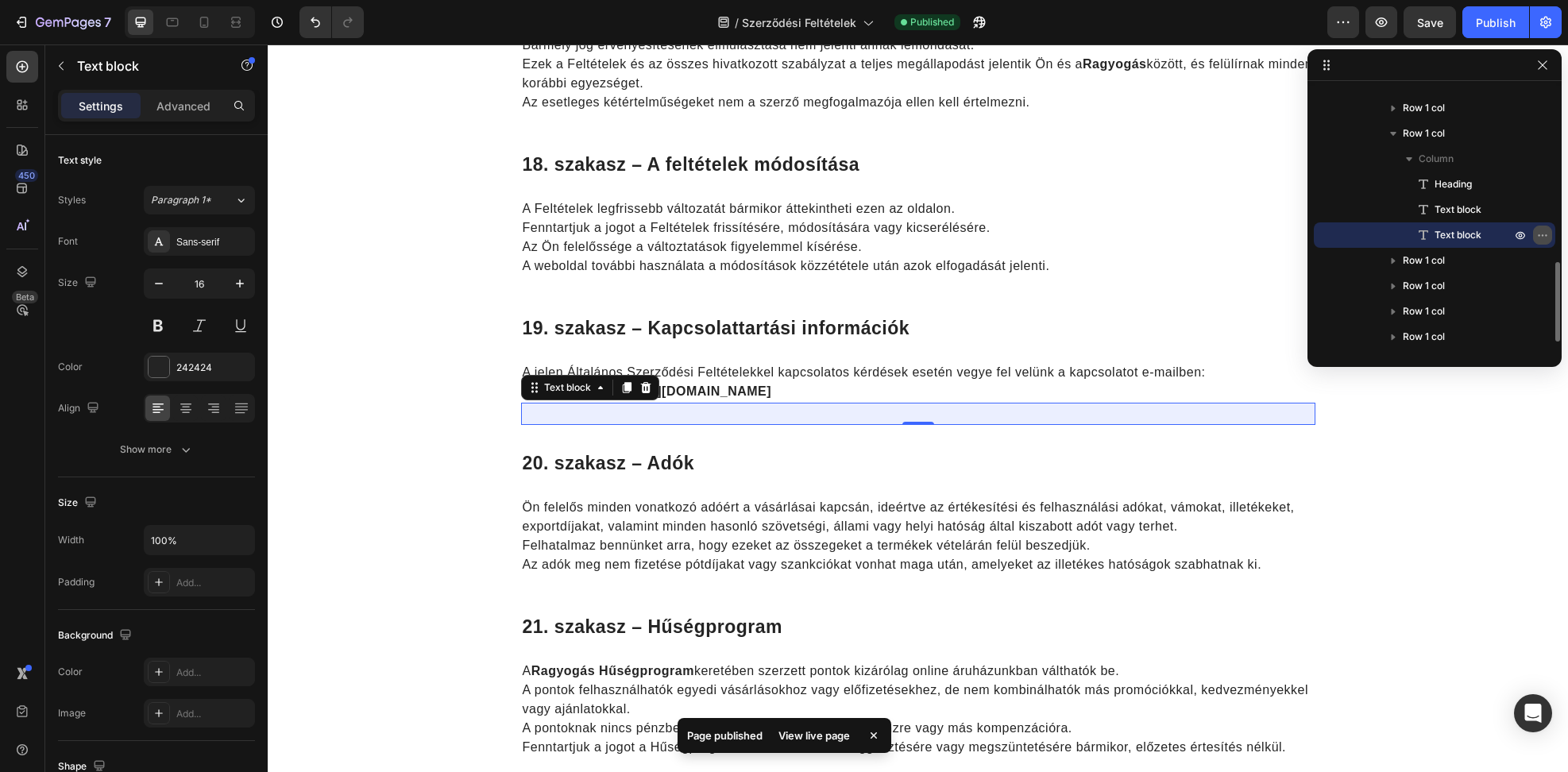
click at [1539, 235] on icon "button" at bounding box center [1538, 235] width 2 height 2
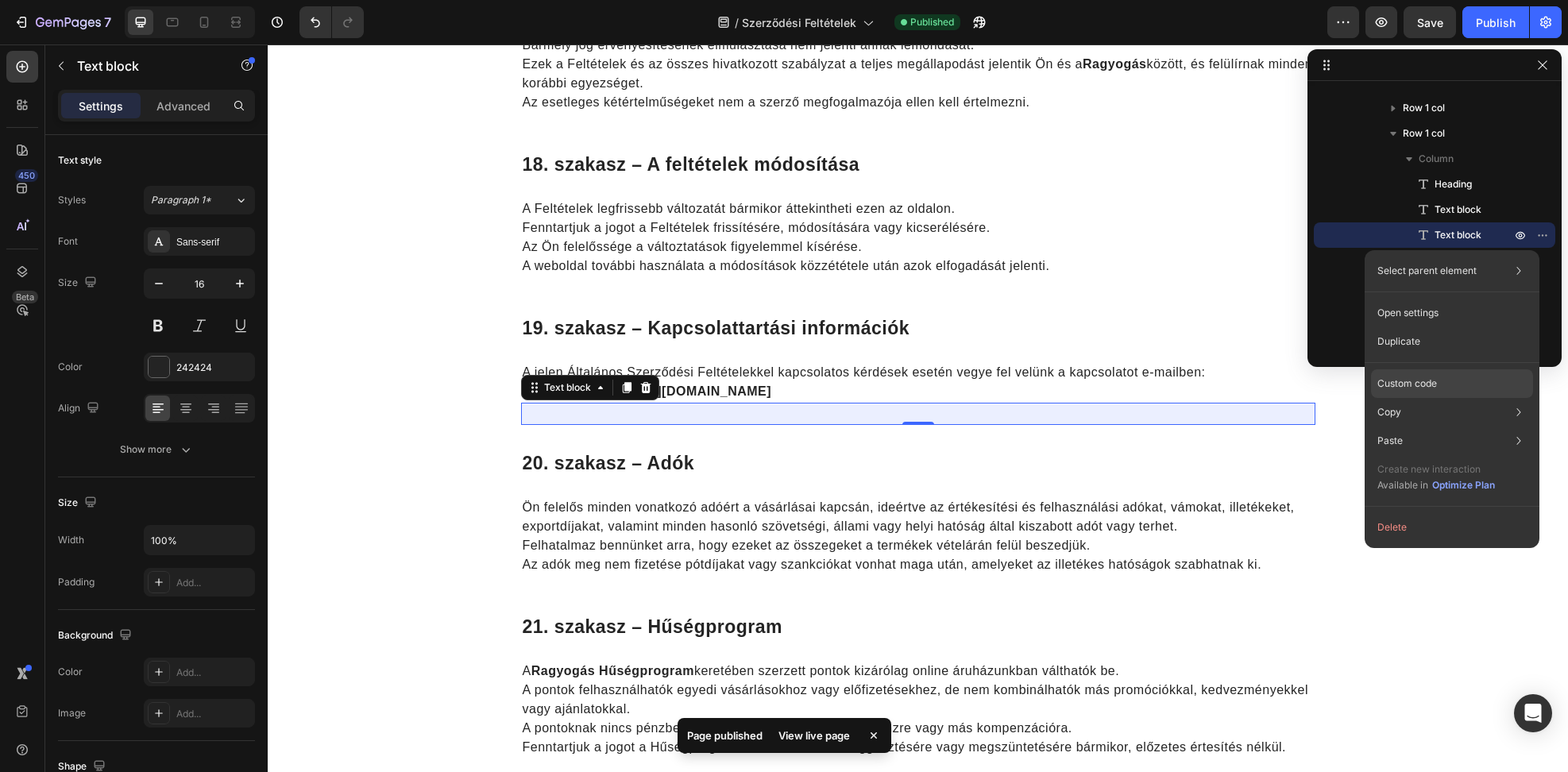
click at [1470, 390] on div "Custom code" at bounding box center [1452, 384] width 162 height 29
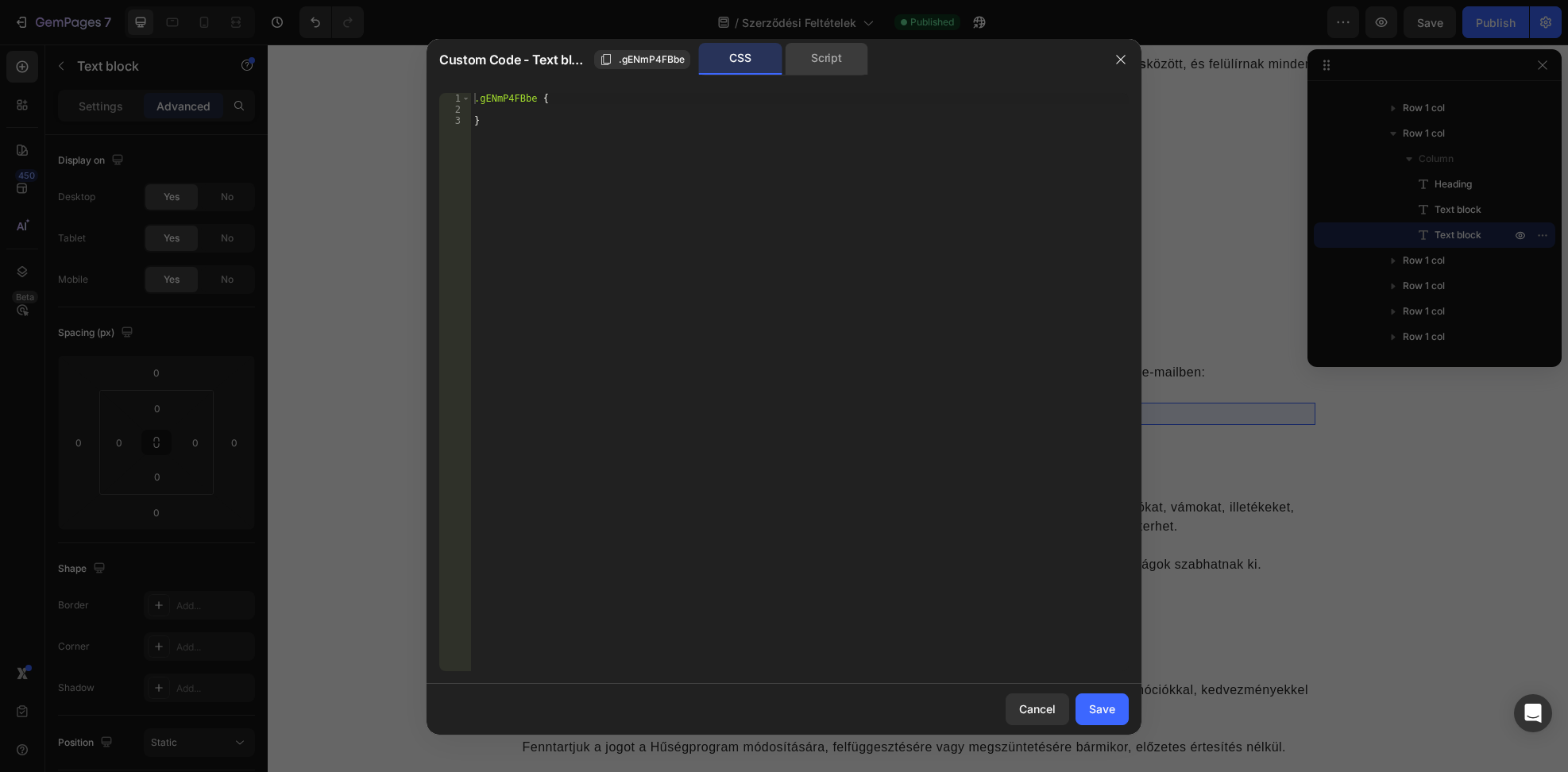
click at [806, 69] on div "Script" at bounding box center [826, 58] width 83 height 31
